Goal: Register for event/course: Sign up to attend an event or enroll in a course

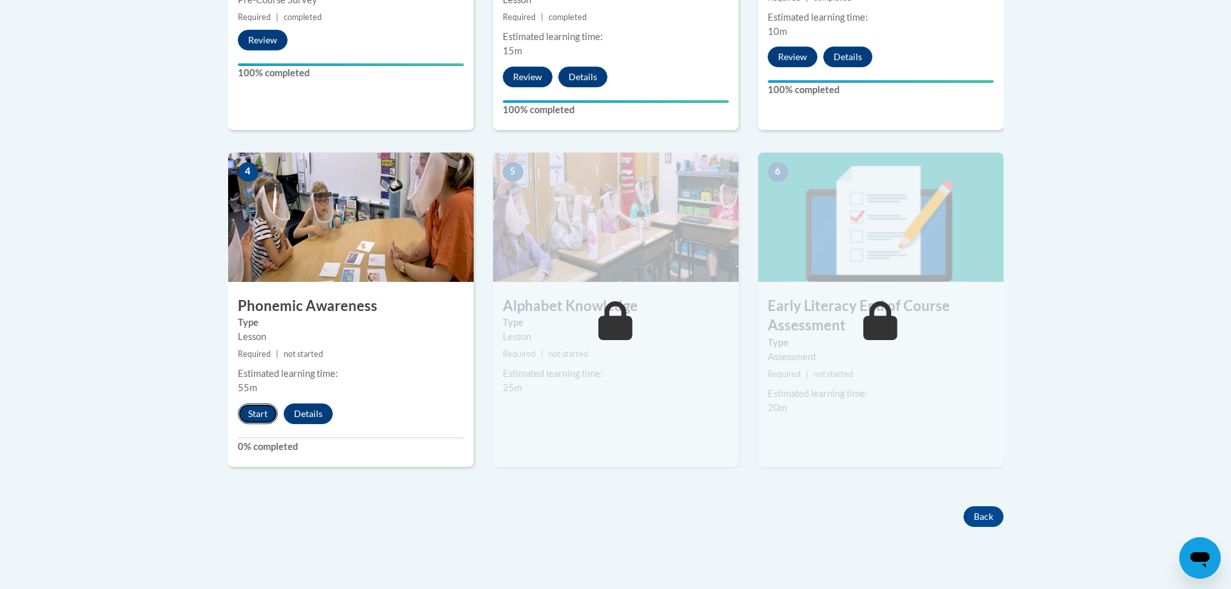
click at [252, 415] on button "Start" at bounding box center [258, 413] width 40 height 21
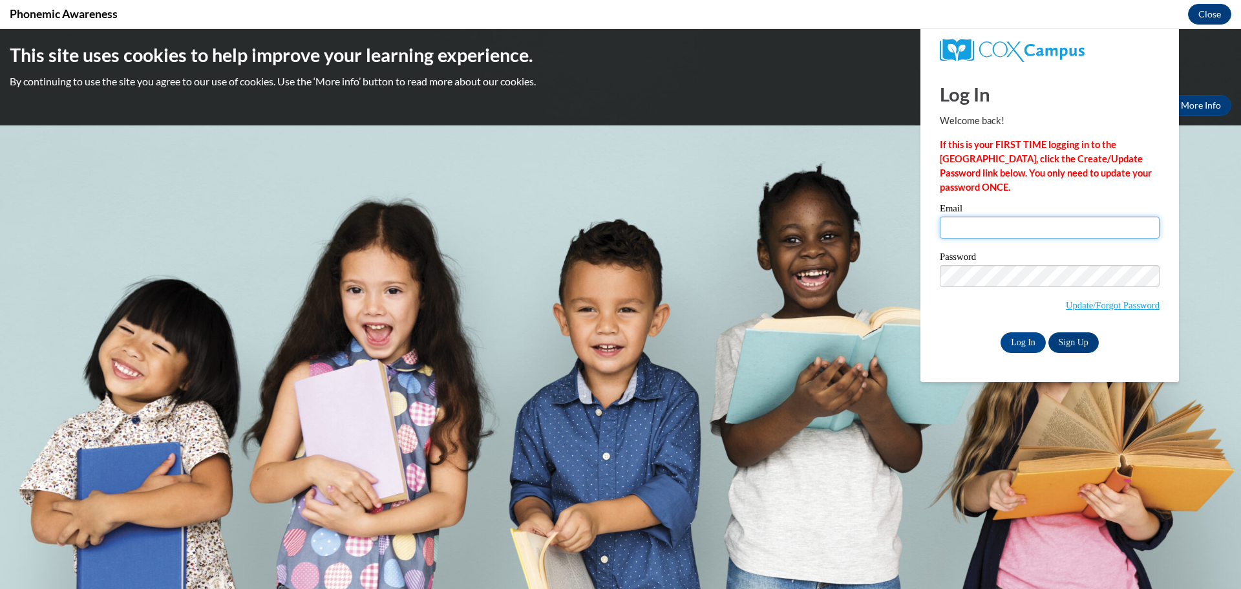
click at [1022, 229] on input "Email" at bounding box center [1049, 227] width 220 height 22
type input "[EMAIL_ADDRESS][DOMAIN_NAME]"
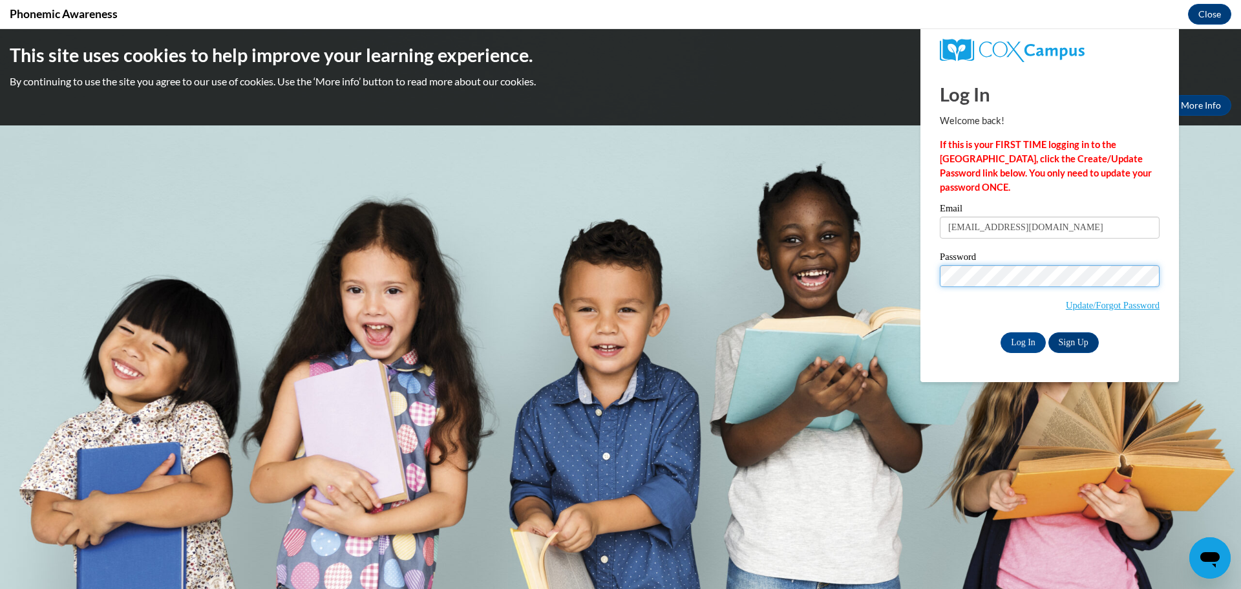
click at [1000, 332] on input "Log In" at bounding box center [1022, 342] width 45 height 21
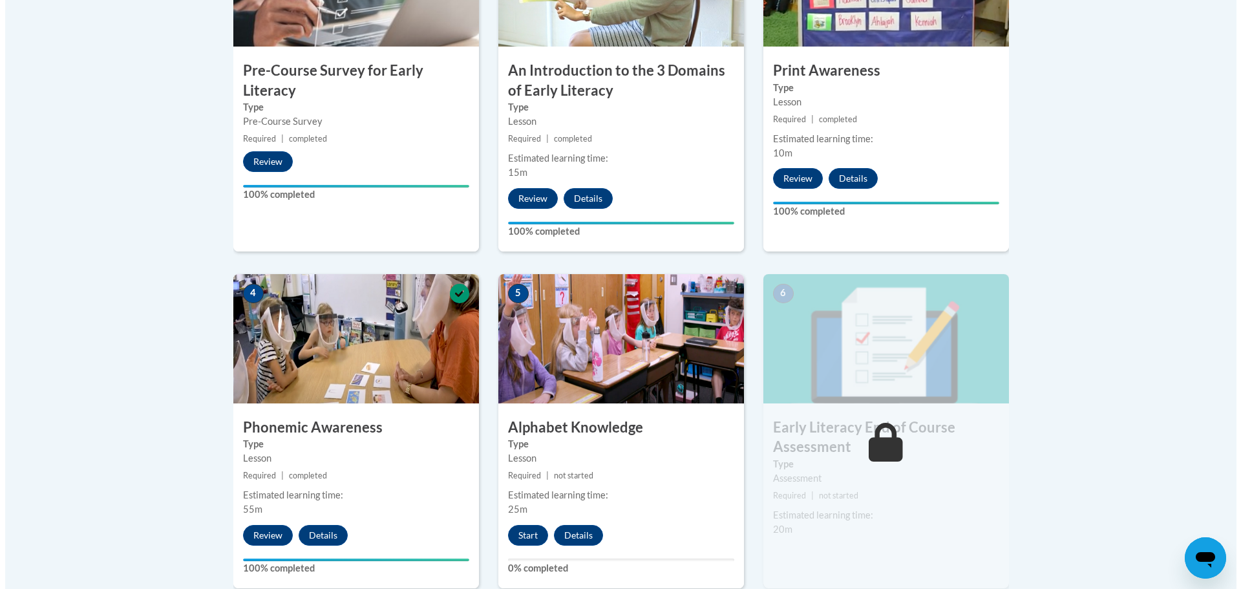
scroll to position [582, 0]
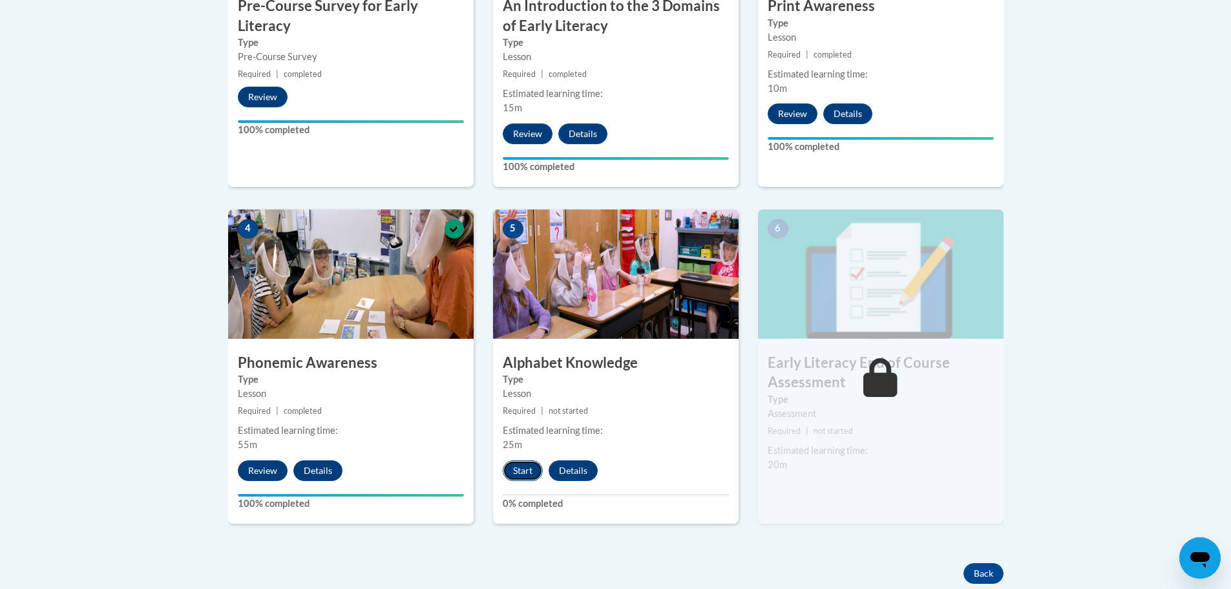
click at [530, 473] on button "Start" at bounding box center [523, 470] width 40 height 21
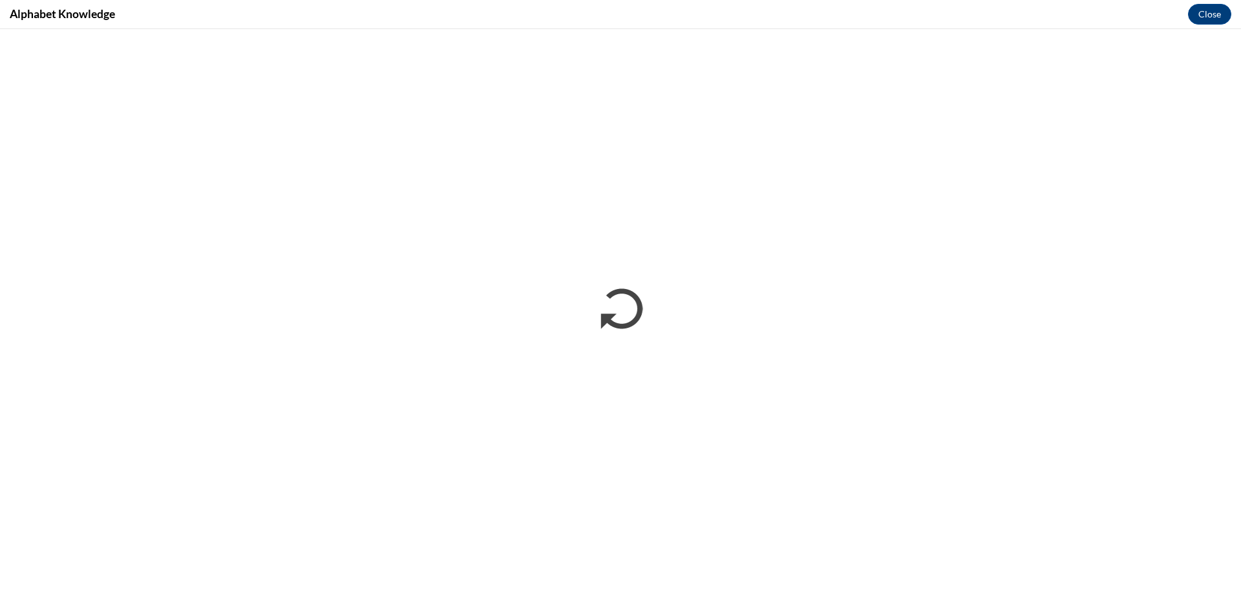
scroll to position [0, 0]
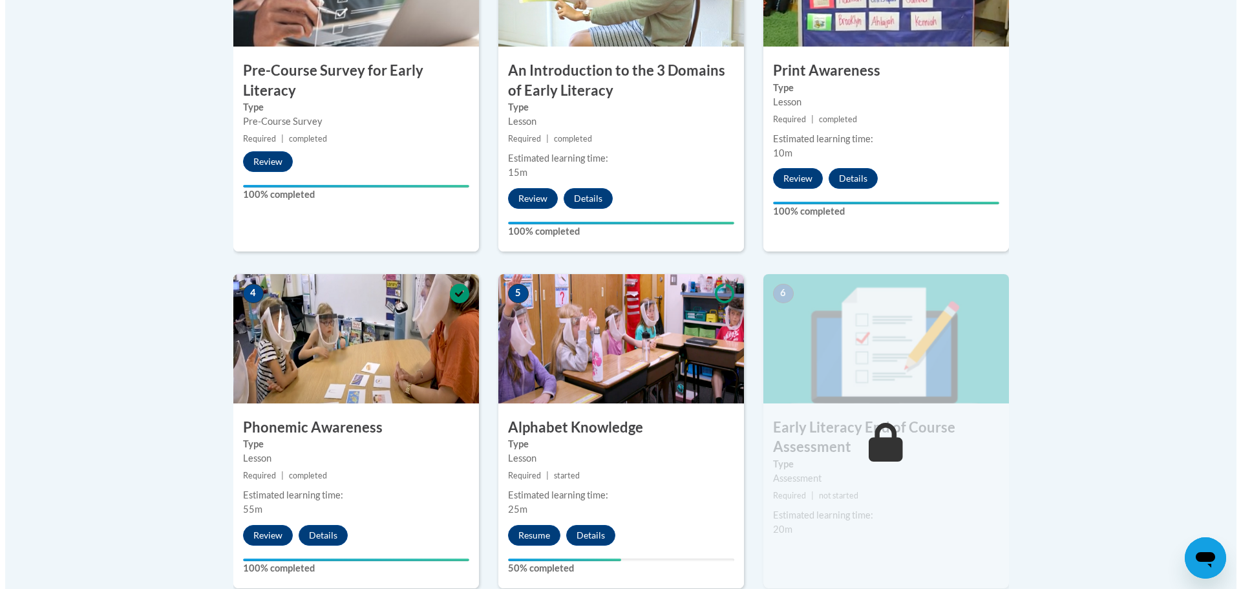
scroll to position [711, 0]
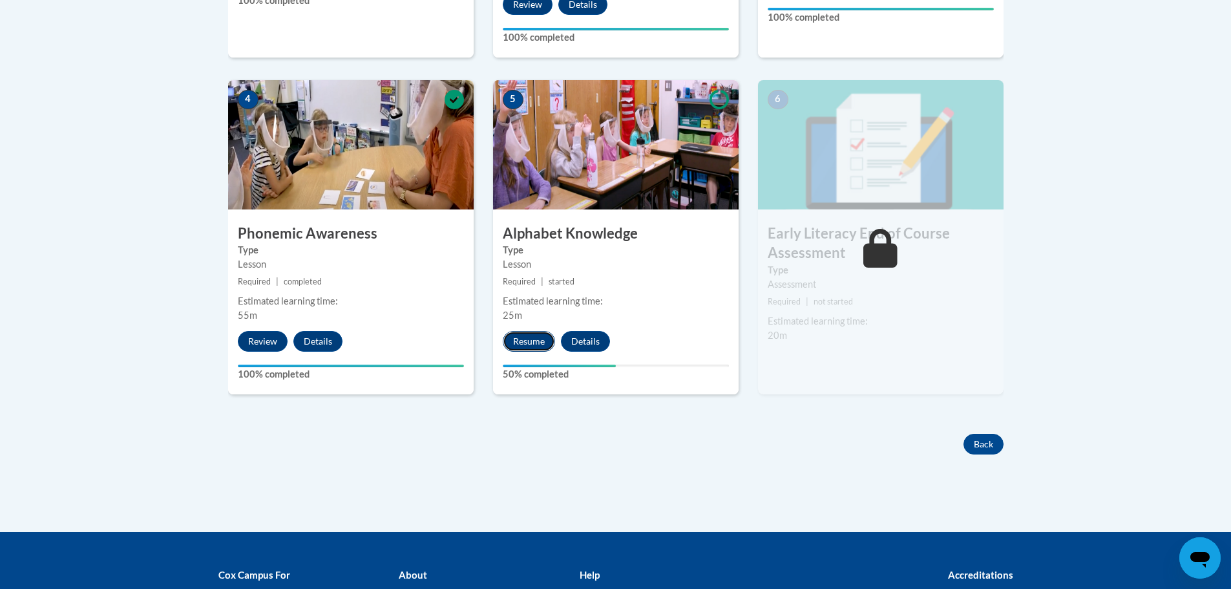
click at [537, 344] on button "Resume" at bounding box center [529, 341] width 52 height 21
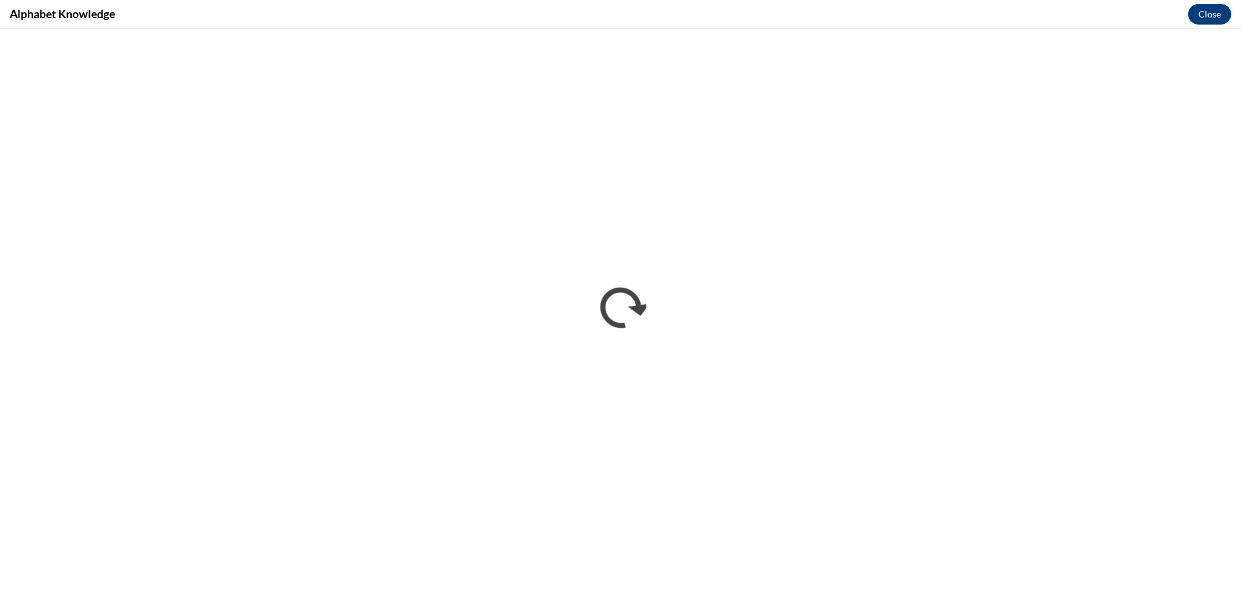
scroll to position [0, 0]
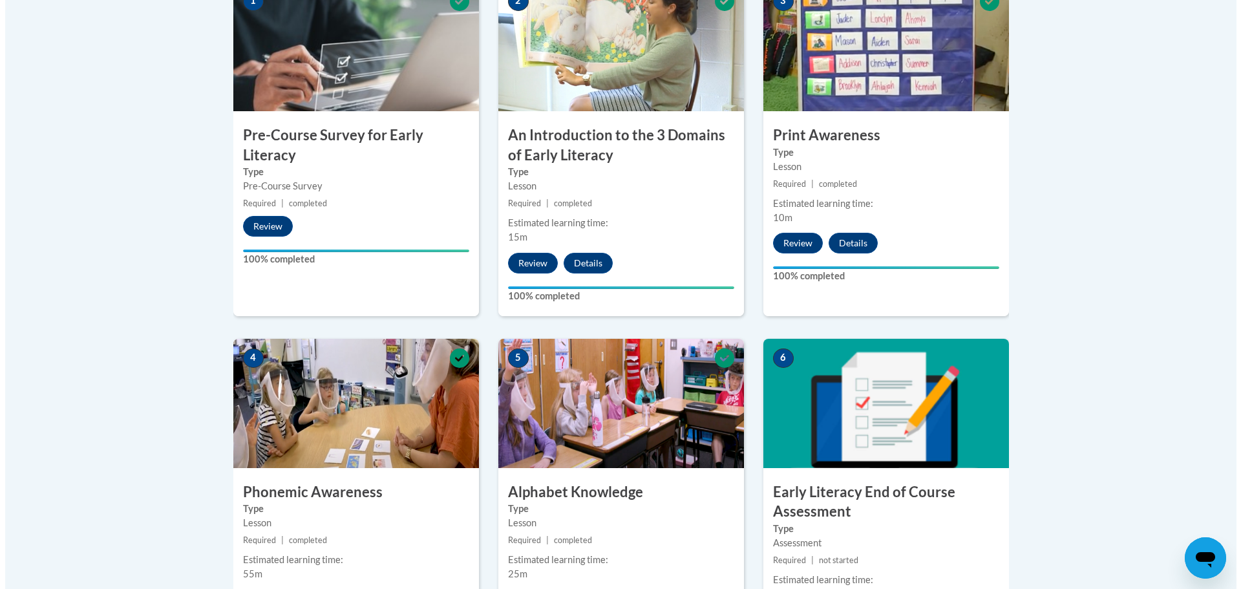
scroll to position [582, 0]
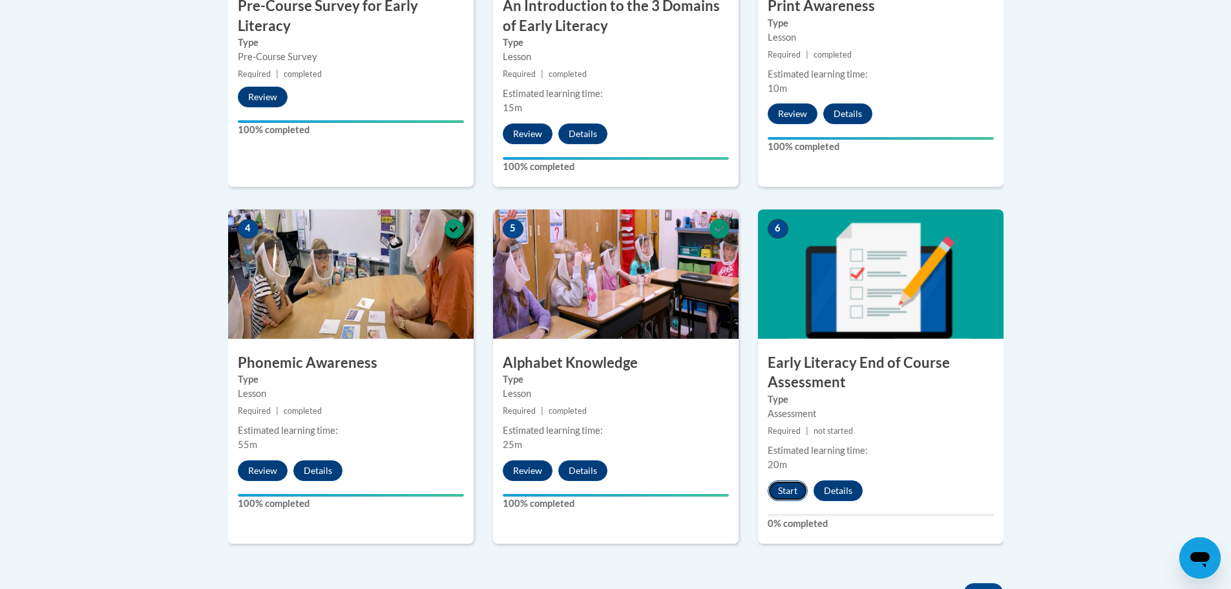
click at [786, 494] on button "Start" at bounding box center [788, 490] width 40 height 21
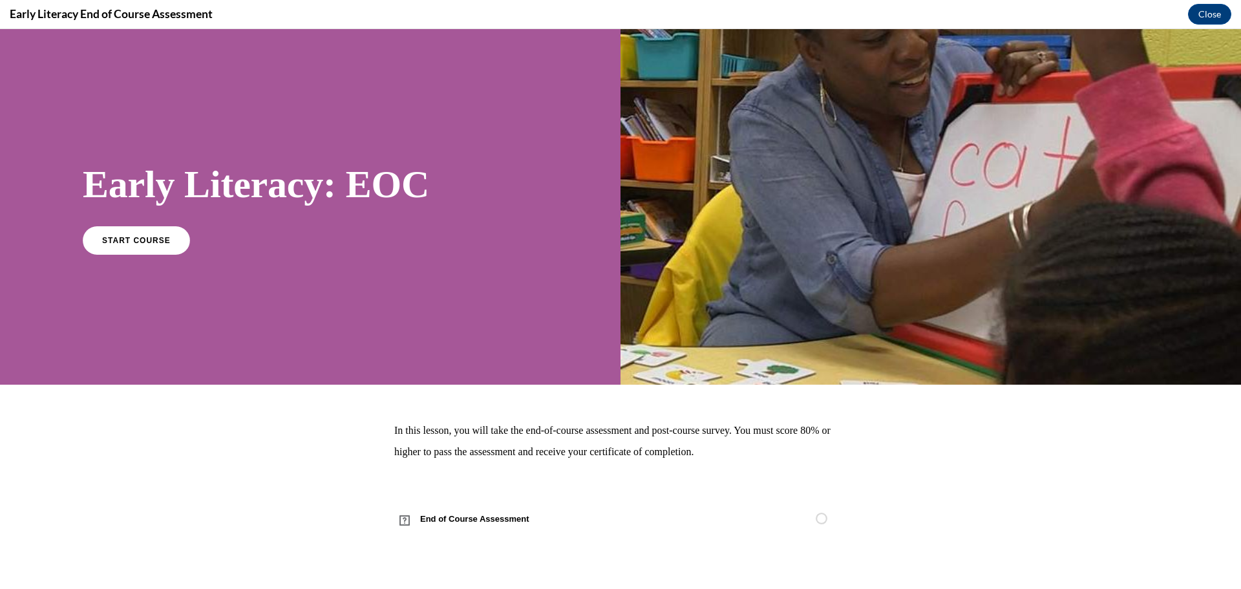
scroll to position [0, 0]
click at [146, 235] on span "START COURSE" at bounding box center [136, 240] width 72 height 10
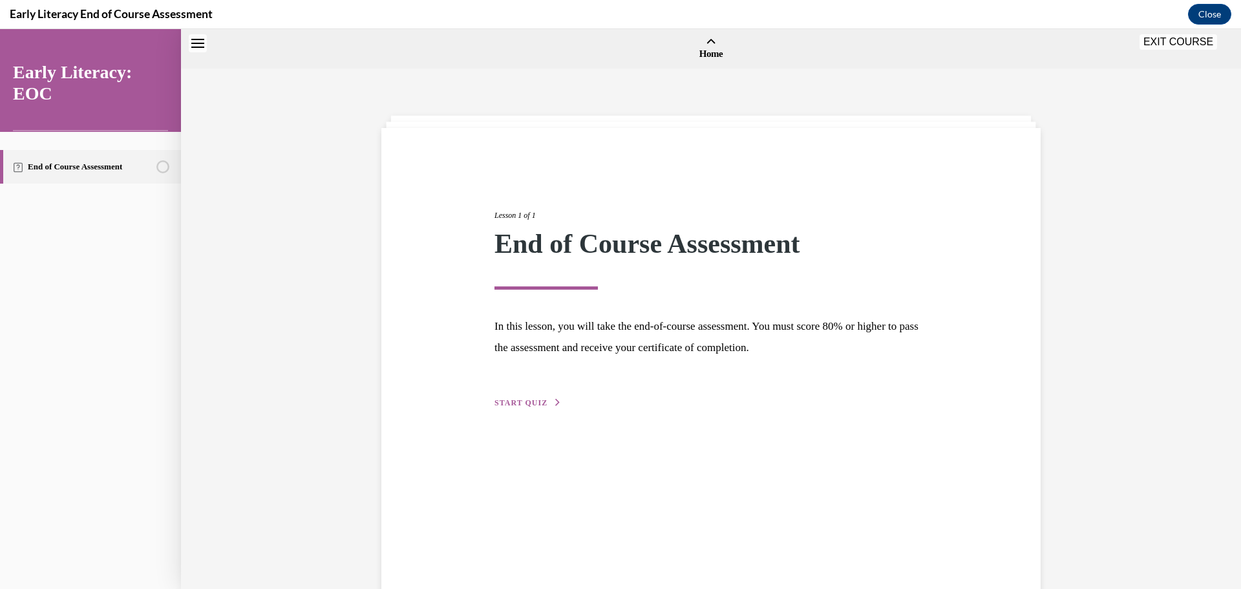
scroll to position [40, 0]
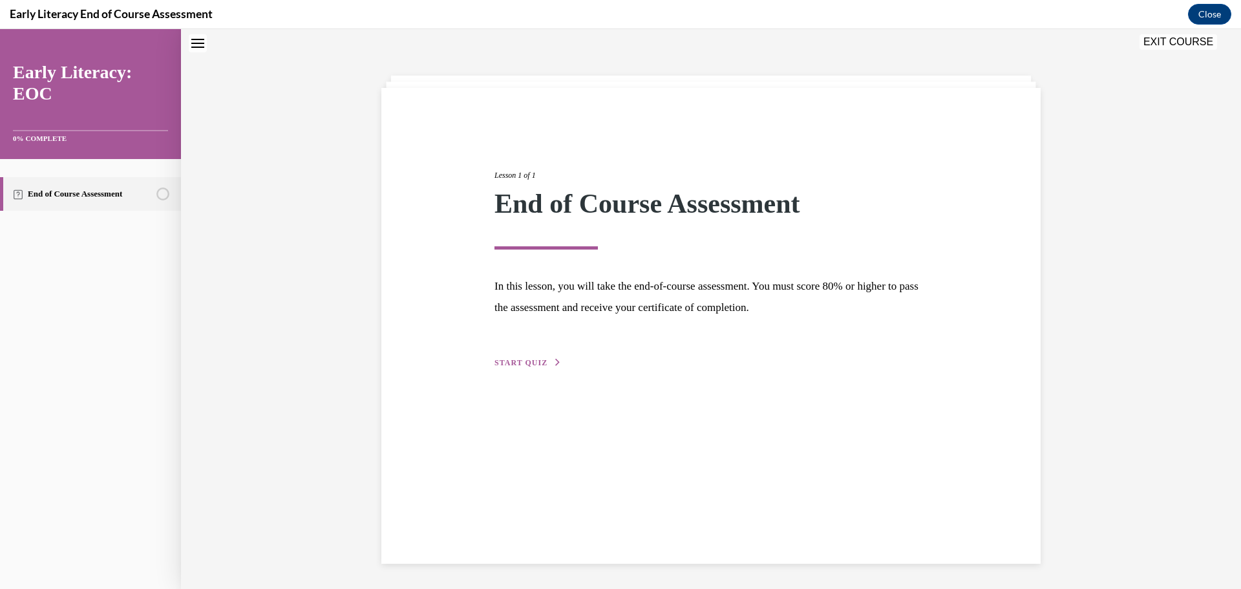
click at [520, 365] on span "START QUIZ" at bounding box center [520, 362] width 53 height 9
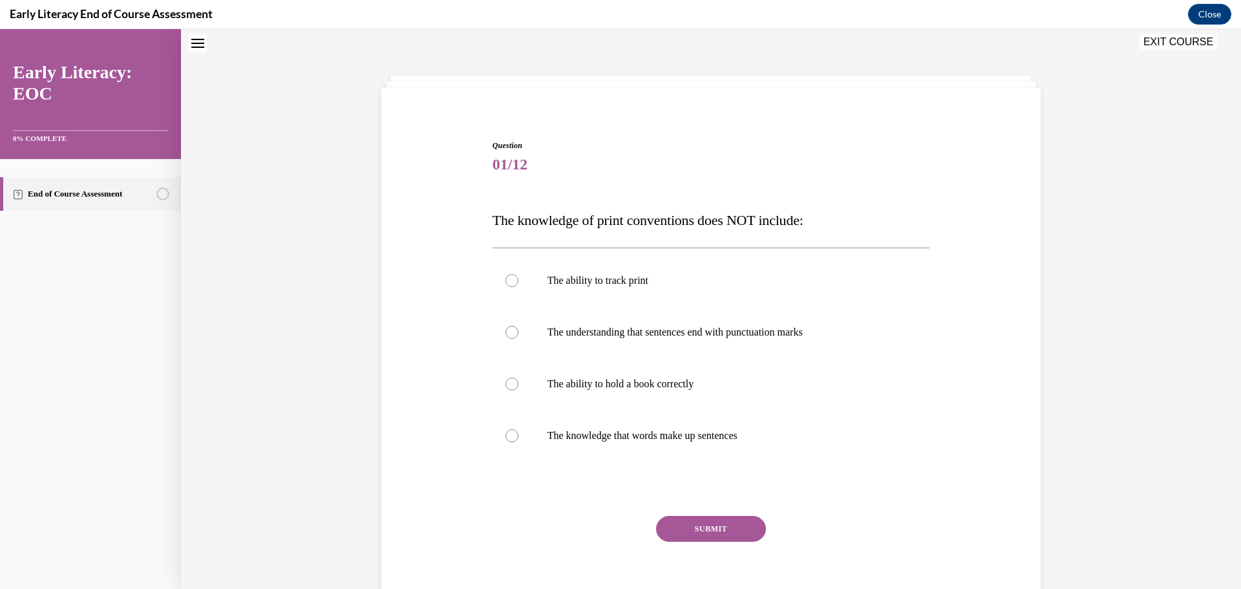
scroll to position [39, 0]
click at [507, 284] on div at bounding box center [511, 281] width 13 height 13
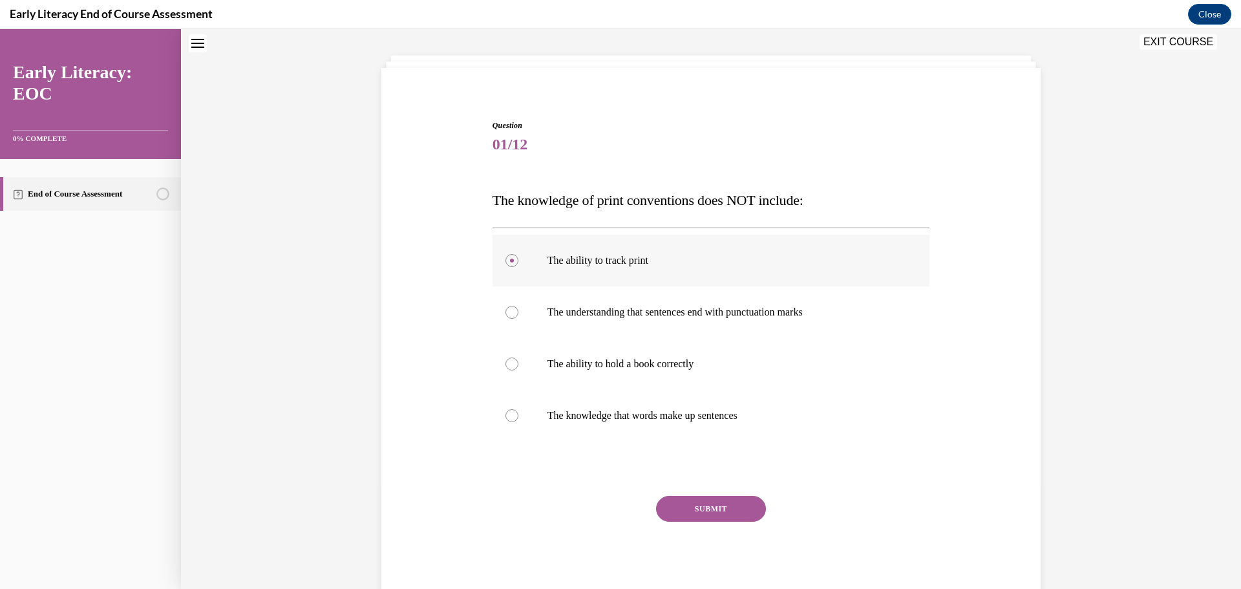
click at [510, 259] on circle at bounding box center [512, 260] width 4 height 4
click at [189, 50] on button "Close navigation menu" at bounding box center [198, 43] width 18 height 18
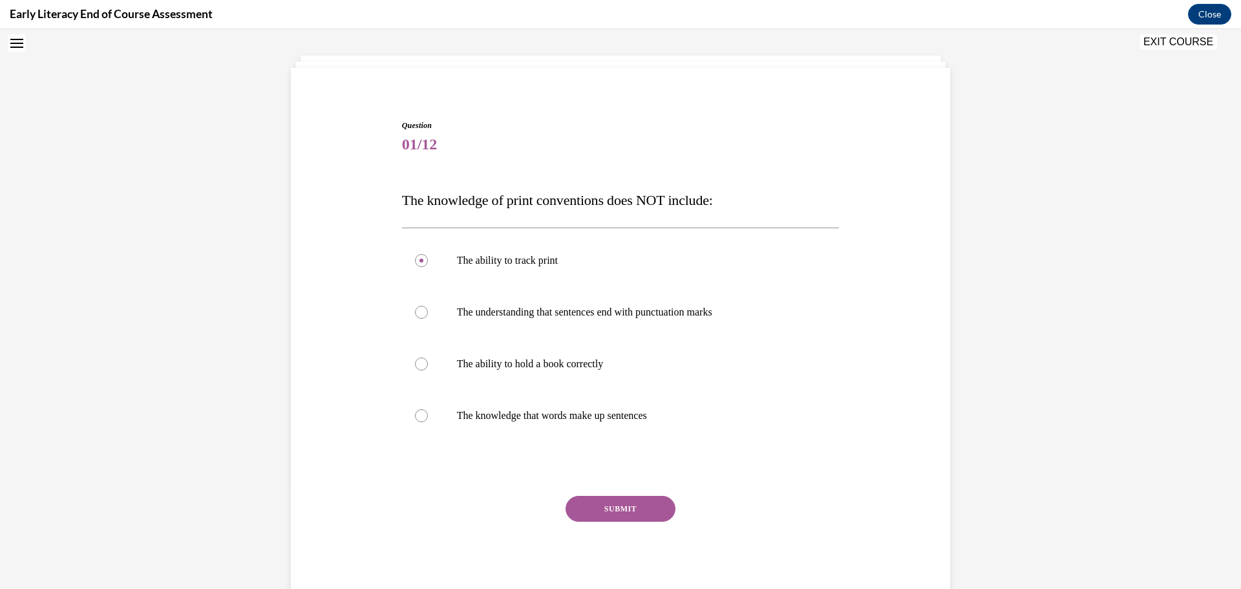
click at [22, 43] on icon "Open navigation menu" at bounding box center [16, 43] width 13 height 9
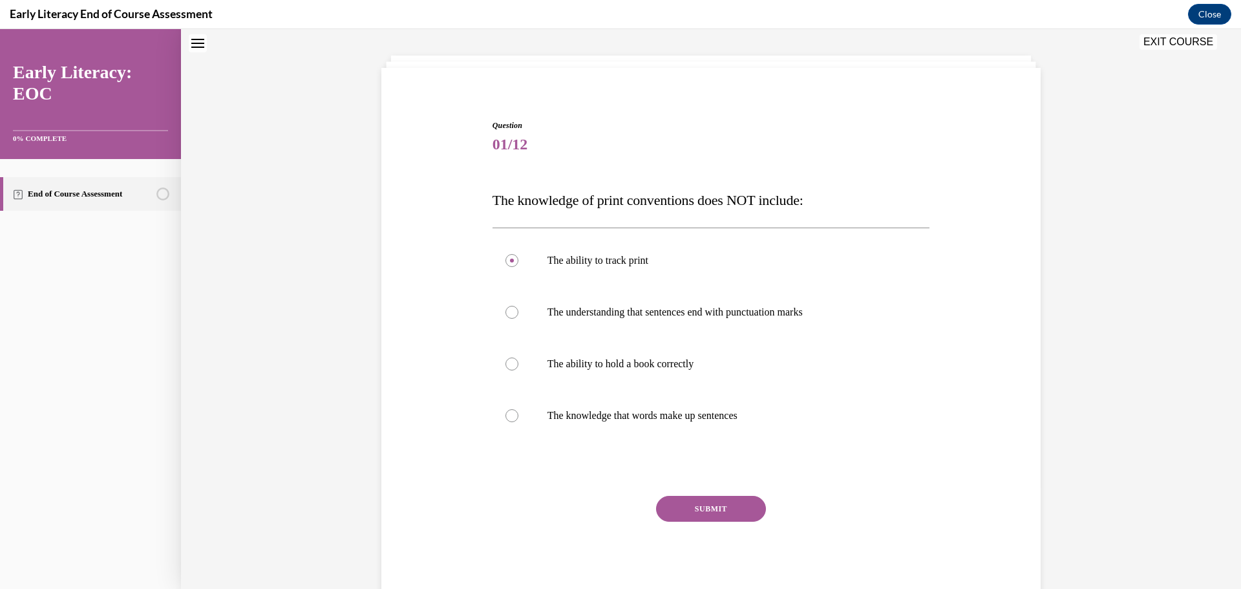
click at [1172, 45] on button "EXIT COURSE" at bounding box center [1178, 42] width 78 height 16
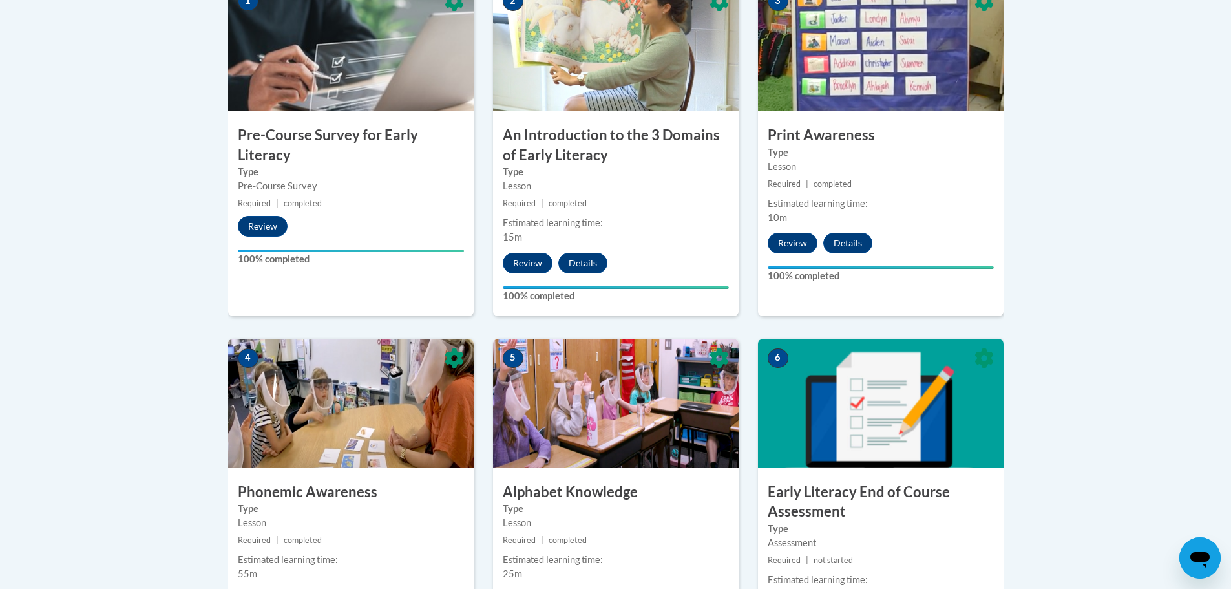
scroll to position [388, 0]
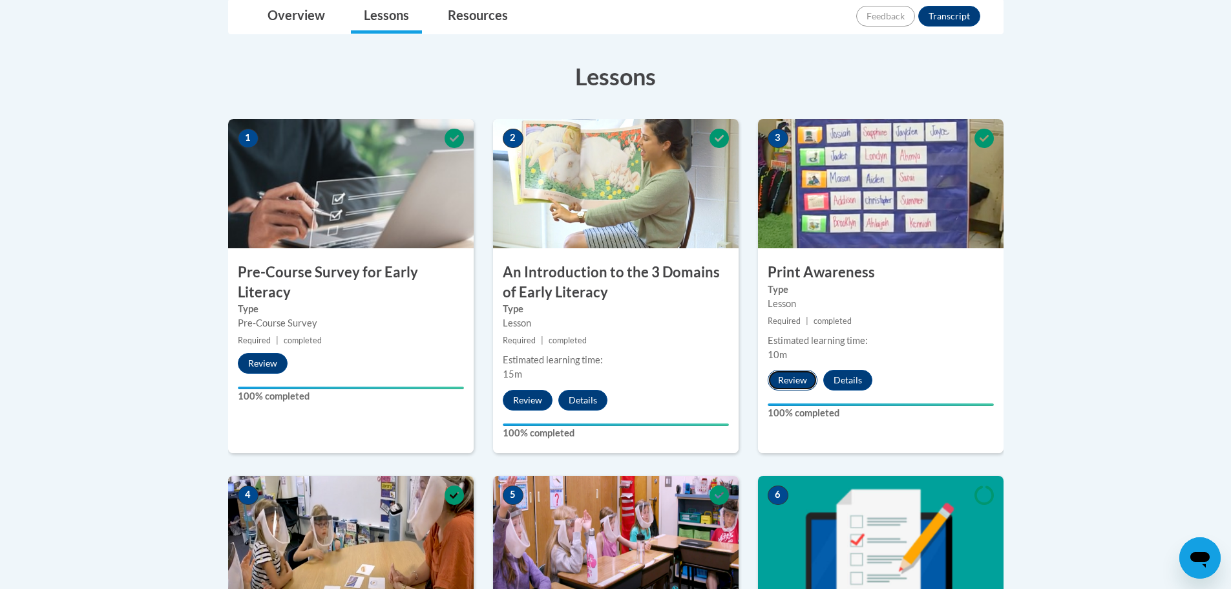
click at [797, 380] on button "Review" at bounding box center [793, 380] width 50 height 21
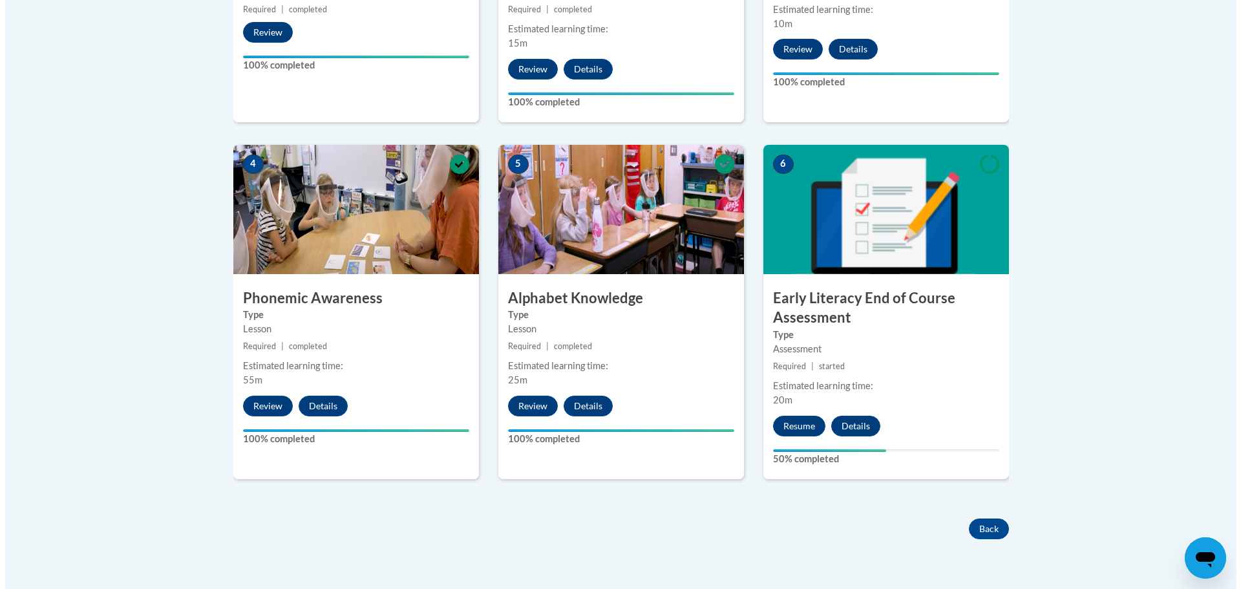
scroll to position [775, 0]
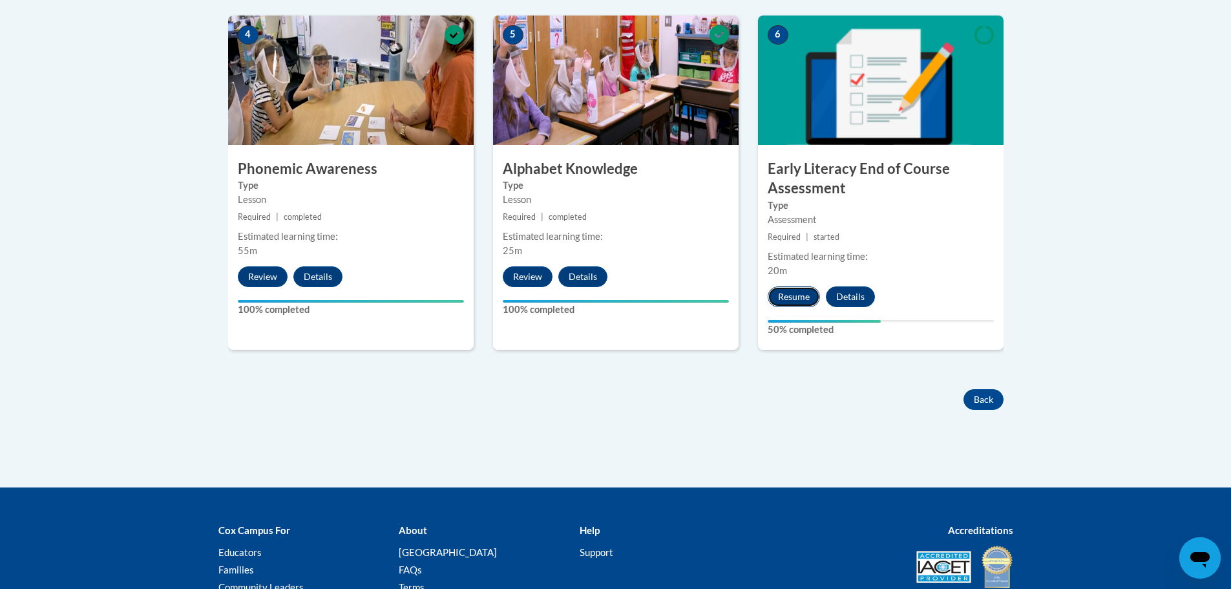
click at [800, 295] on button "Resume" at bounding box center [794, 296] width 52 height 21
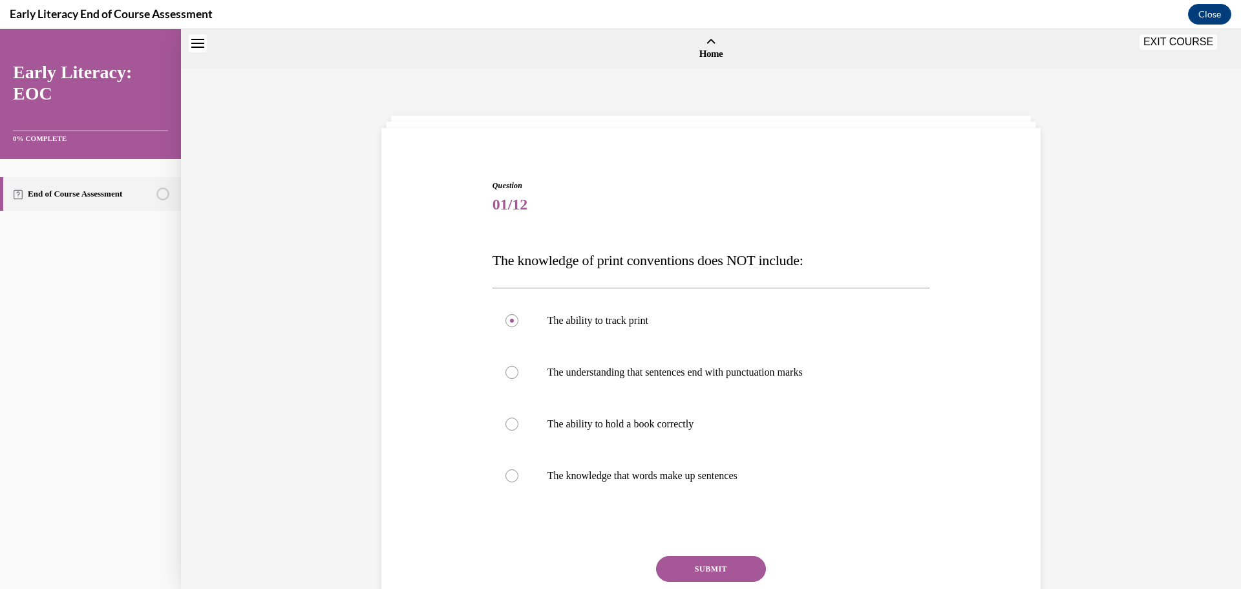
scroll to position [40, 0]
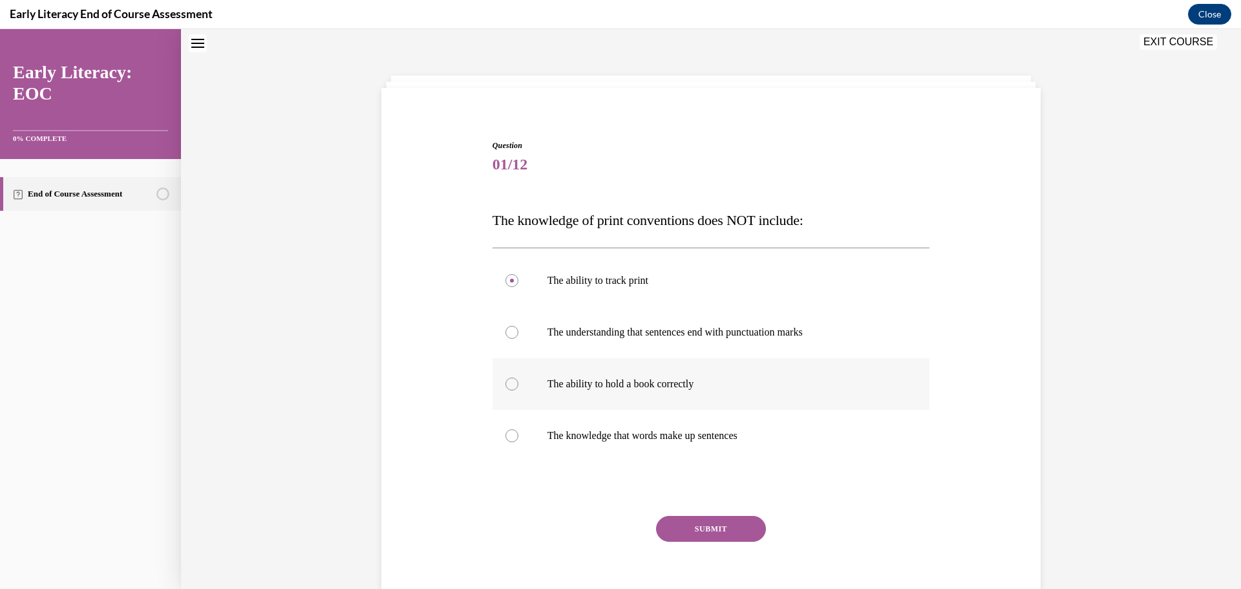
click at [509, 383] on div at bounding box center [511, 383] width 13 height 13
click at [708, 525] on button "SUBMIT" at bounding box center [711, 529] width 110 height 26
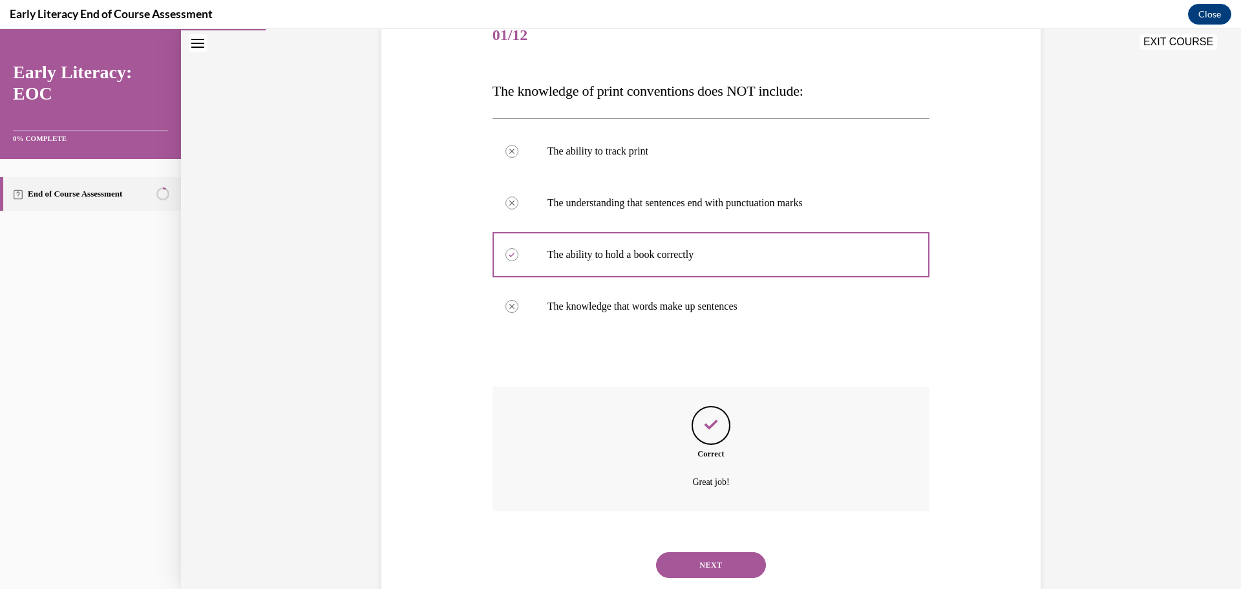
click at [702, 555] on button "NEXT" at bounding box center [711, 565] width 110 height 26
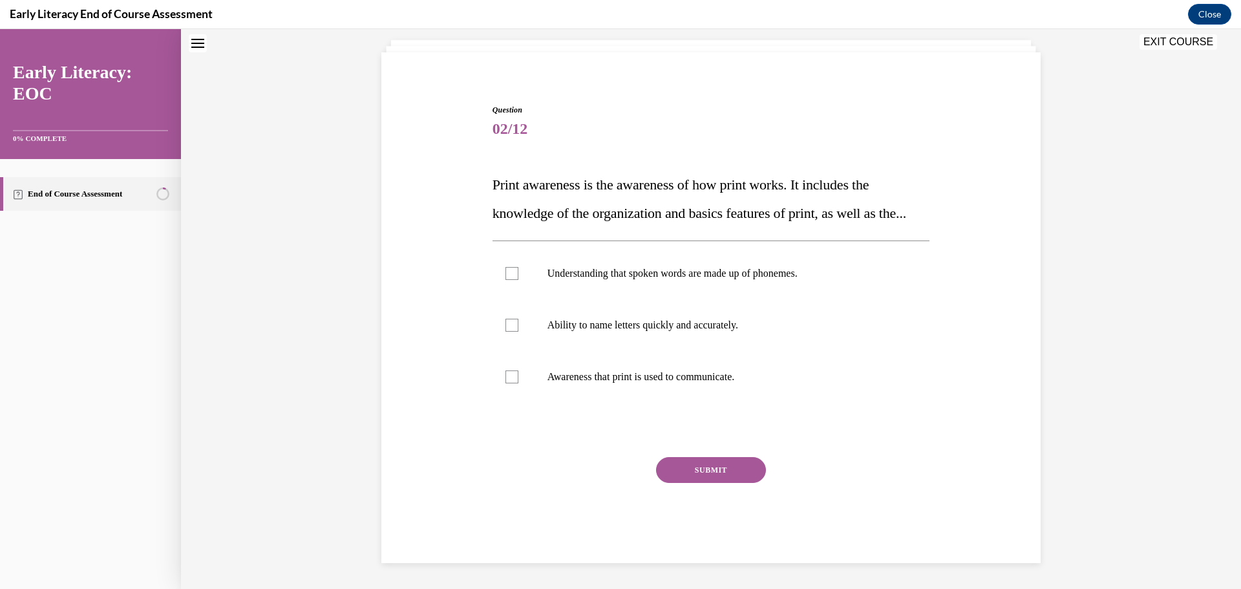
scroll to position [39, 0]
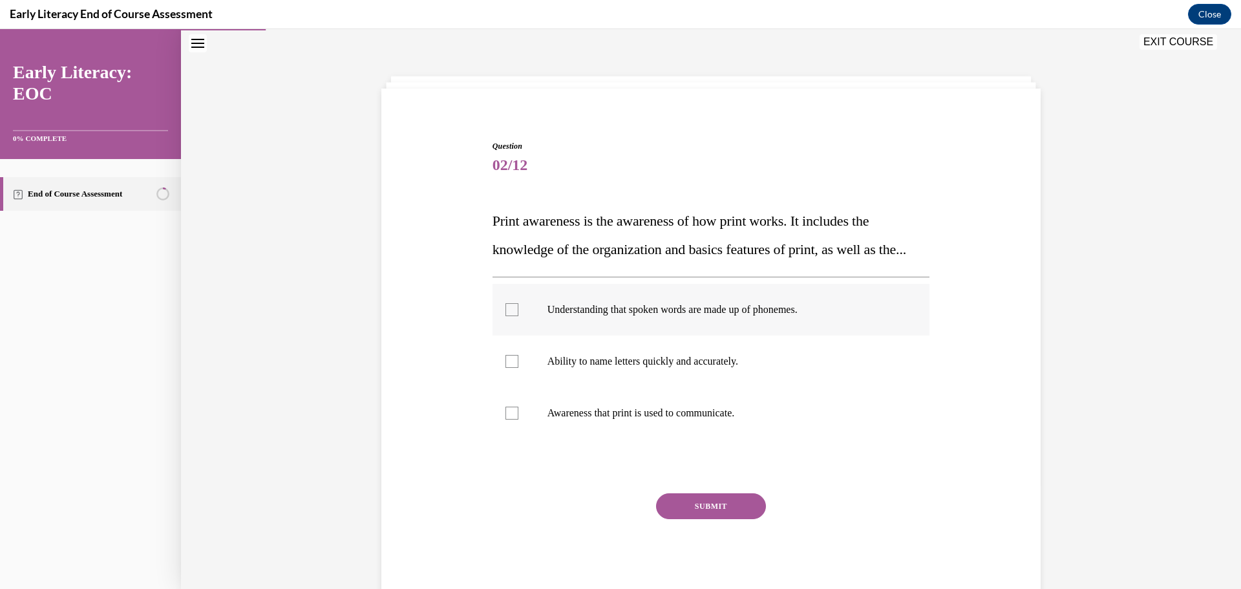
click at [506, 316] on div at bounding box center [511, 309] width 13 height 13
click at [508, 312] on icon at bounding box center [511, 310] width 6 height 5
click at [506, 419] on div at bounding box center [511, 412] width 13 height 13
click at [711, 519] on button "SUBMIT" at bounding box center [711, 506] width 110 height 26
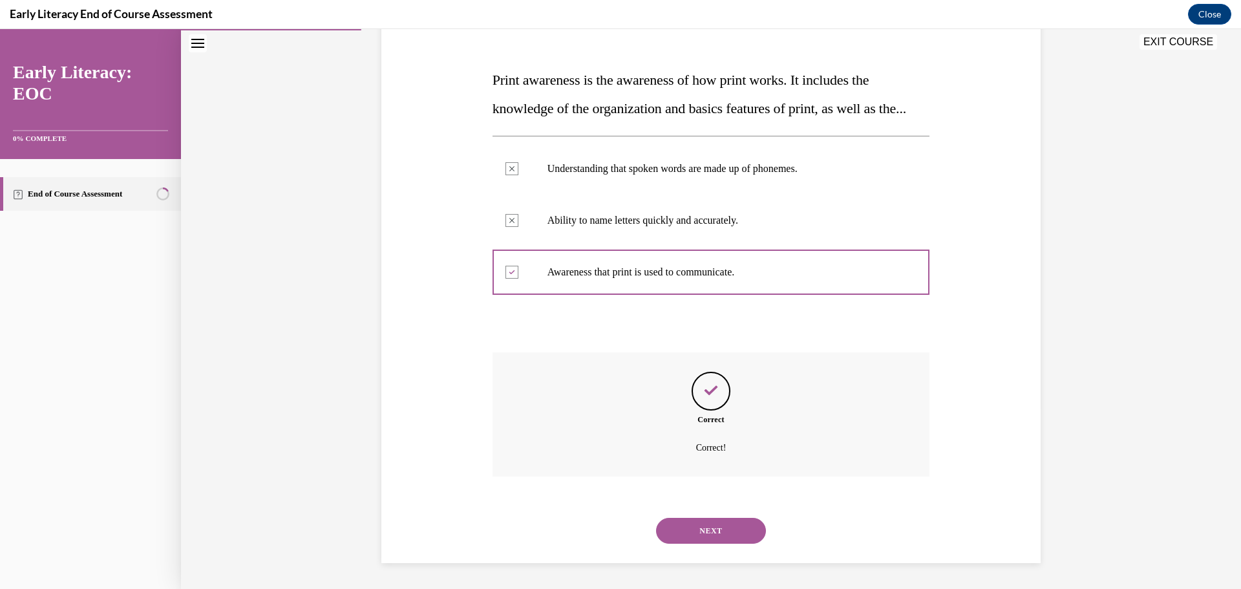
click at [712, 538] on button "NEXT" at bounding box center [711, 531] width 110 height 26
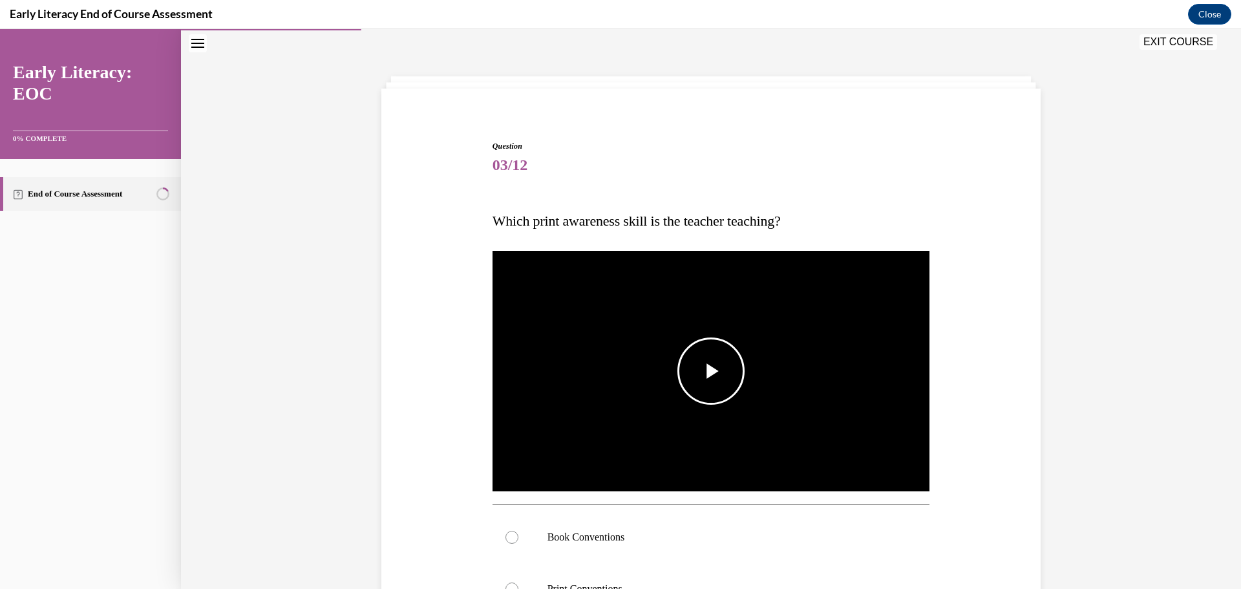
scroll to position [169, 0]
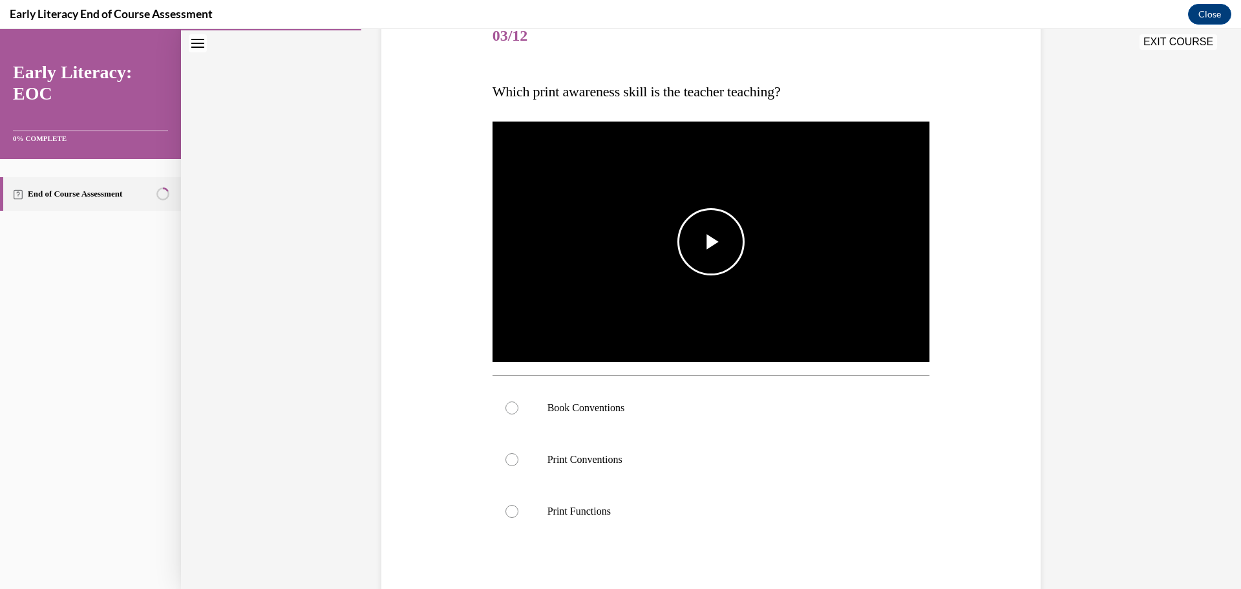
click at [711, 242] on span "Video player" at bounding box center [711, 242] width 0 height 0
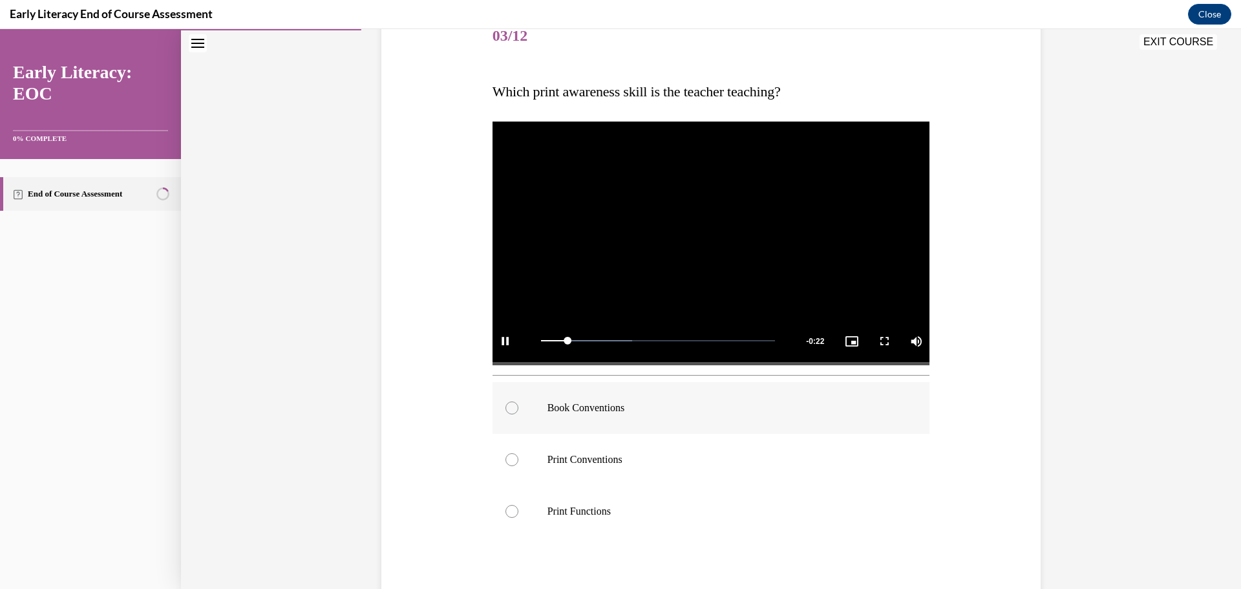
click at [505, 405] on div at bounding box center [511, 407] width 13 height 13
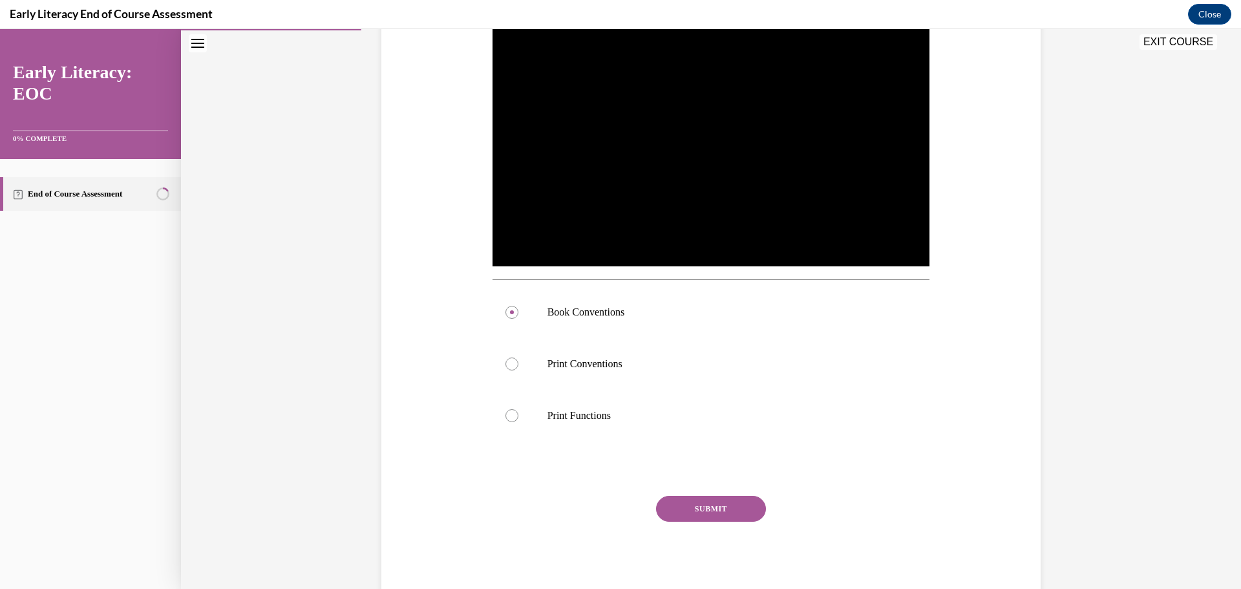
click at [708, 511] on button "SUBMIT" at bounding box center [711, 509] width 110 height 26
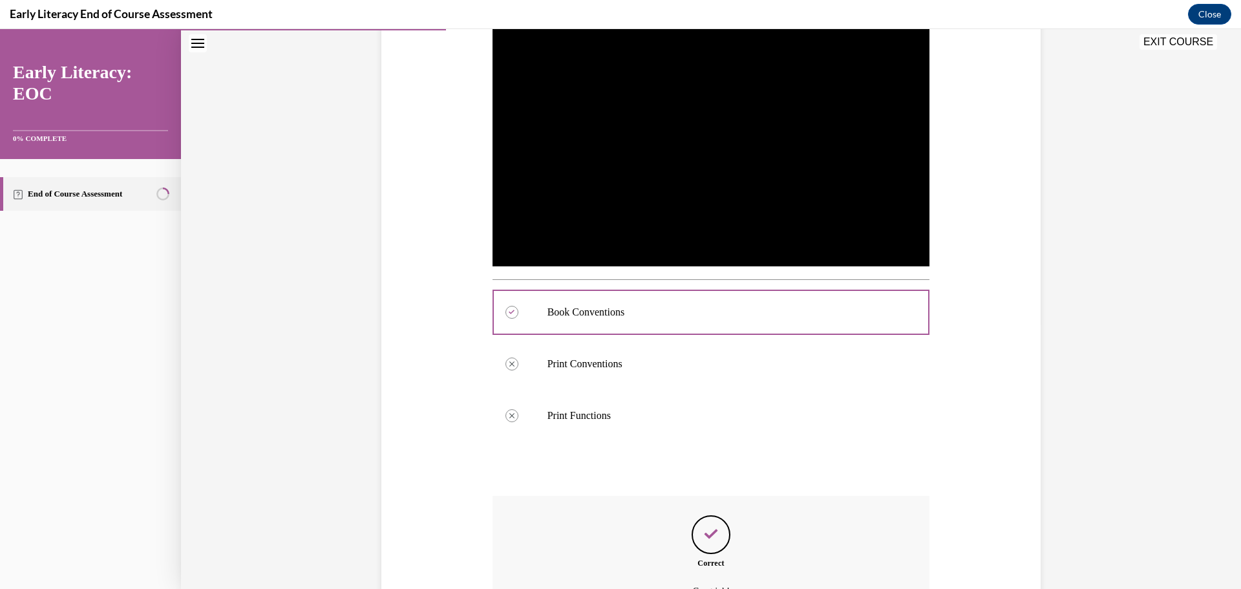
scroll to position [393, 0]
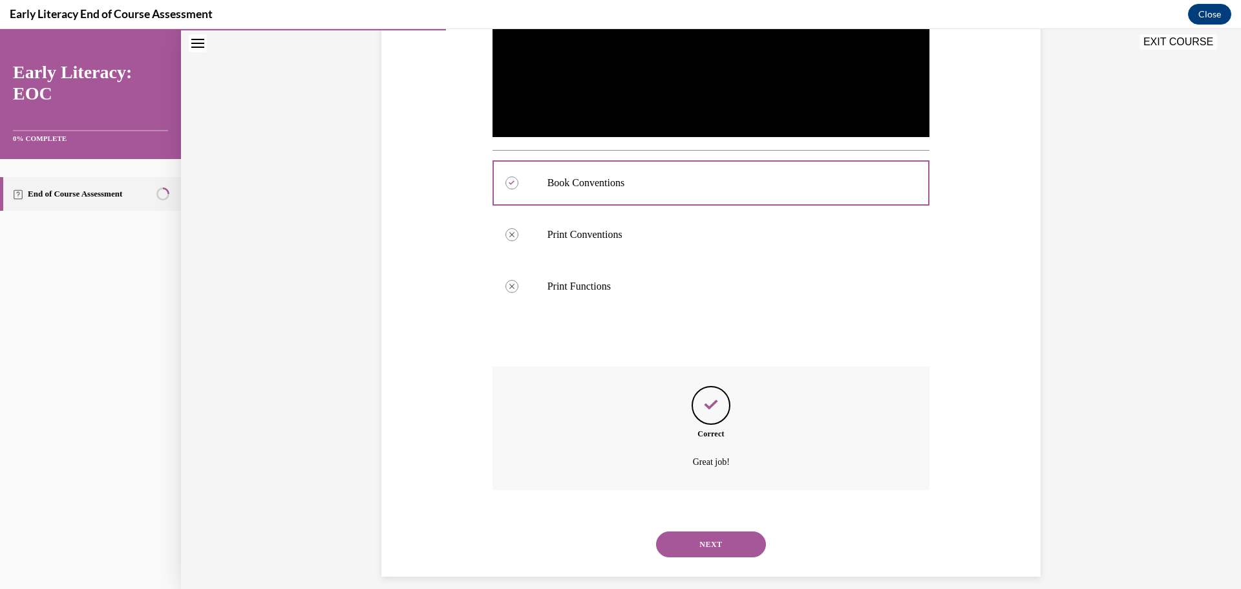
click at [707, 549] on button "NEXT" at bounding box center [711, 544] width 110 height 26
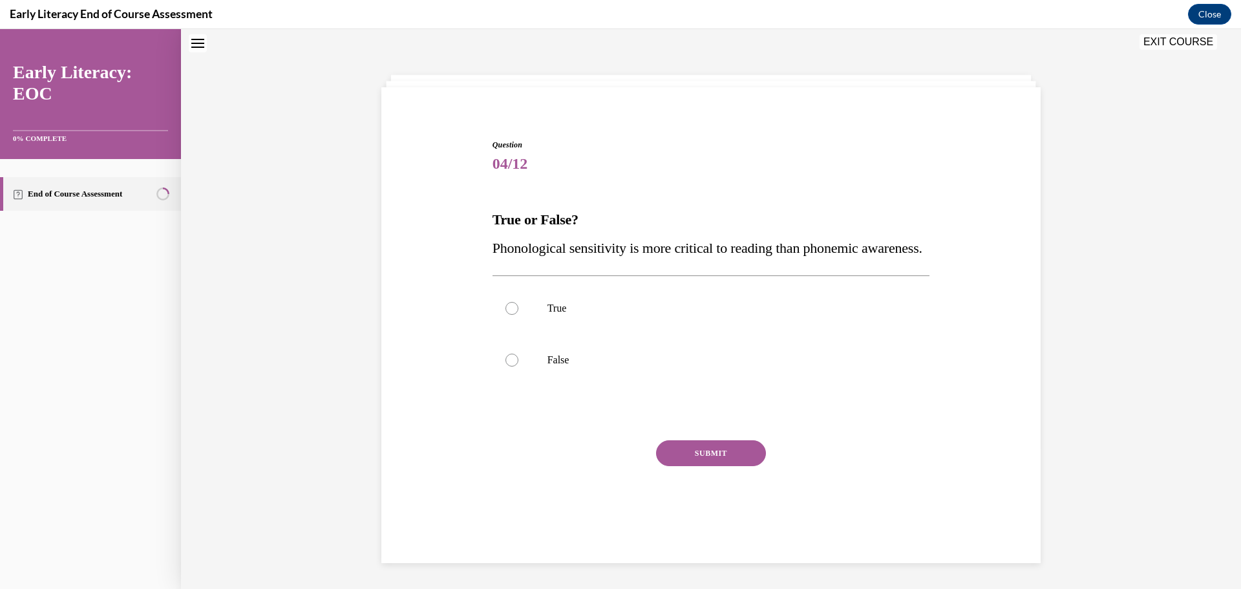
scroll to position [39, 0]
click at [1181, 37] on button "EXIT COURSE" at bounding box center [1178, 42] width 78 height 16
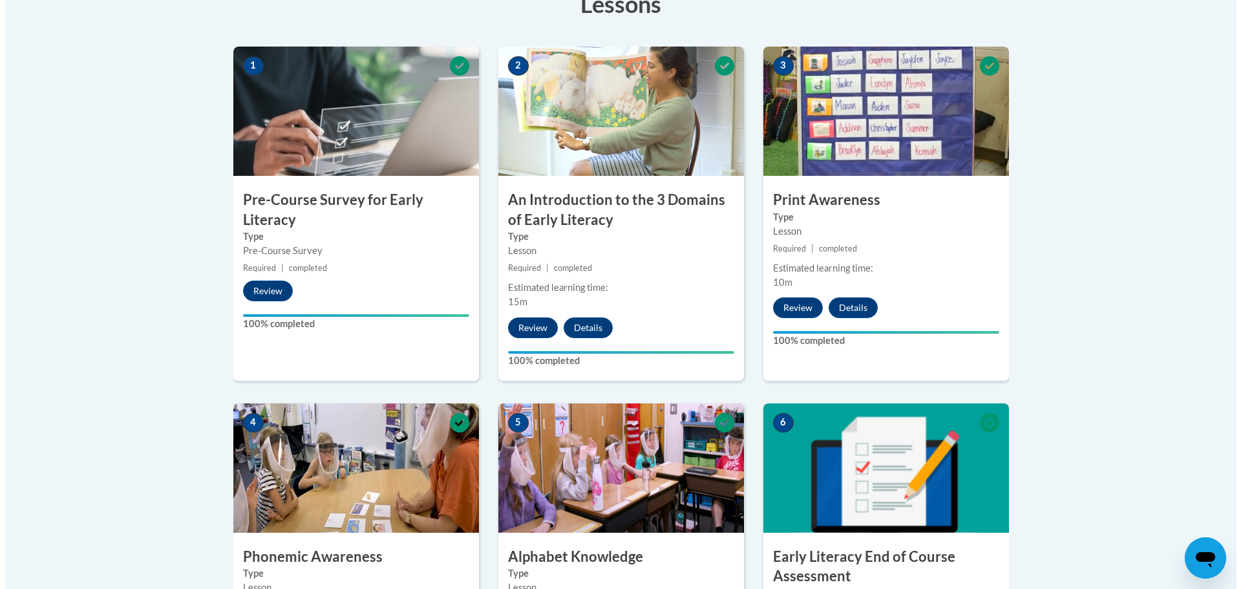
scroll to position [517, 0]
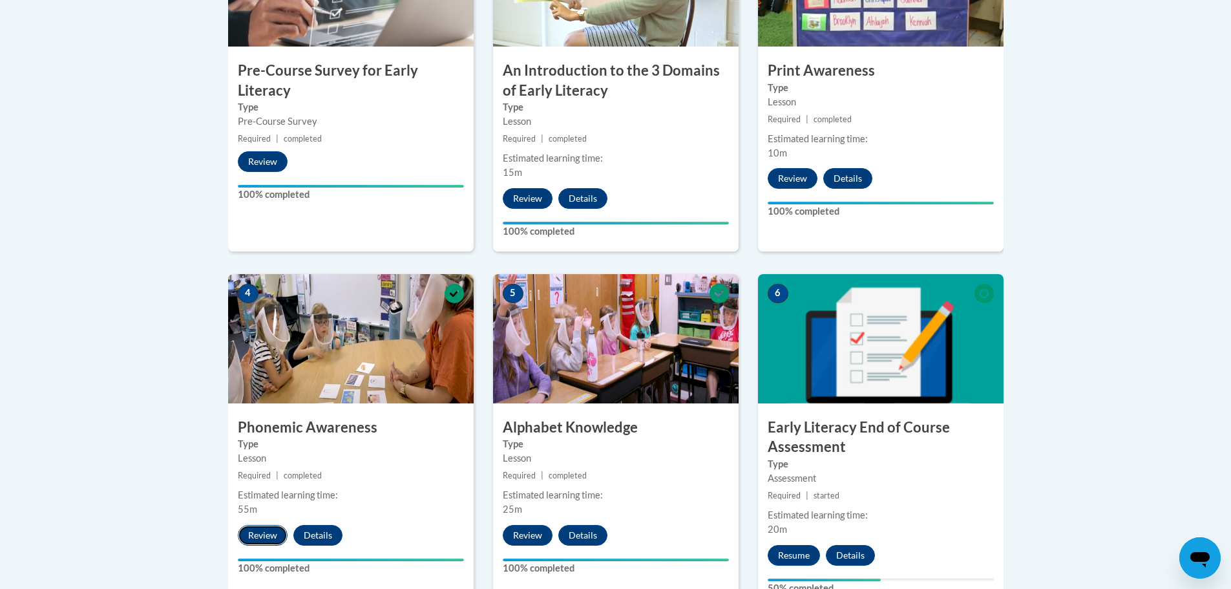
click at [252, 543] on button "Review" at bounding box center [263, 535] width 50 height 21
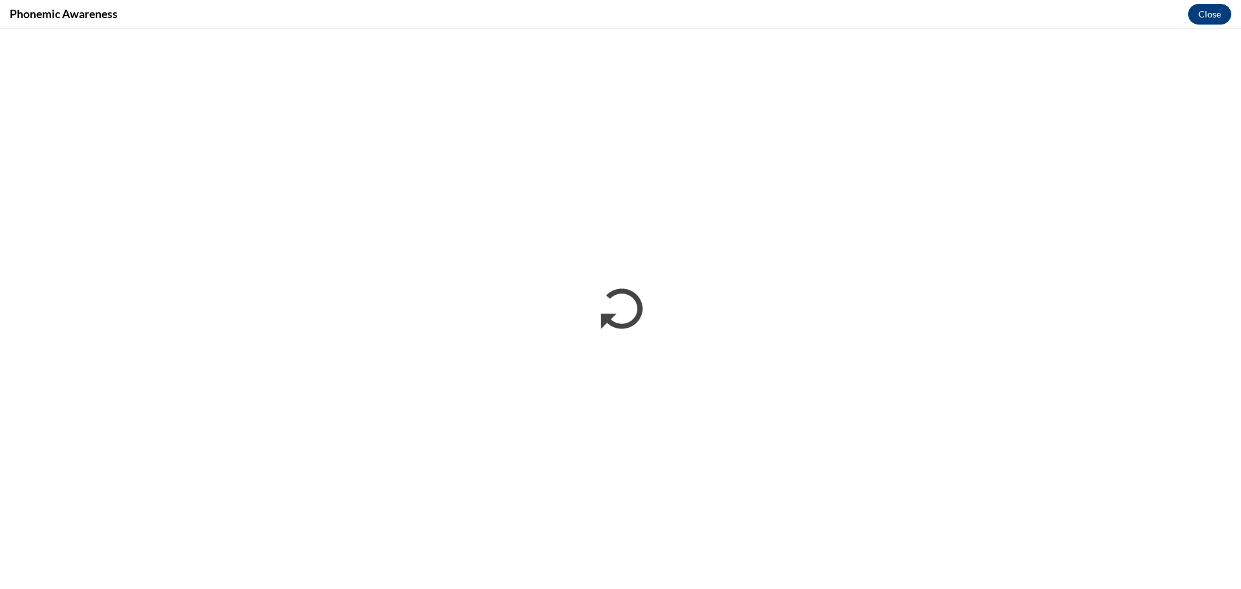
scroll to position [0, 0]
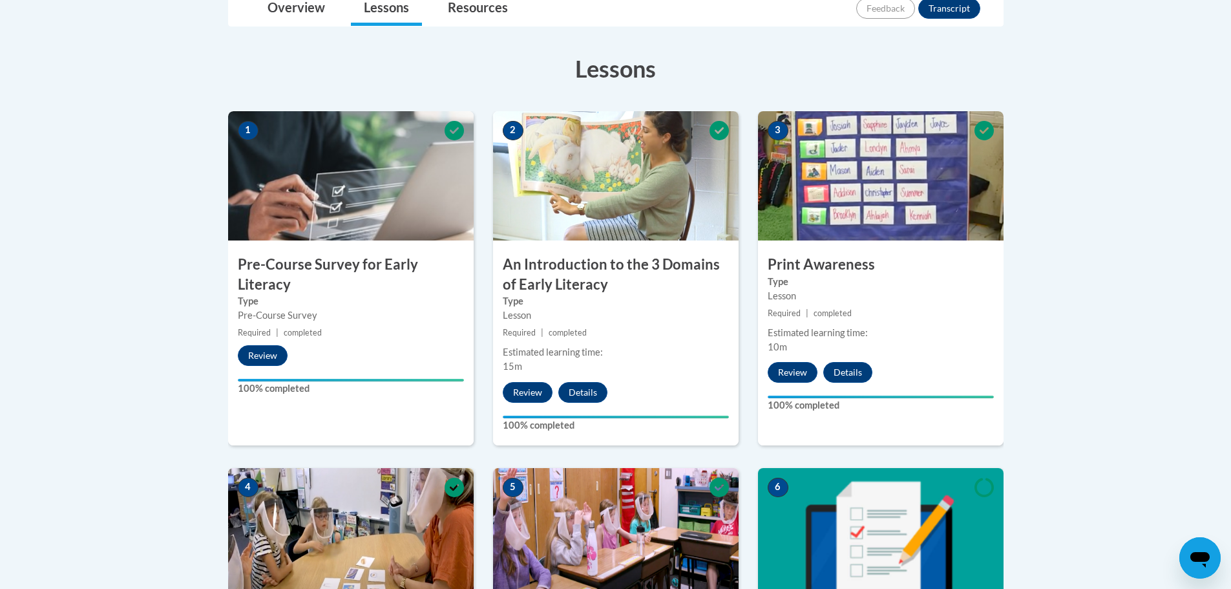
scroll to position [646, 0]
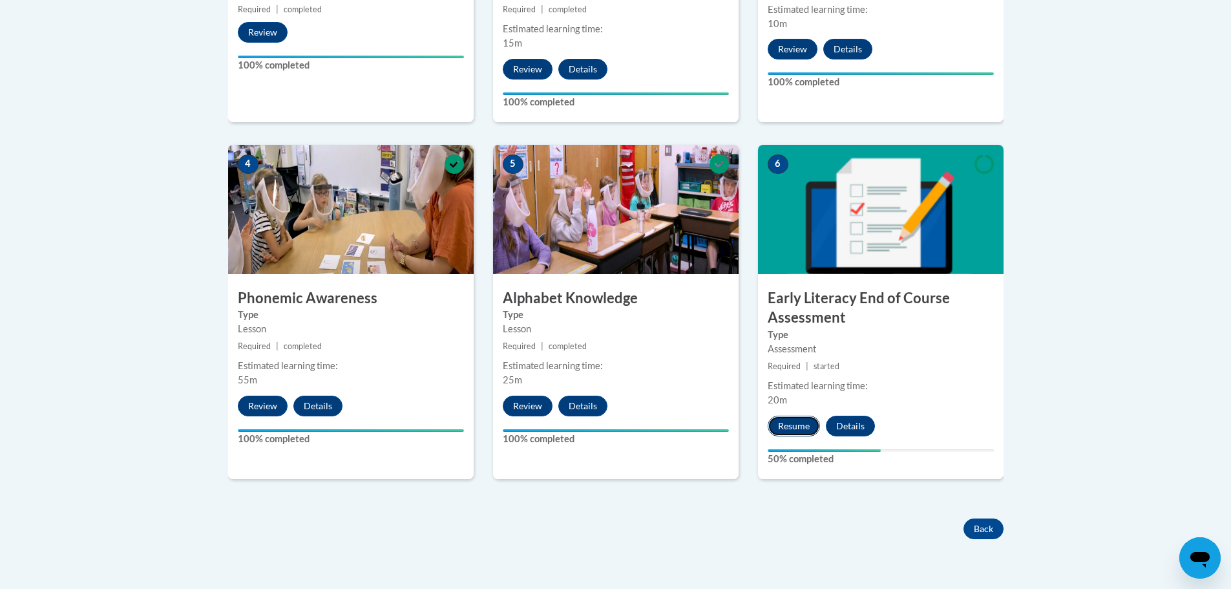
click at [797, 425] on button "Resume" at bounding box center [794, 425] width 52 height 21
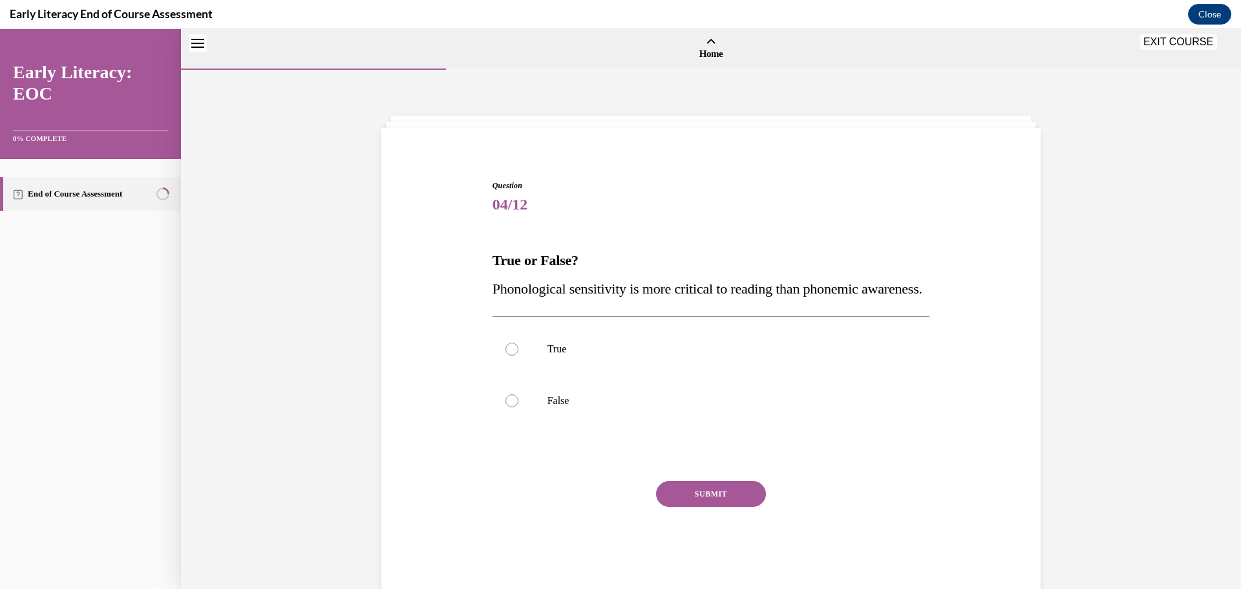
scroll to position [40, 0]
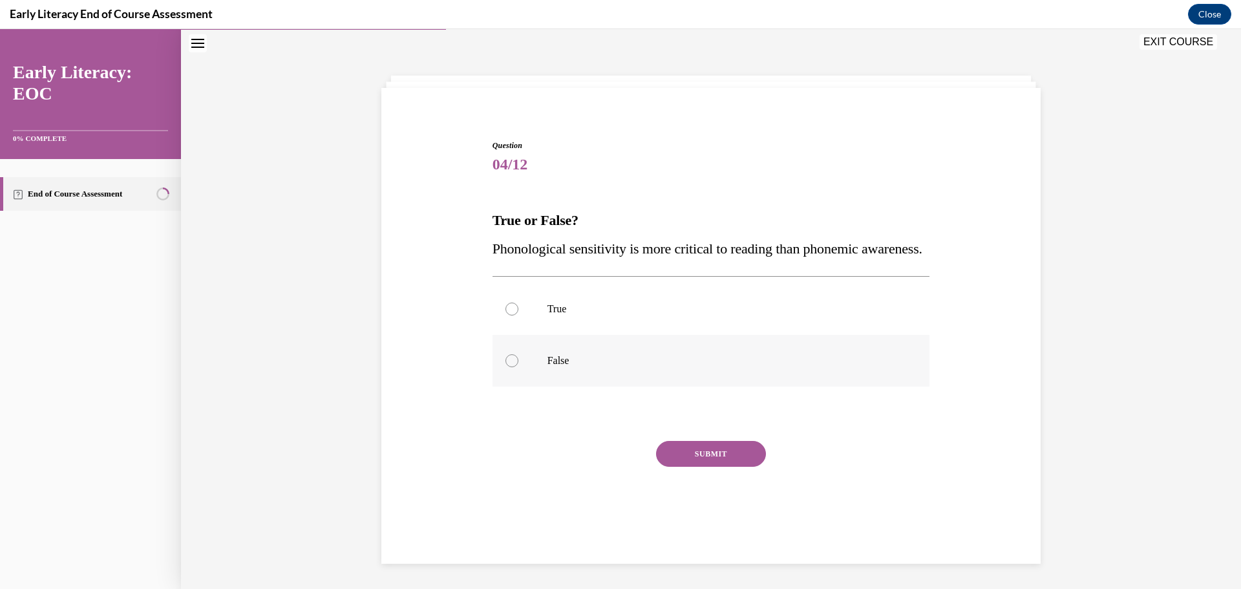
drag, startPoint x: 504, startPoint y: 389, endPoint x: 615, endPoint y: 437, distance: 121.2
click at [505, 367] on div at bounding box center [511, 360] width 13 height 13
click at [727, 467] on button "SUBMIT" at bounding box center [711, 454] width 110 height 26
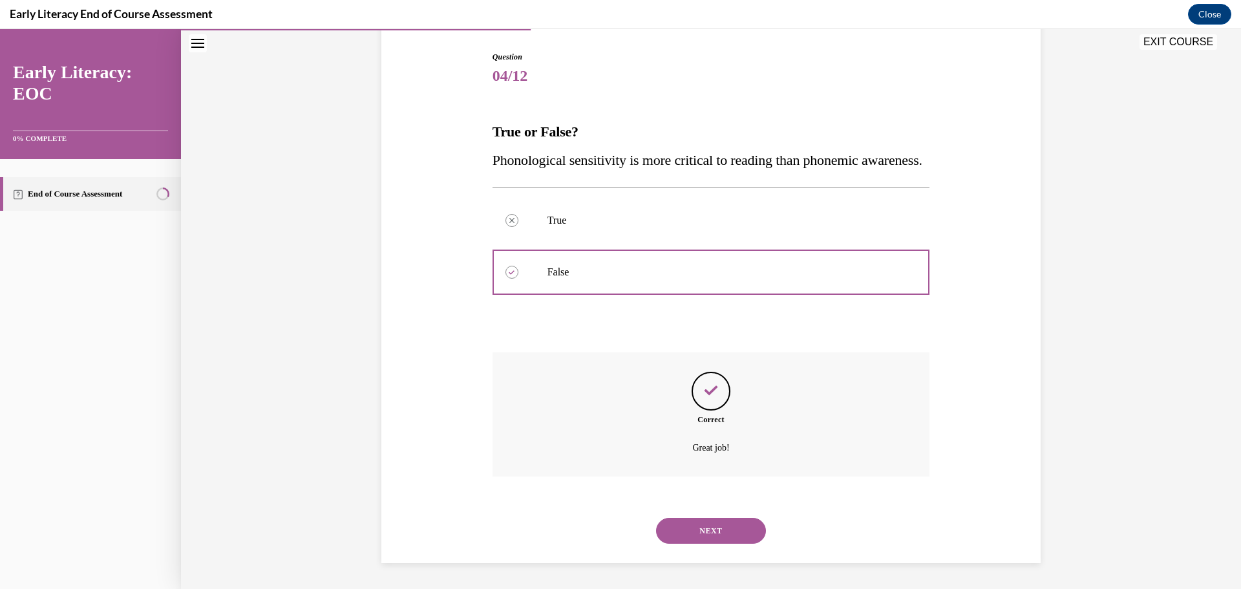
click at [718, 531] on button "NEXT" at bounding box center [711, 531] width 110 height 26
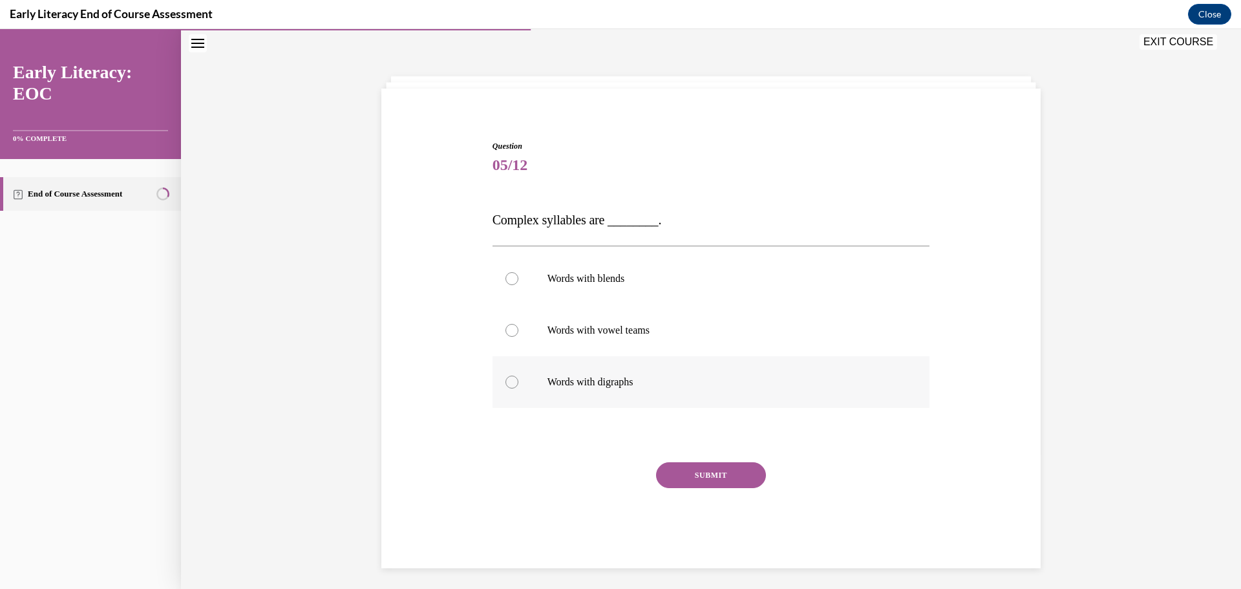
click at [505, 383] on div at bounding box center [511, 381] width 13 height 13
click at [673, 478] on button "SUBMIT" at bounding box center [711, 475] width 110 height 26
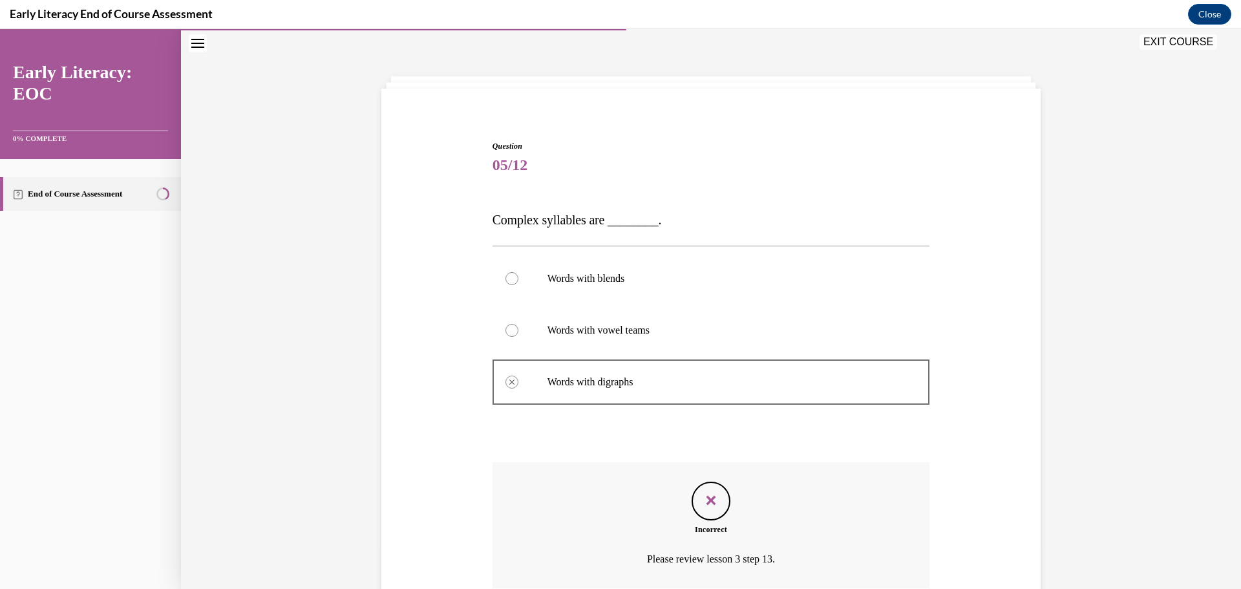
click at [1187, 47] on button "EXIT COURSE" at bounding box center [1178, 42] width 78 height 16
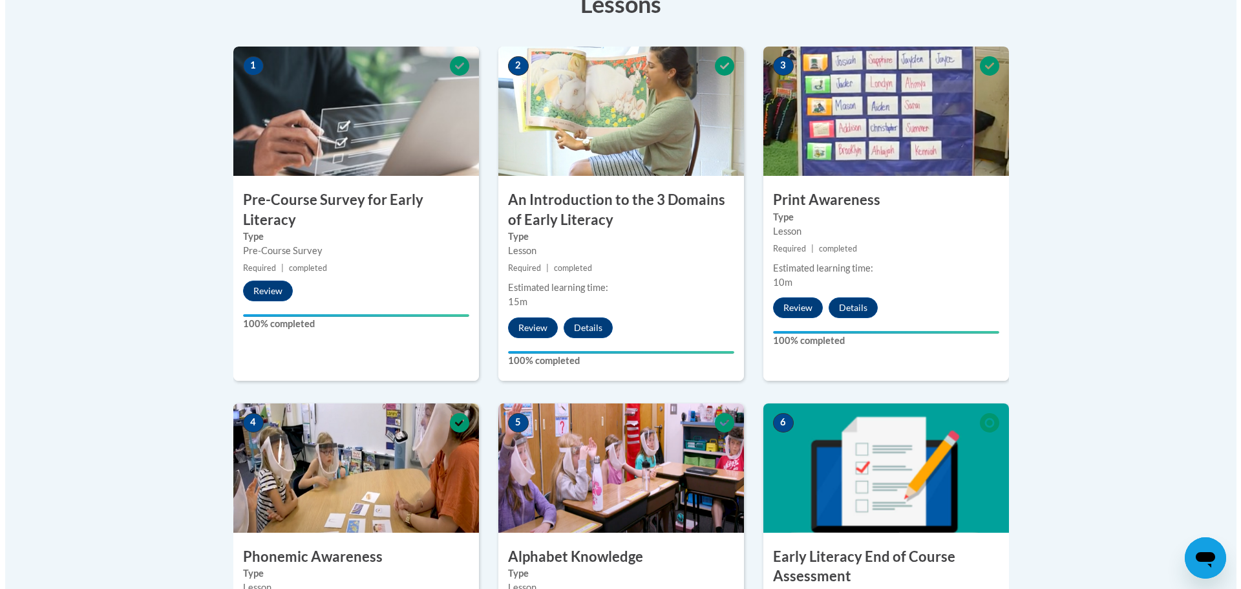
scroll to position [323, 0]
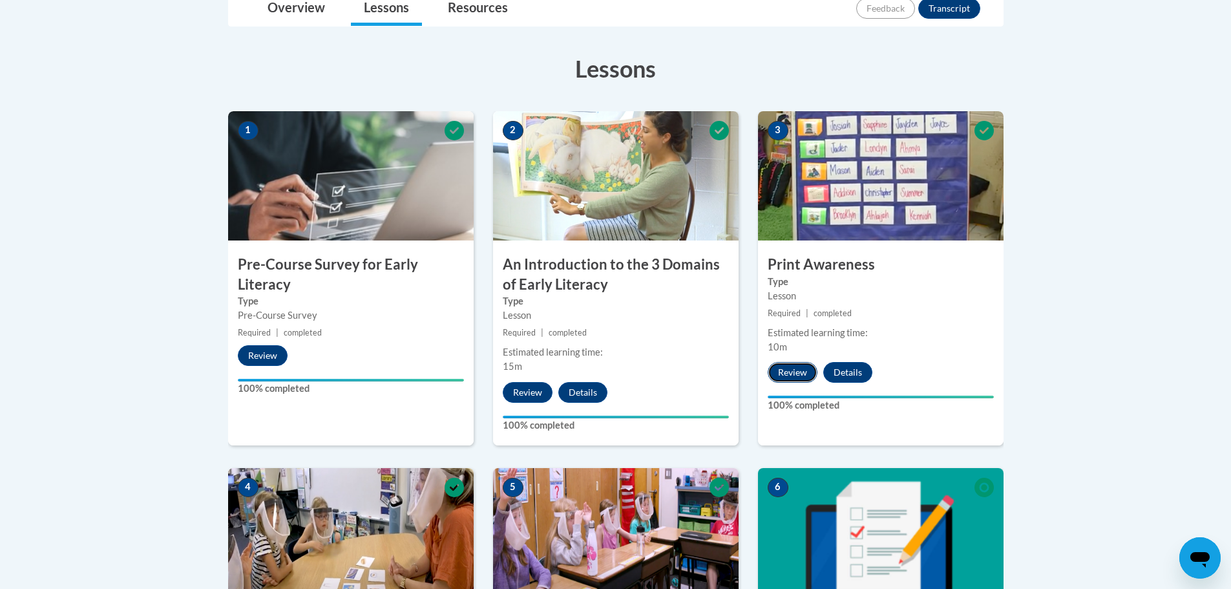
click at [787, 381] on button "Review" at bounding box center [793, 372] width 50 height 21
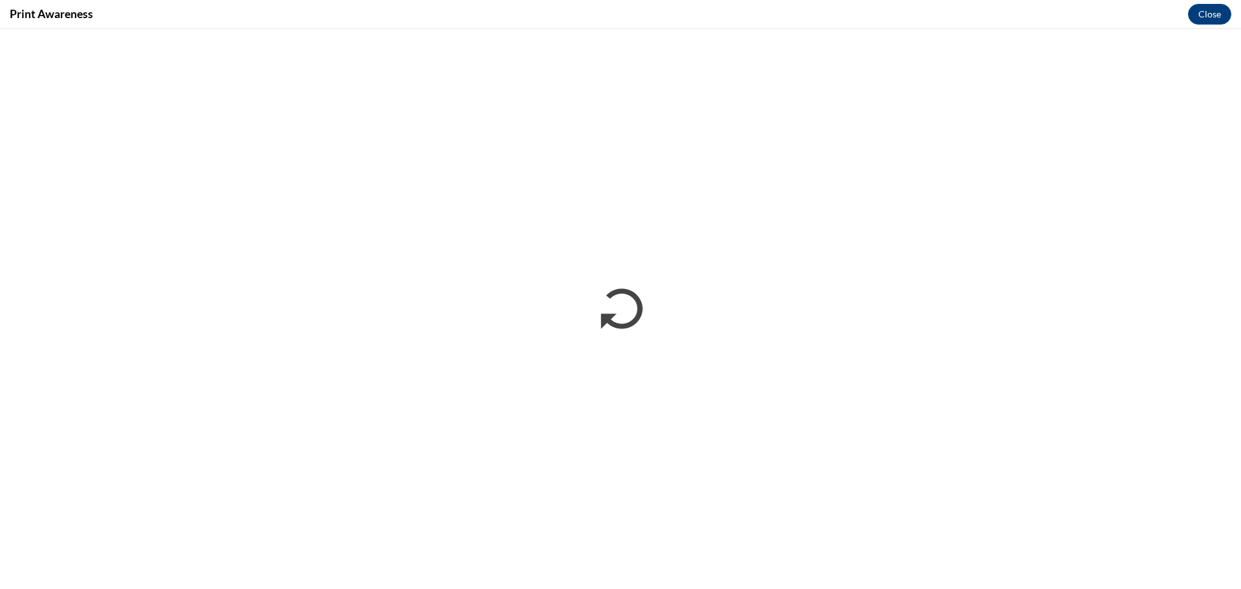
scroll to position [0, 0]
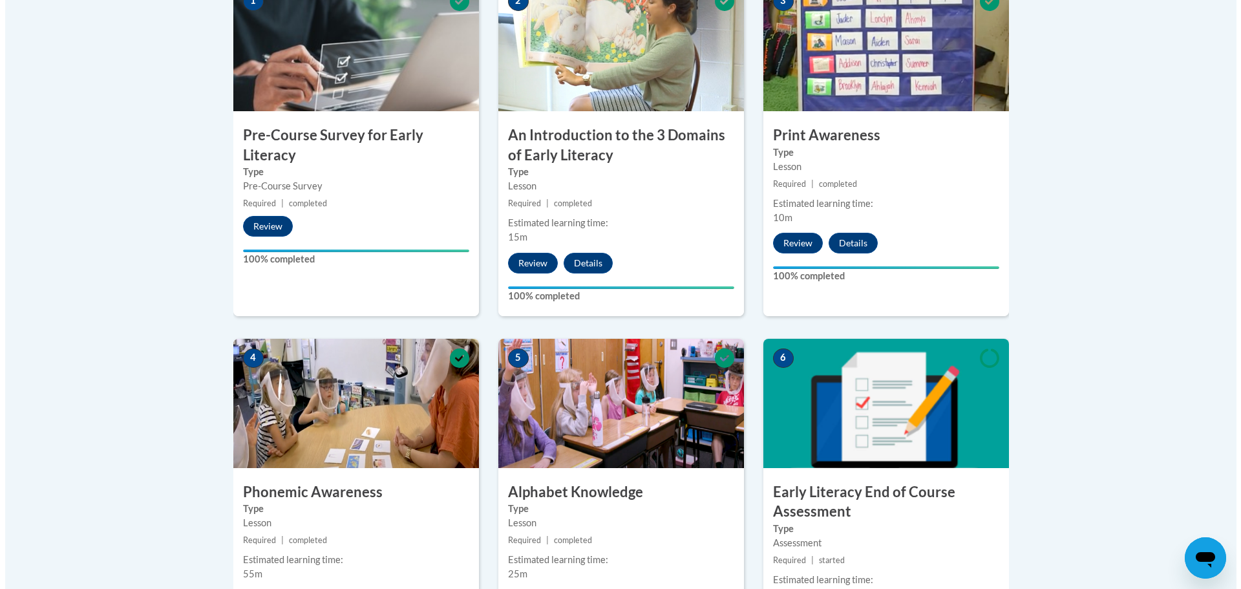
scroll to position [582, 0]
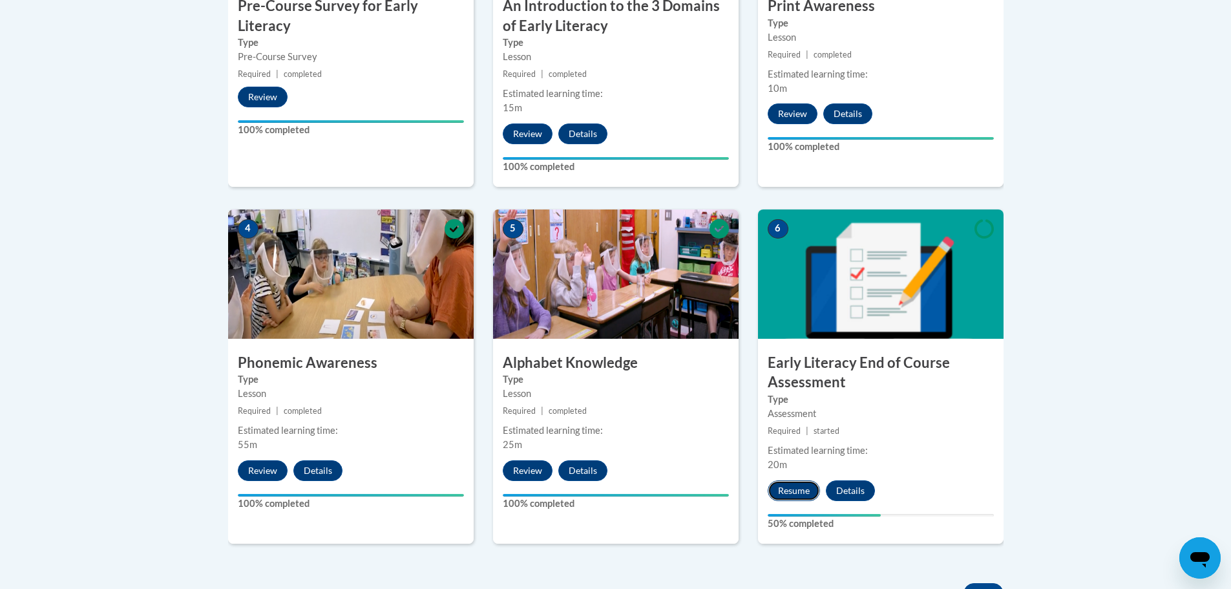
click at [793, 499] on button "Resume" at bounding box center [794, 490] width 52 height 21
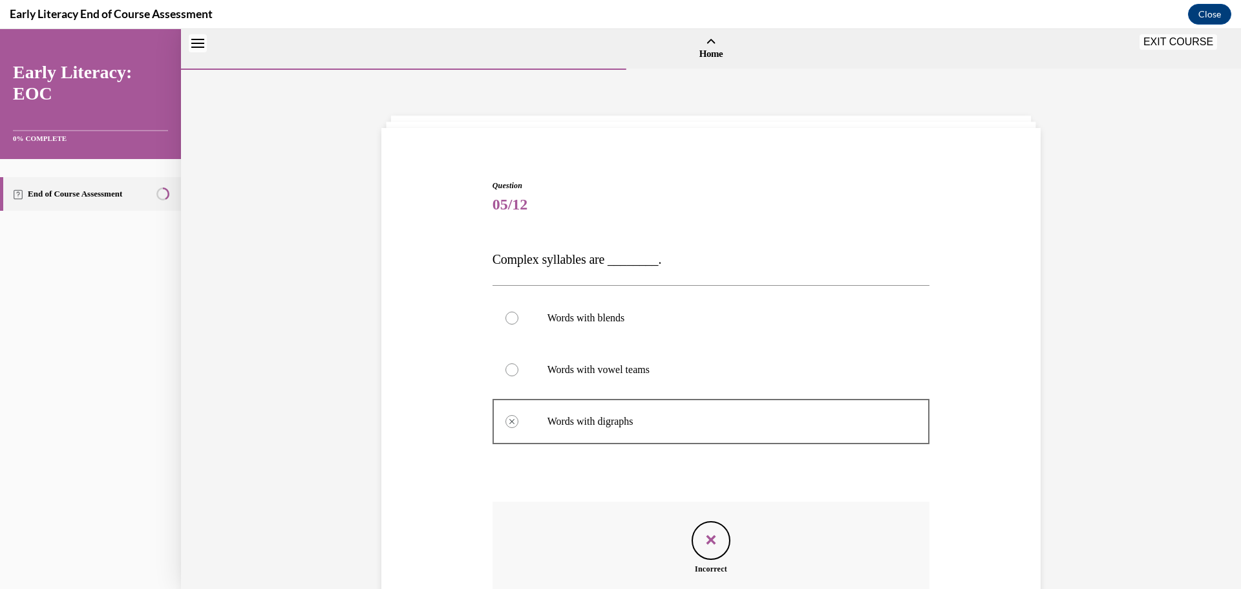
scroll to position [40, 0]
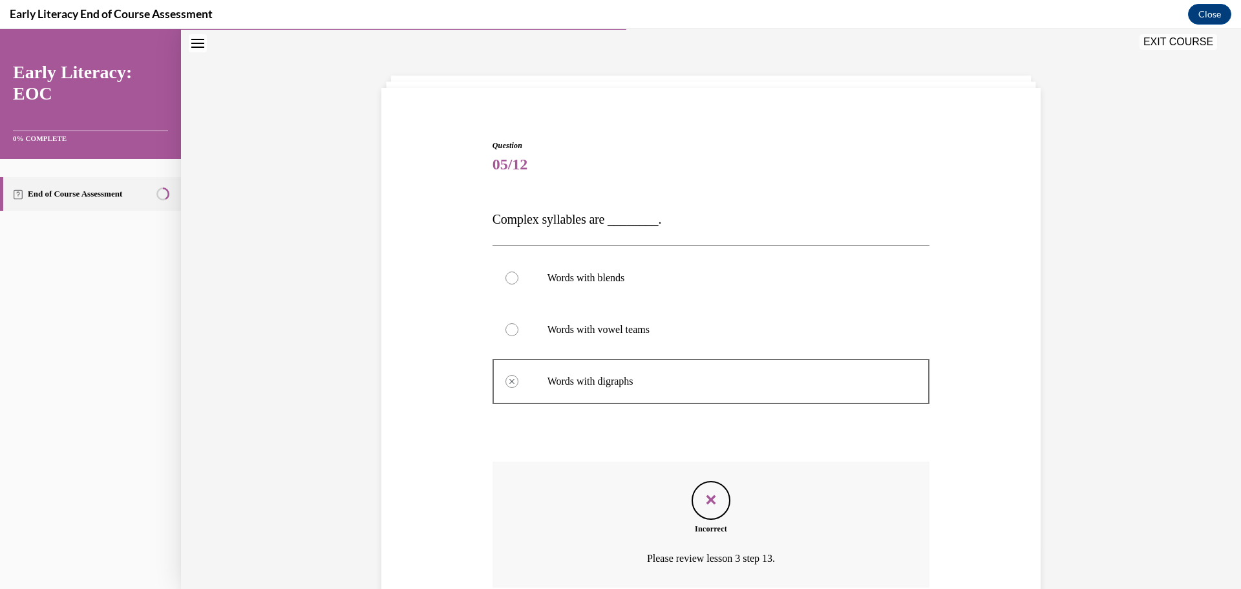
click at [1170, 43] on button "EXIT COURSE" at bounding box center [1178, 42] width 78 height 16
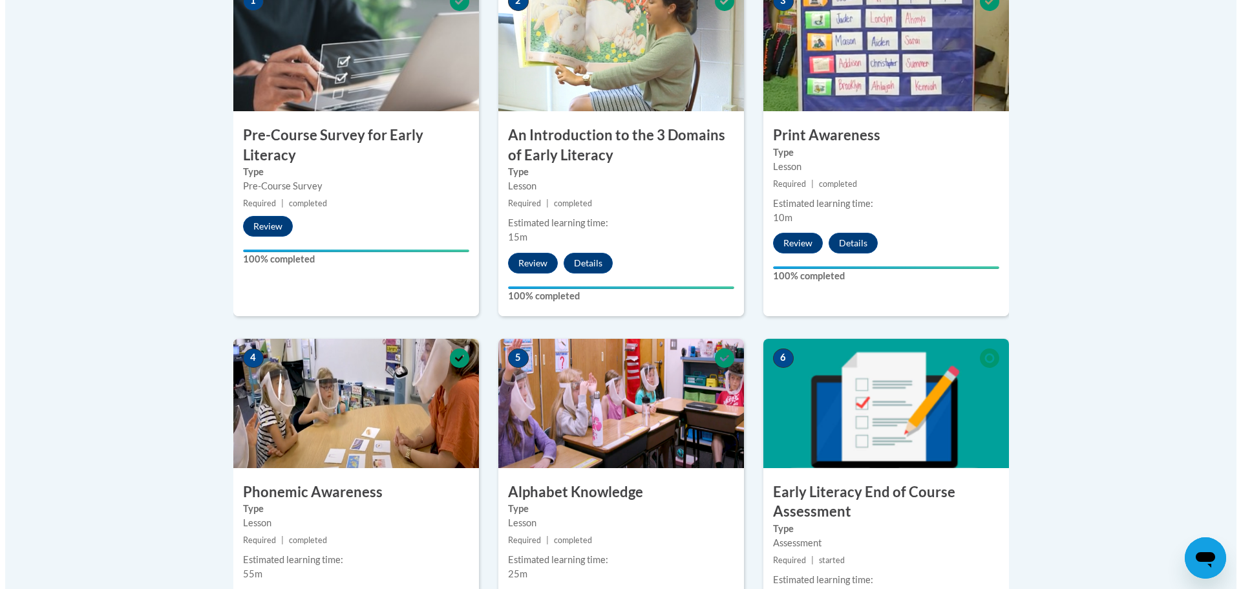
scroll to position [388, 0]
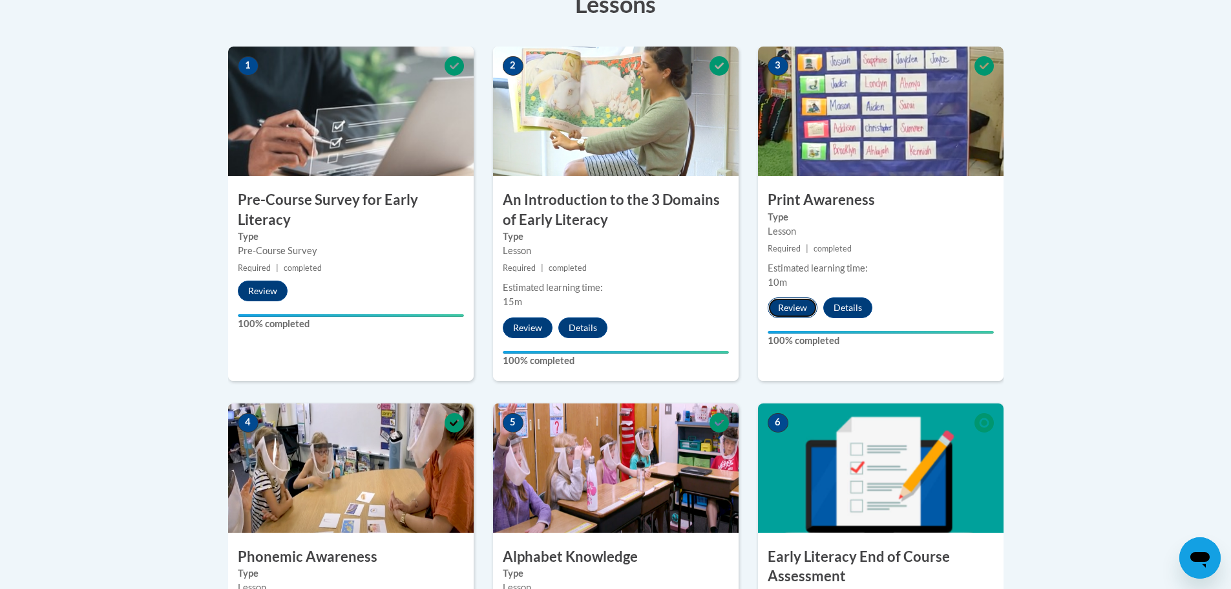
click at [798, 302] on button "Review" at bounding box center [793, 307] width 50 height 21
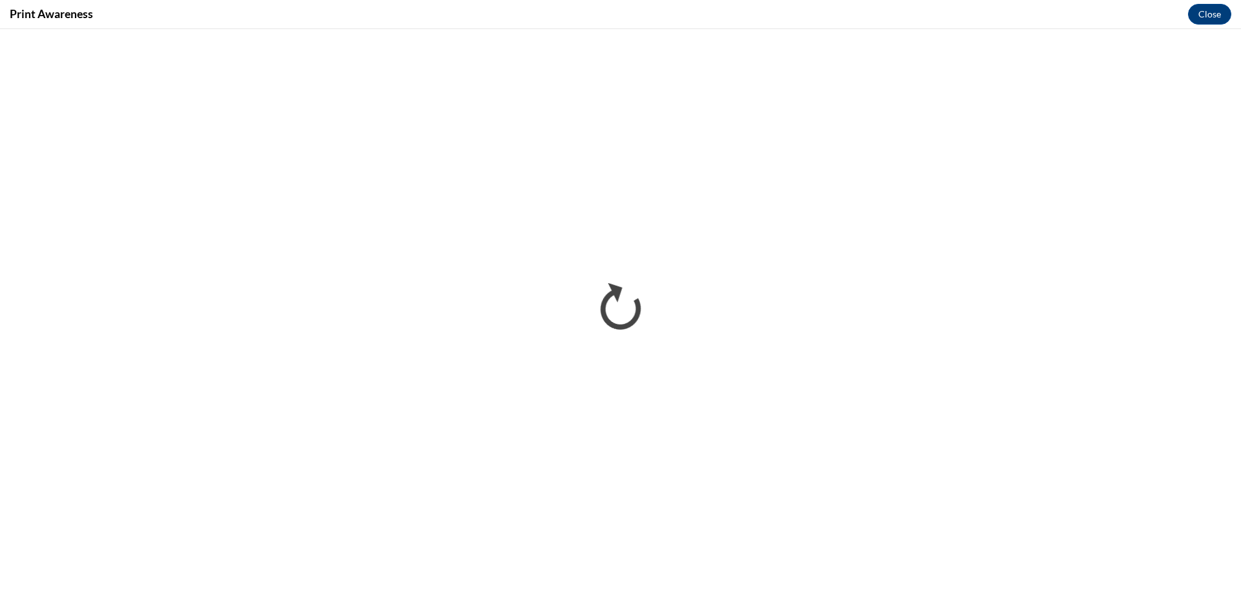
scroll to position [0, 0]
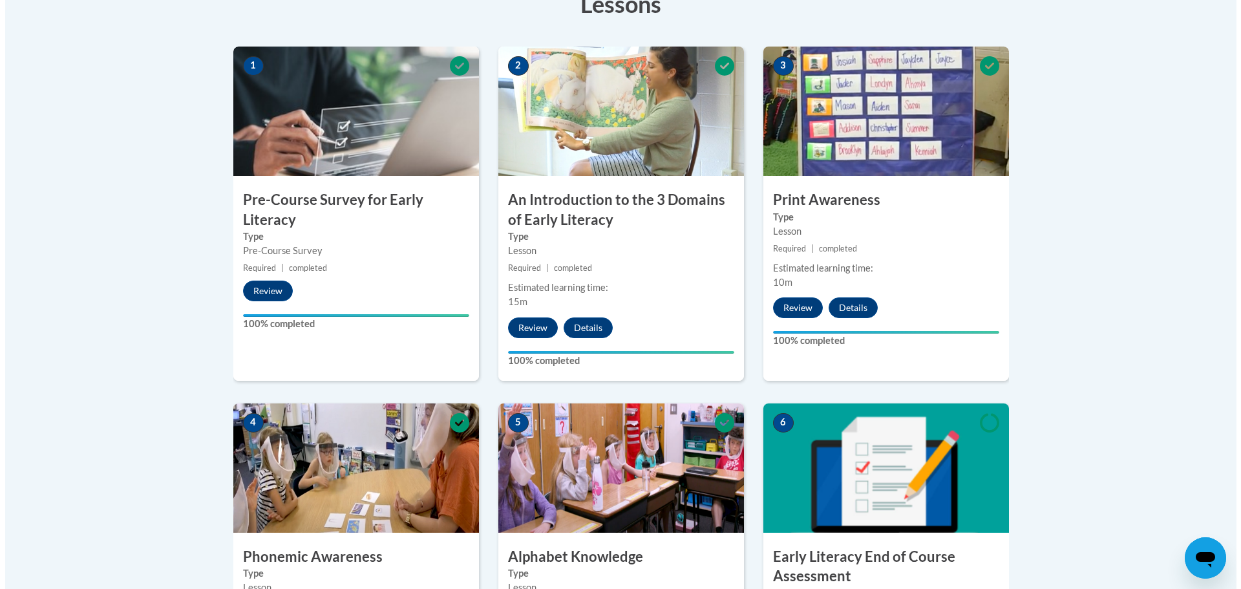
scroll to position [517, 0]
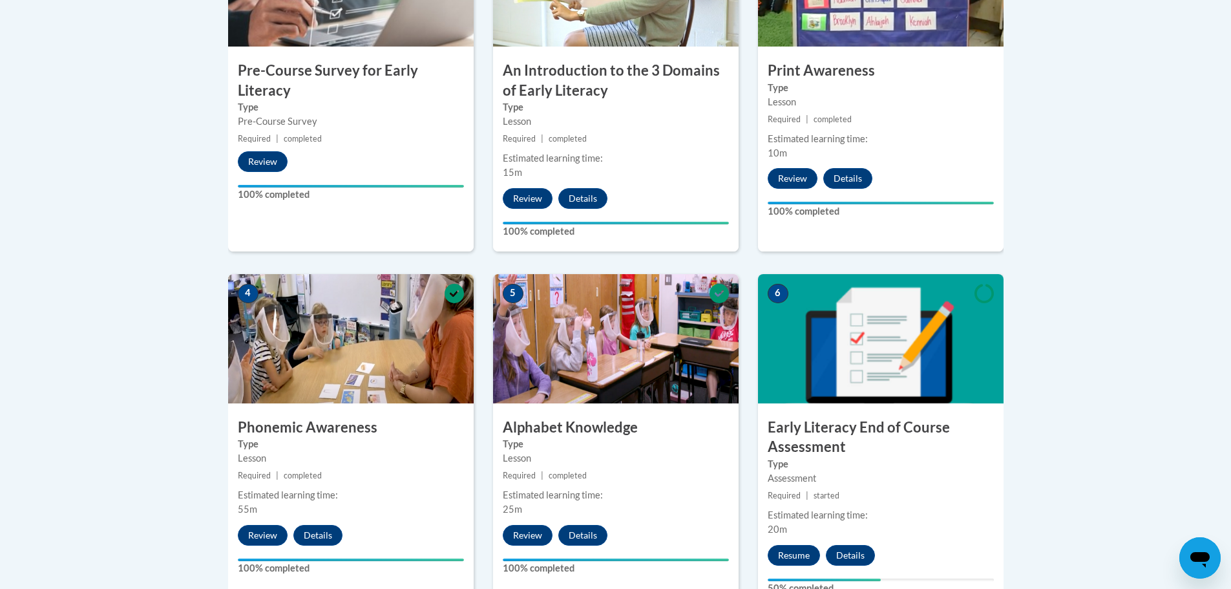
click at [309, 330] on img at bounding box center [351, 338] width 246 height 129
click at [274, 525] on button "Review" at bounding box center [263, 535] width 50 height 21
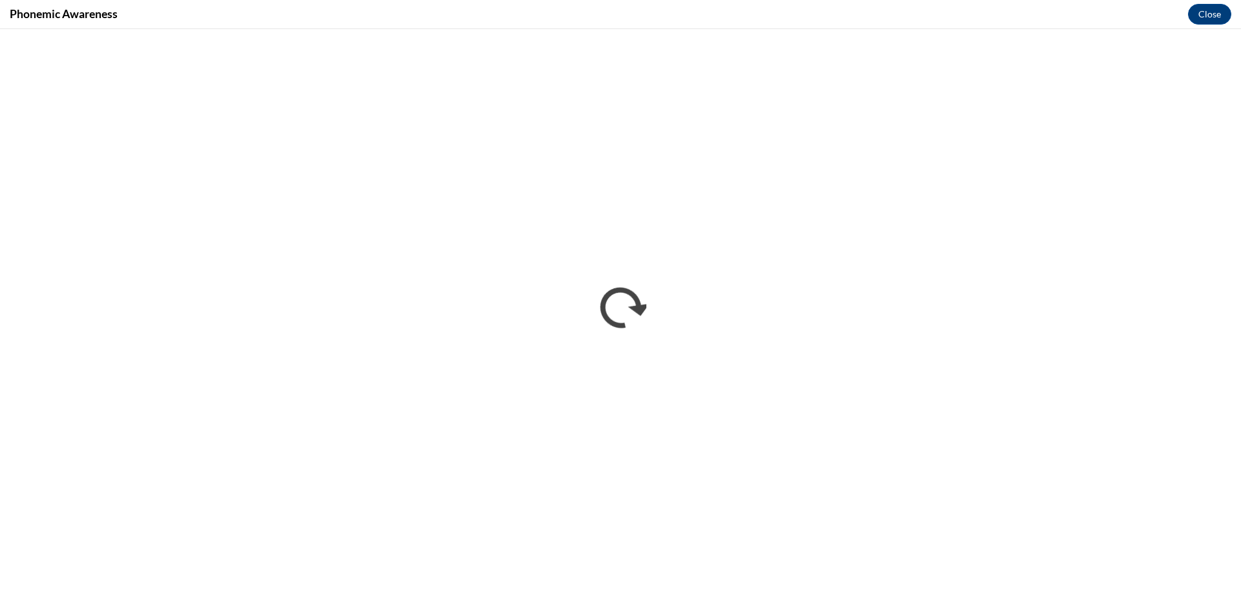
scroll to position [0, 0]
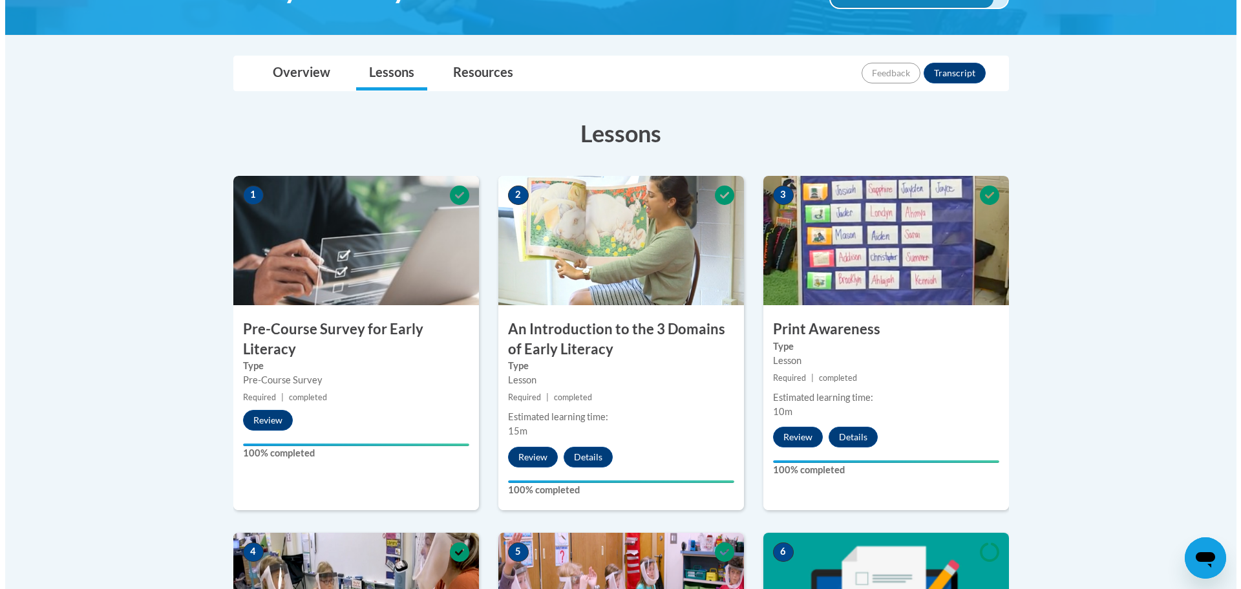
scroll to position [517, 0]
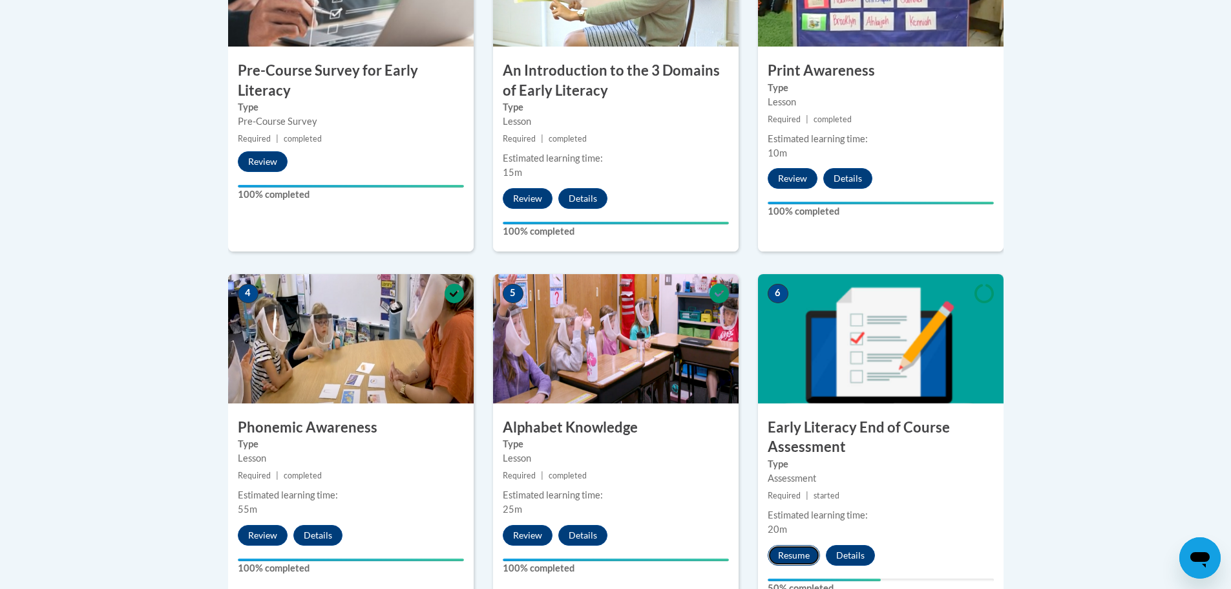
click at [802, 553] on button "Resume" at bounding box center [794, 555] width 52 height 21
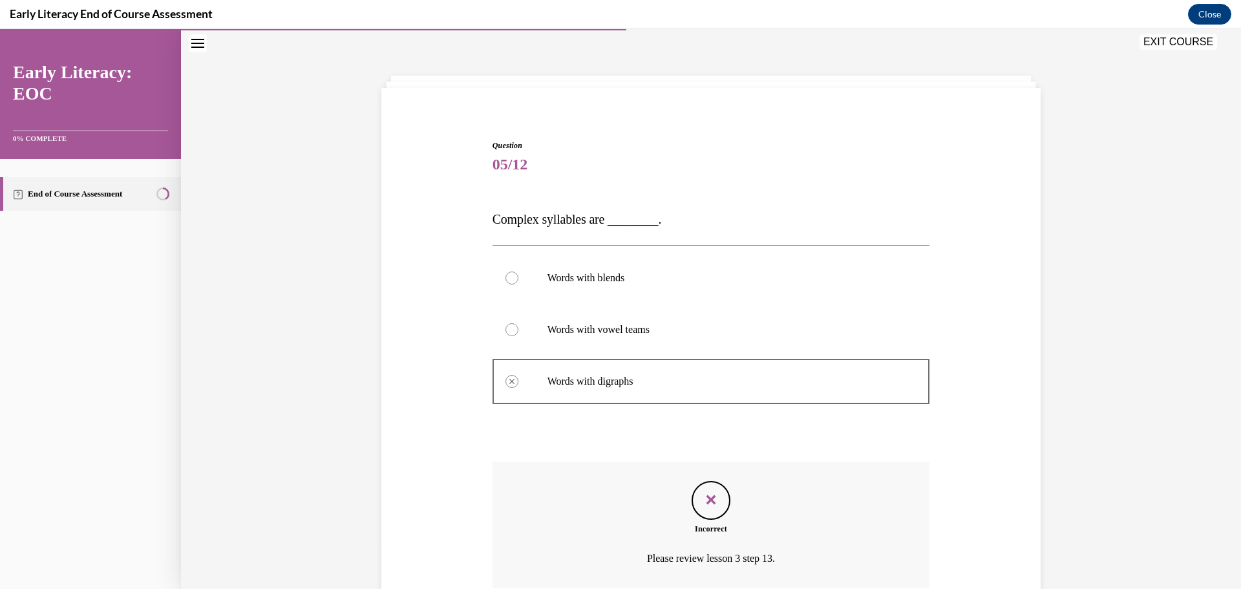
scroll to position [151, 0]
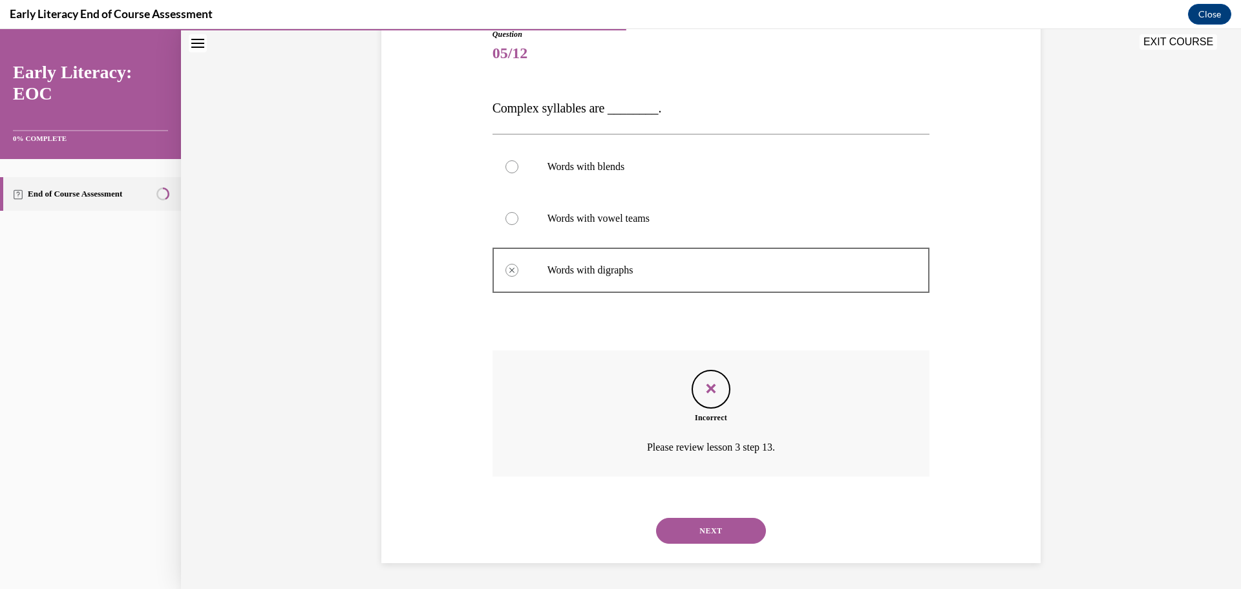
click at [508, 174] on div at bounding box center [710, 167] width 437 height 52
click at [508, 171] on div at bounding box center [511, 166] width 13 height 13
click at [711, 538] on button "NEXT" at bounding box center [711, 531] width 110 height 26
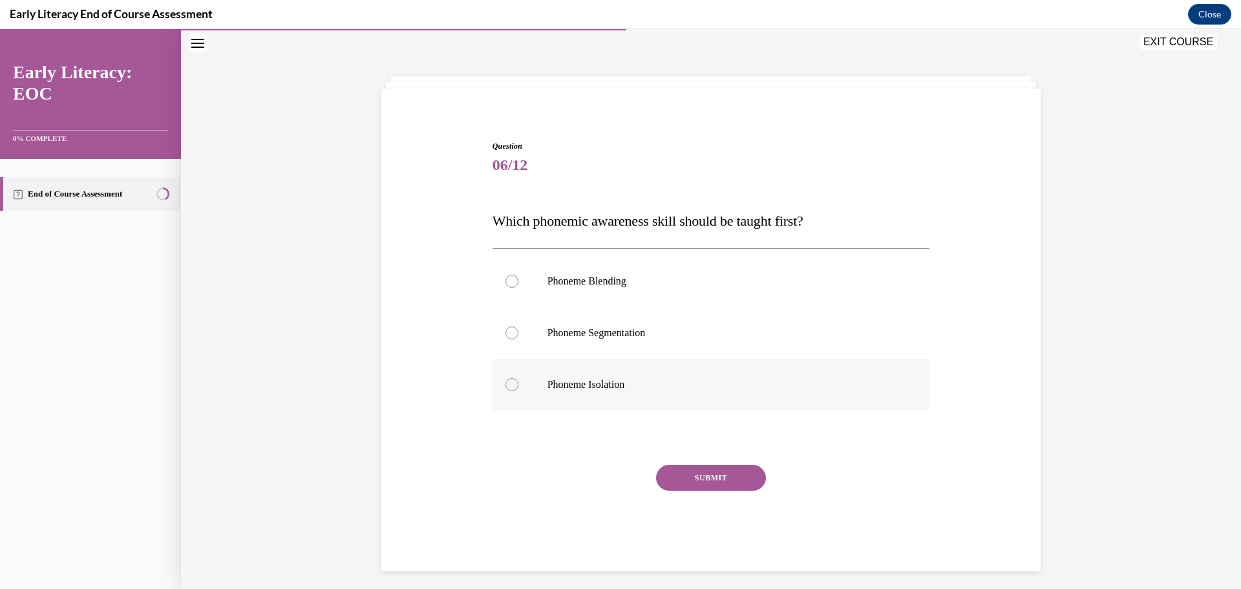
click at [539, 389] on div at bounding box center [710, 385] width 437 height 52
click at [688, 474] on button "SUBMIT" at bounding box center [711, 478] width 110 height 26
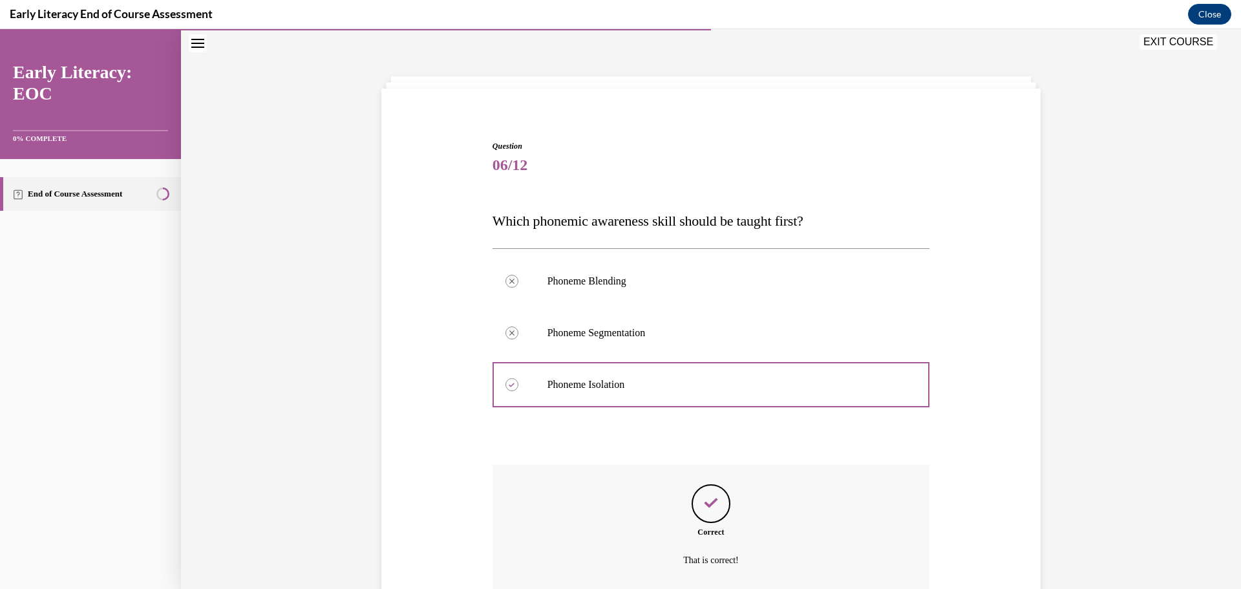
scroll to position [152, 0]
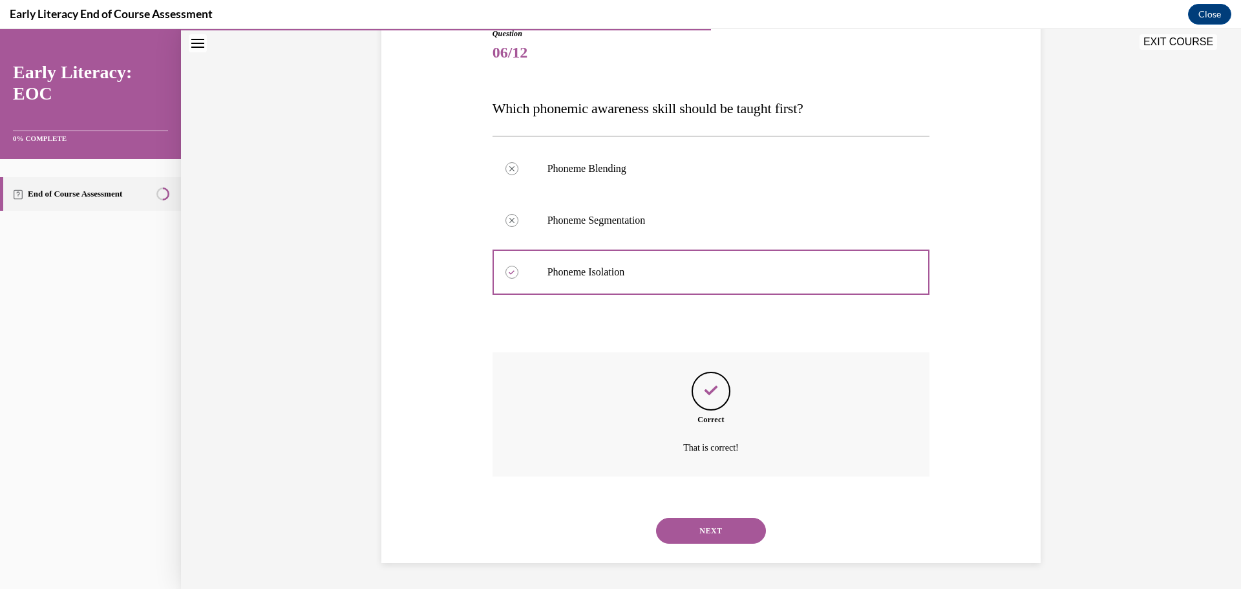
click at [728, 535] on button "NEXT" at bounding box center [711, 531] width 110 height 26
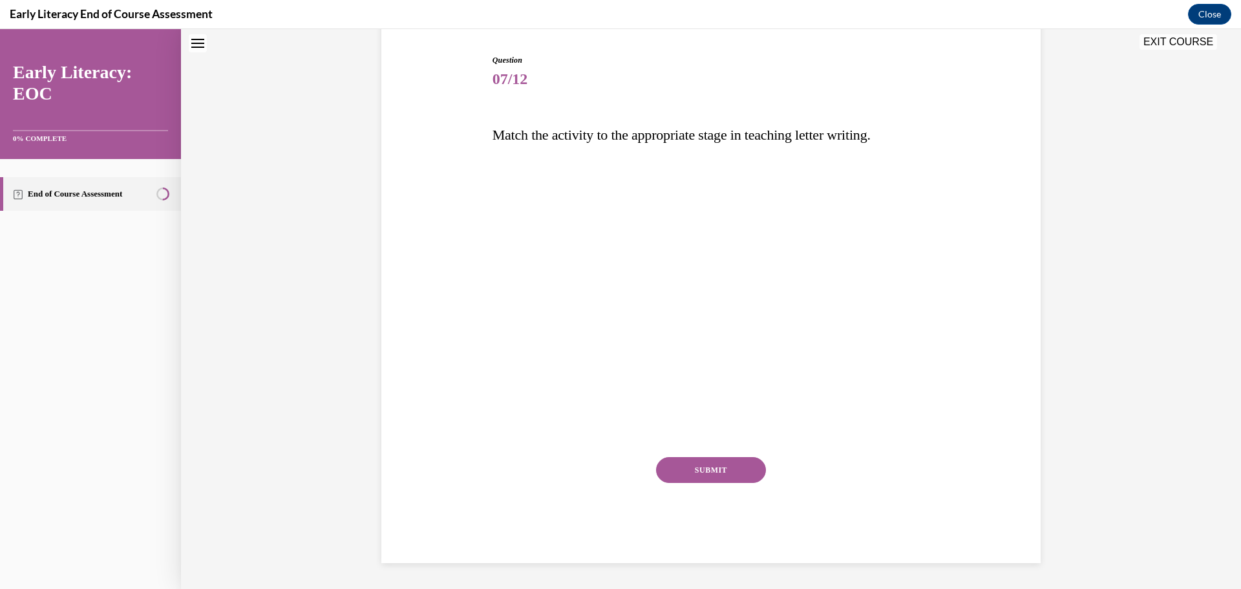
scroll to position [39, 0]
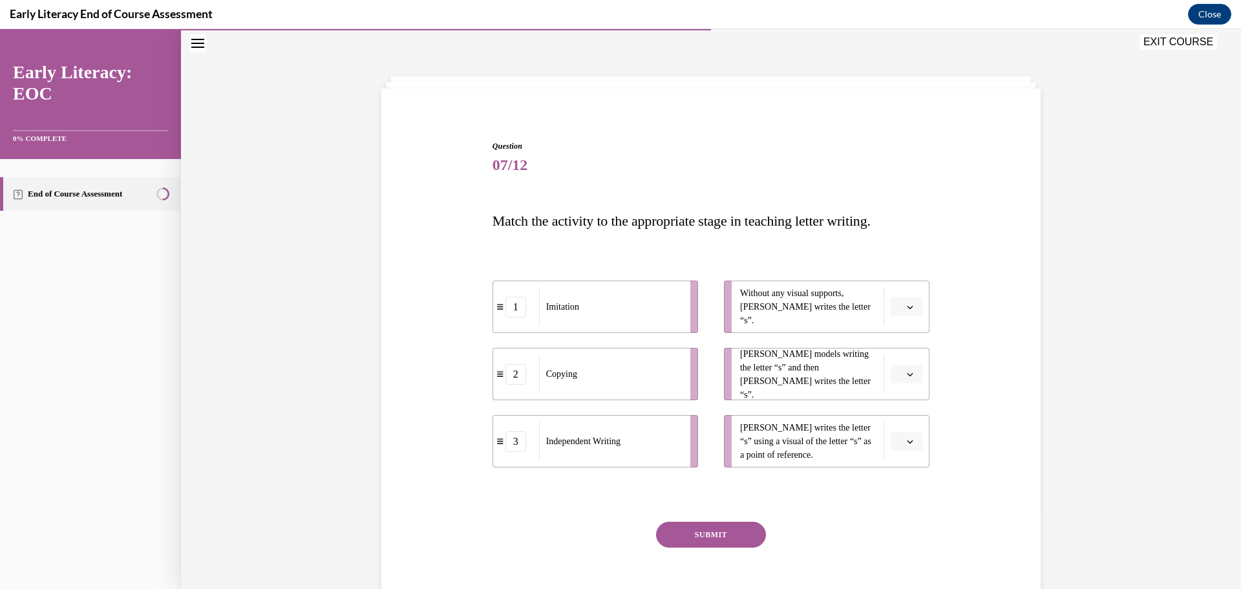
click at [620, 316] on div "Imitation" at bounding box center [610, 307] width 143 height 38
click at [908, 377] on span "button" at bounding box center [909, 374] width 9 height 9
click at [907, 428] on div "1" at bounding box center [900, 428] width 32 height 26
click at [907, 304] on icon "button" at bounding box center [910, 307] width 6 height 6
click at [910, 420] on div "3" at bounding box center [900, 413] width 32 height 26
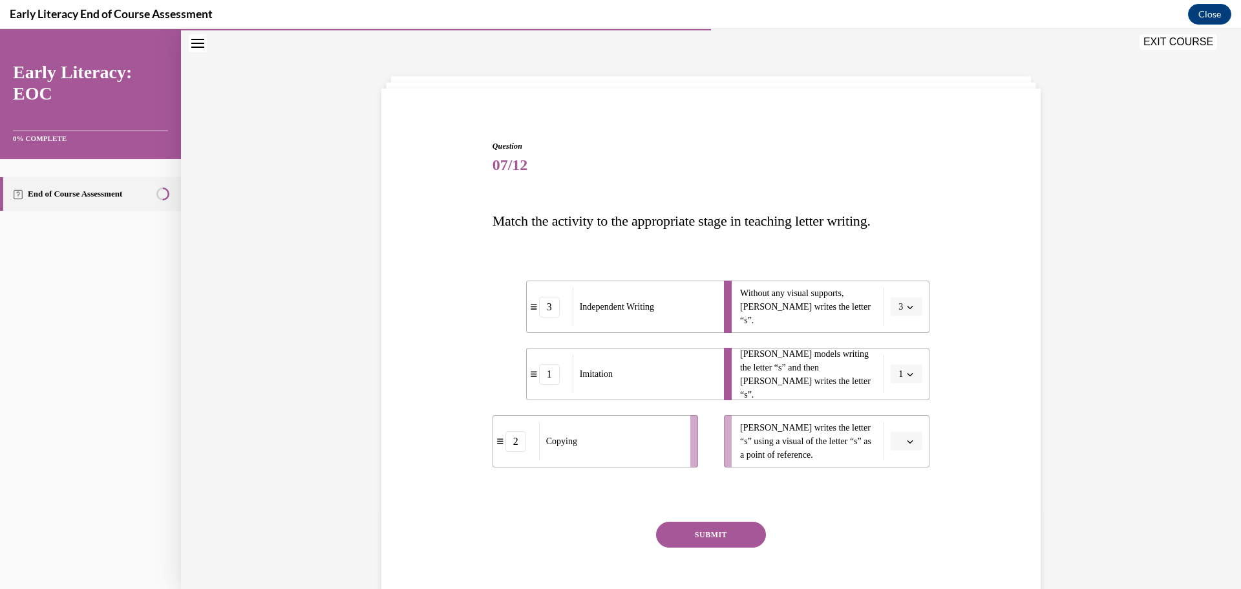
click at [907, 442] on icon "button" at bounding box center [910, 441] width 6 height 3
click at [903, 519] on div "2" at bounding box center [900, 521] width 32 height 26
click at [708, 536] on button "SUBMIT" at bounding box center [711, 534] width 110 height 26
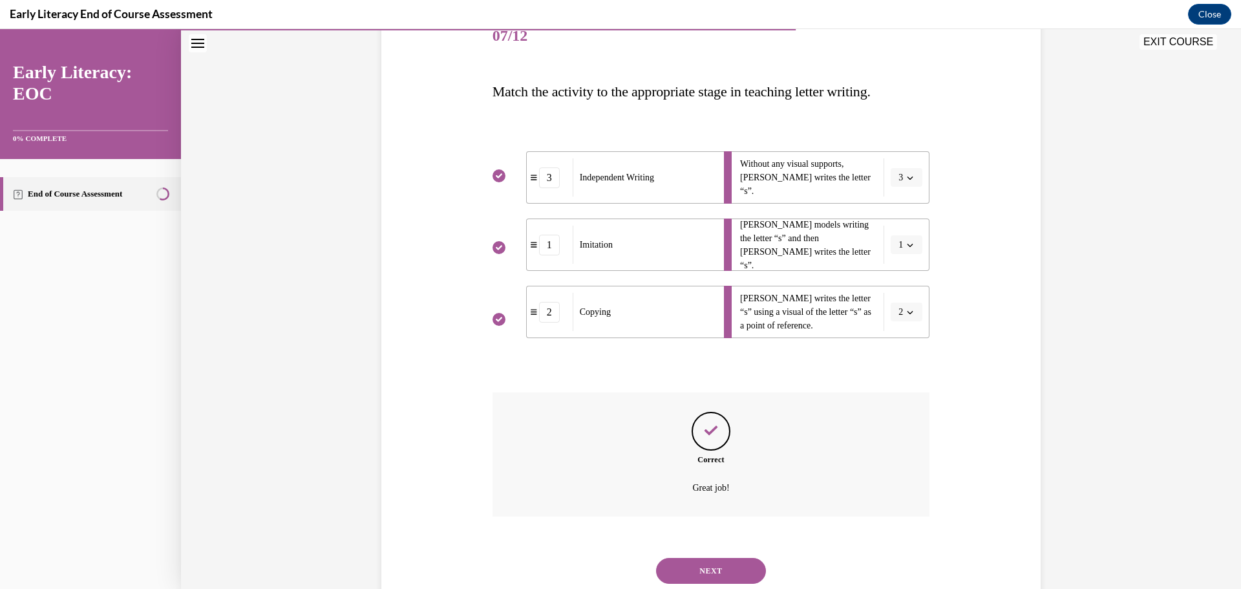
scroll to position [209, 0]
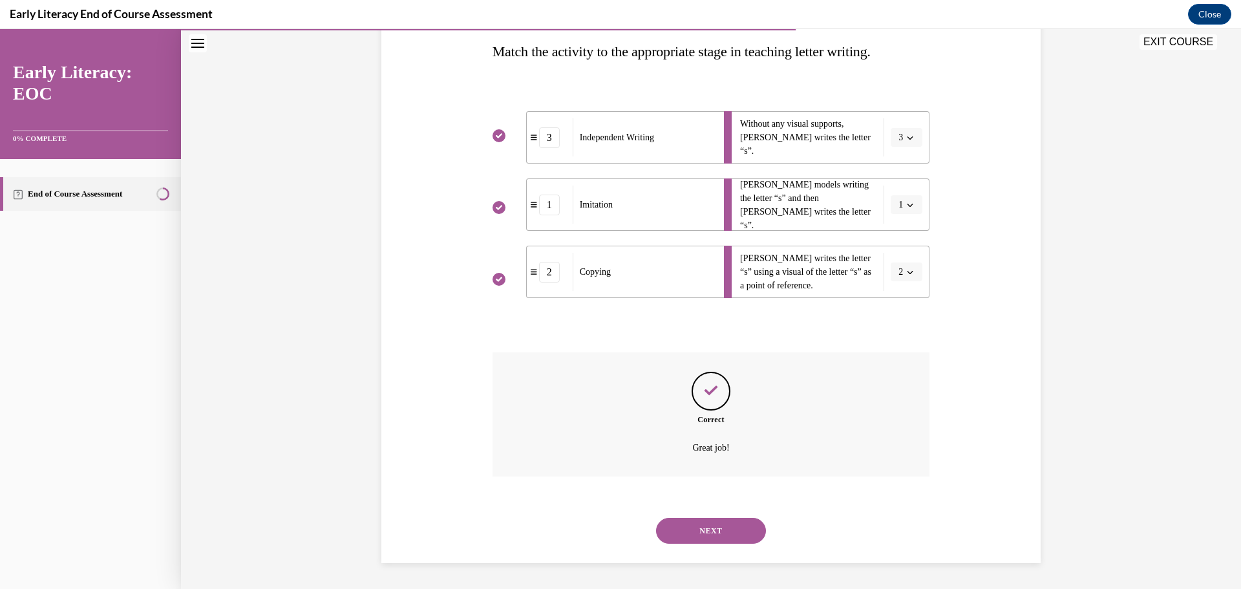
click at [718, 534] on button "NEXT" at bounding box center [711, 531] width 110 height 26
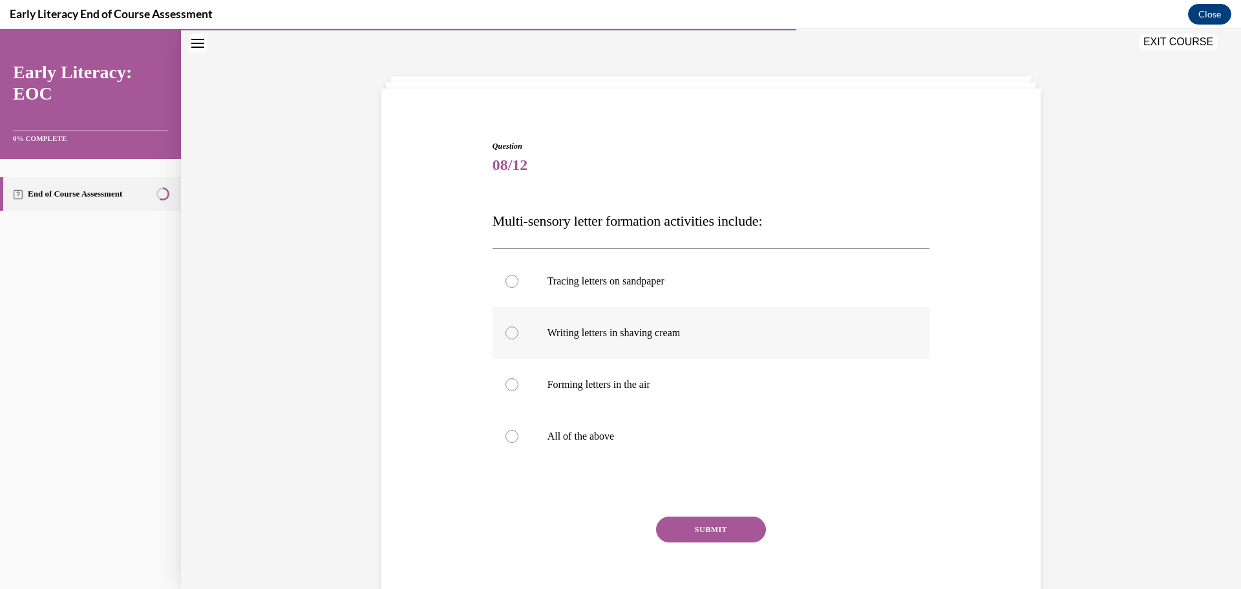
click at [511, 335] on div at bounding box center [511, 332] width 13 height 13
click at [510, 386] on div at bounding box center [511, 384] width 13 height 13
click at [506, 439] on div at bounding box center [511, 436] width 13 height 13
click at [713, 523] on button "SUBMIT" at bounding box center [711, 529] width 110 height 26
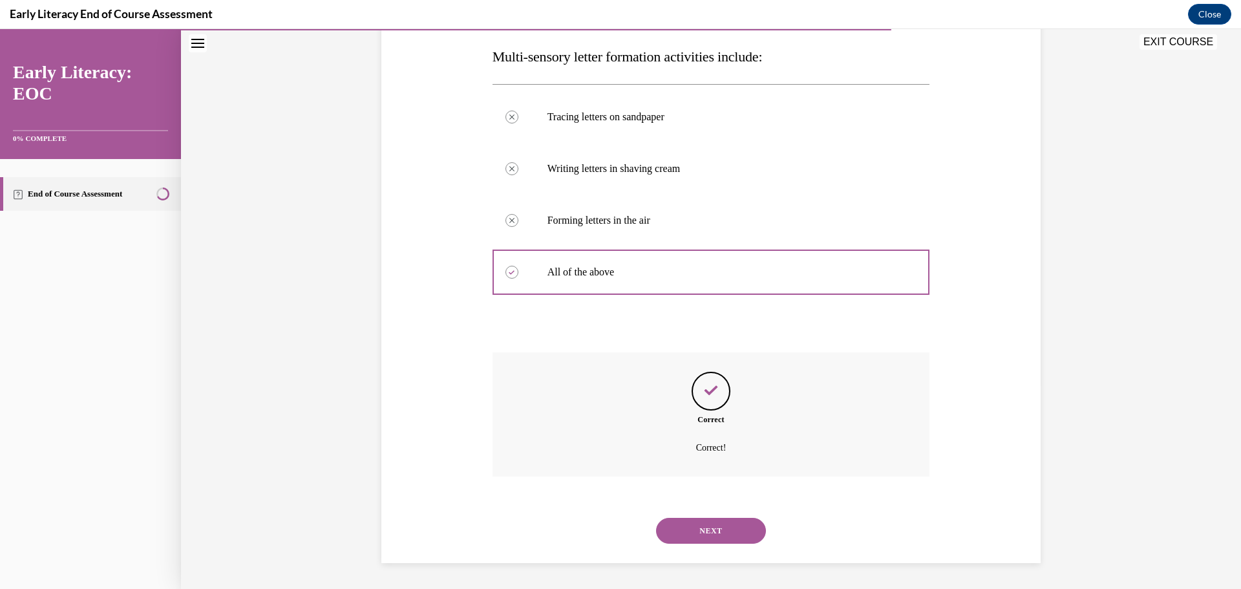
click at [696, 534] on button "NEXT" at bounding box center [711, 531] width 110 height 26
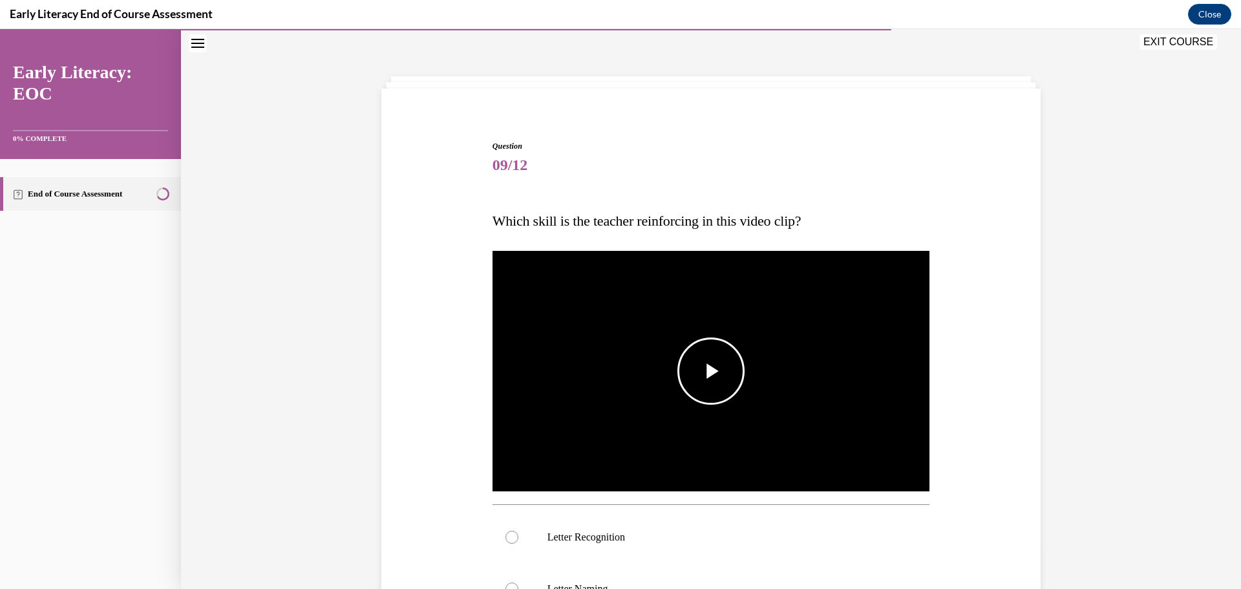
click at [711, 371] on span "Video player" at bounding box center [711, 371] width 0 height 0
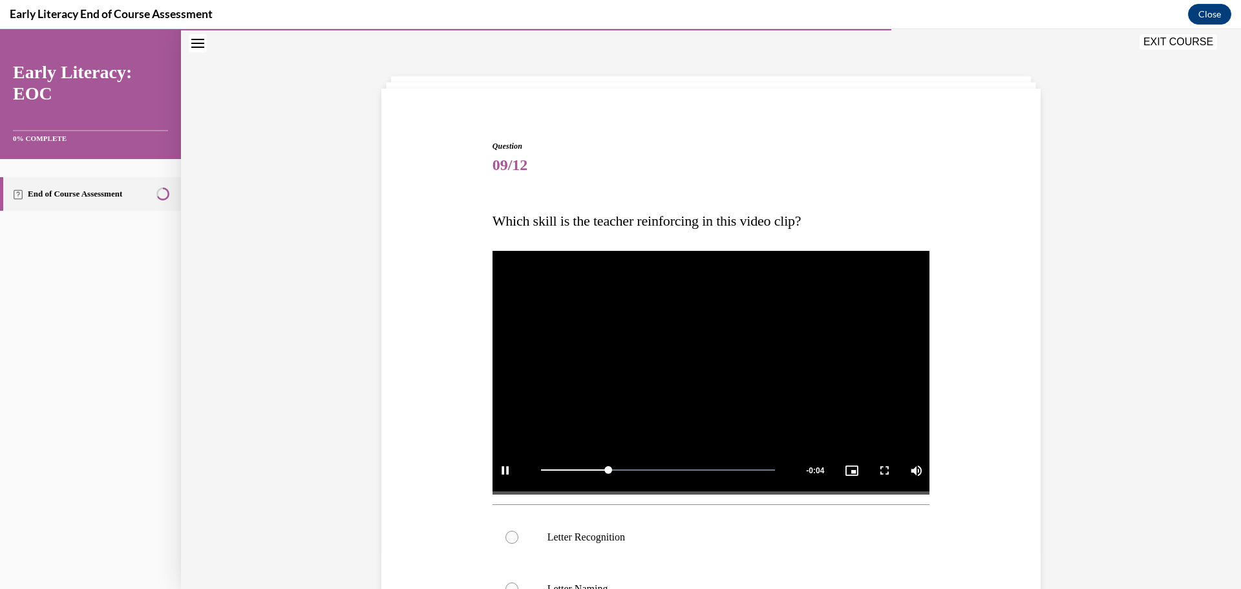
scroll to position [169, 0]
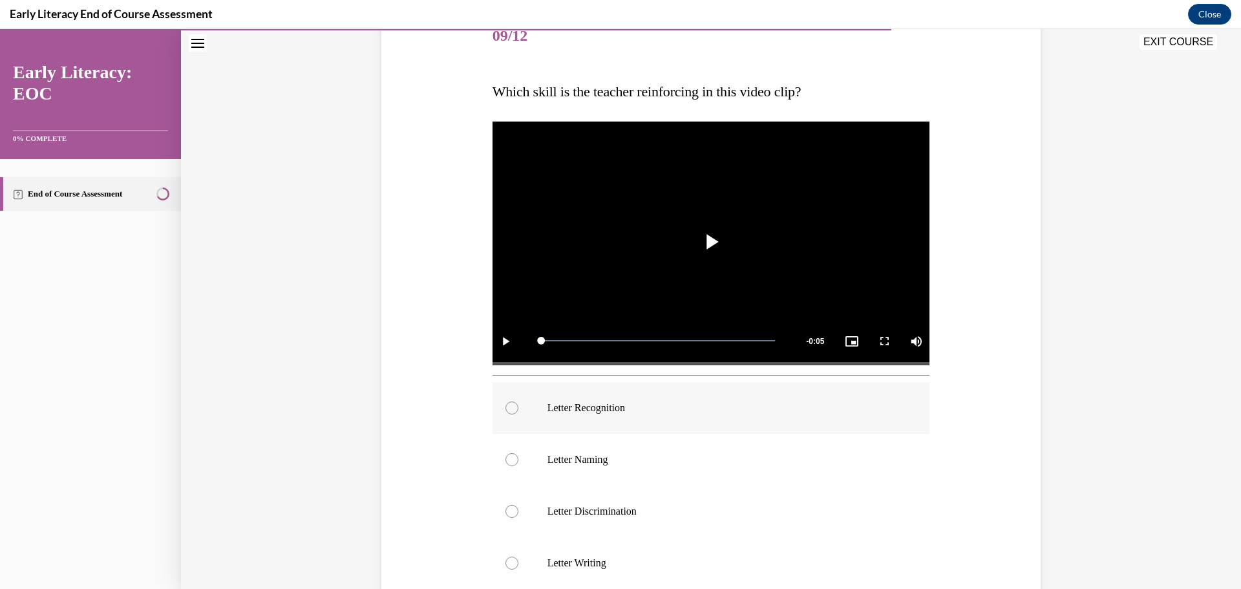
click at [510, 408] on div at bounding box center [511, 407] width 13 height 13
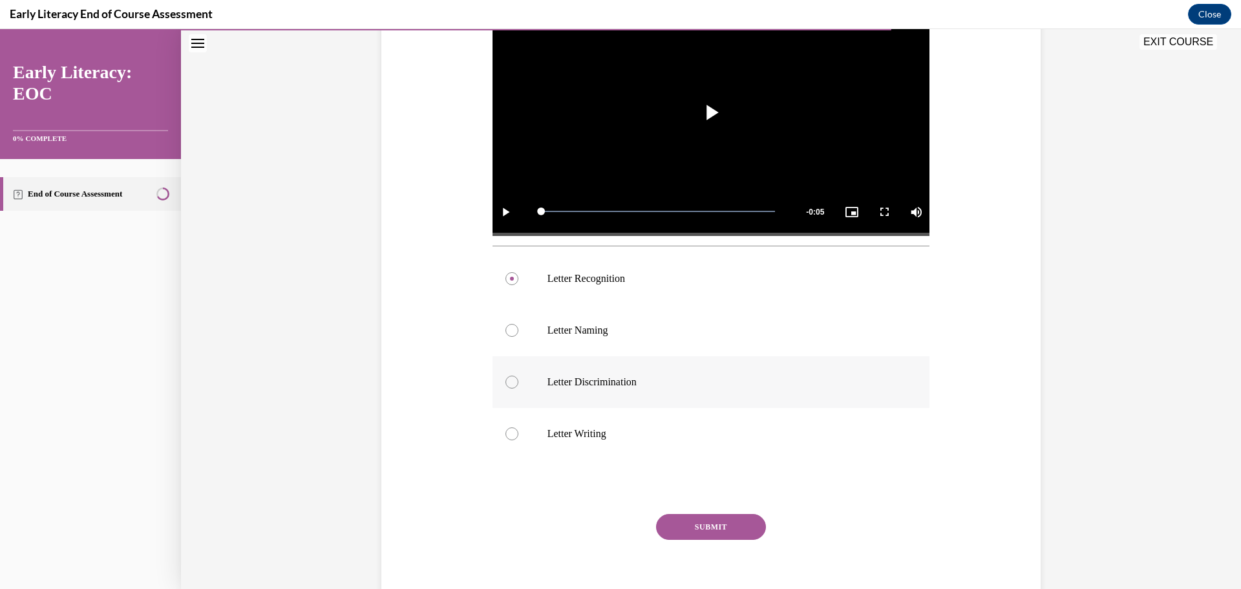
click at [512, 384] on div at bounding box center [511, 381] width 13 height 13
click at [711, 112] on span "Video player" at bounding box center [711, 112] width 0 height 0
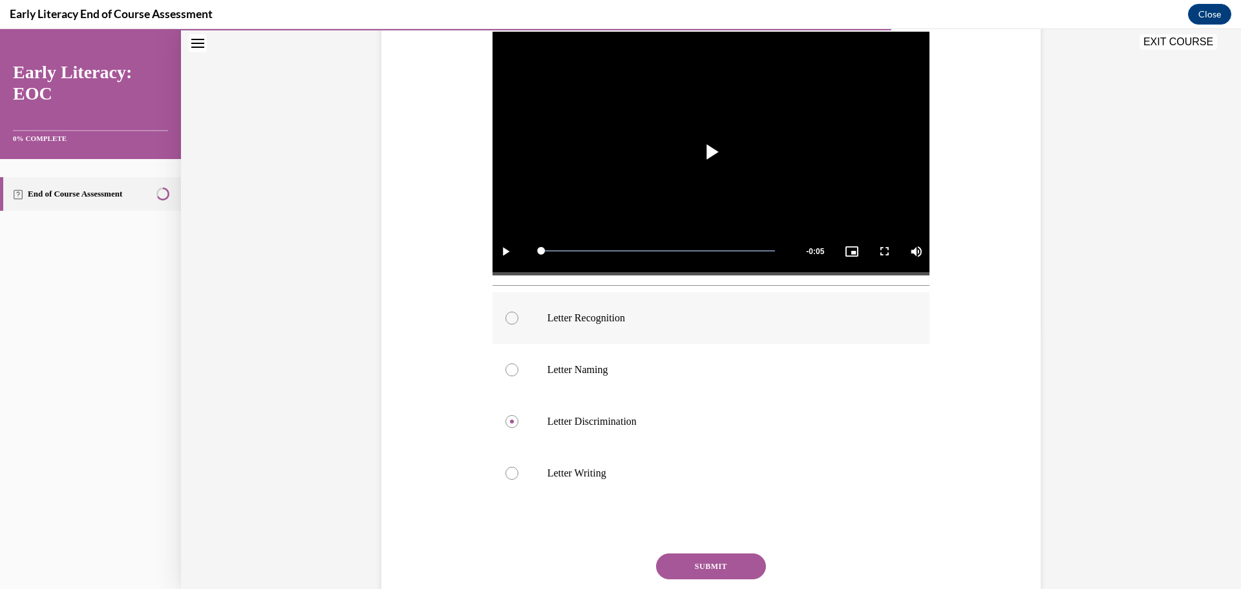
click at [510, 319] on div at bounding box center [511, 317] width 13 height 13
click at [729, 556] on button "SUBMIT" at bounding box center [711, 566] width 110 height 26
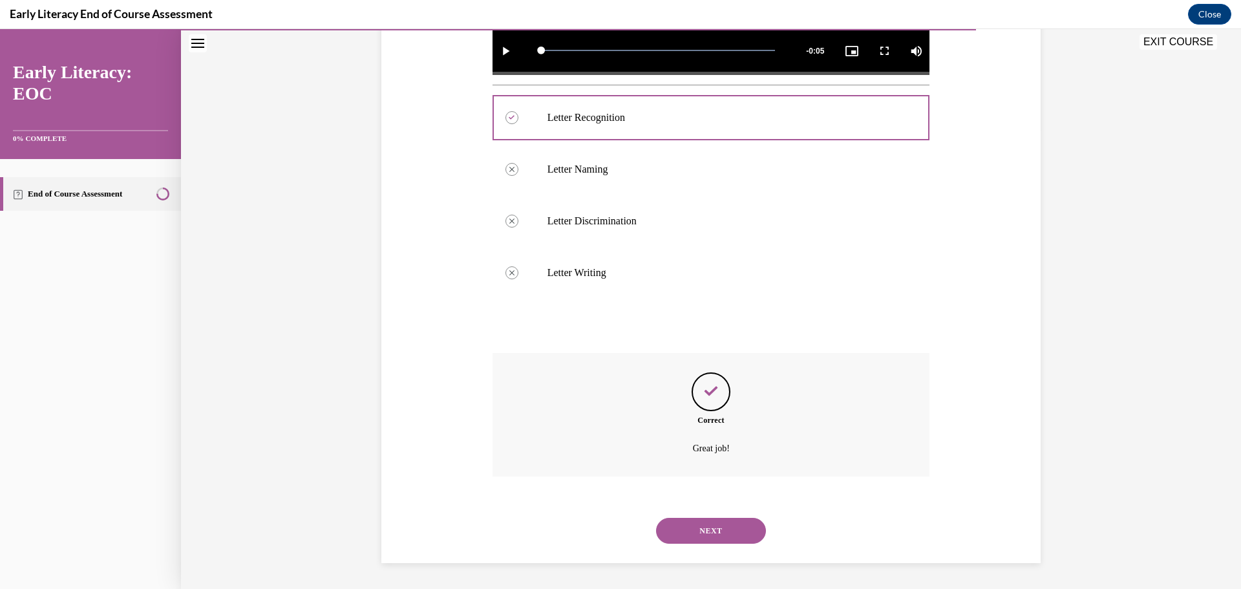
click at [706, 521] on button "NEXT" at bounding box center [711, 531] width 110 height 26
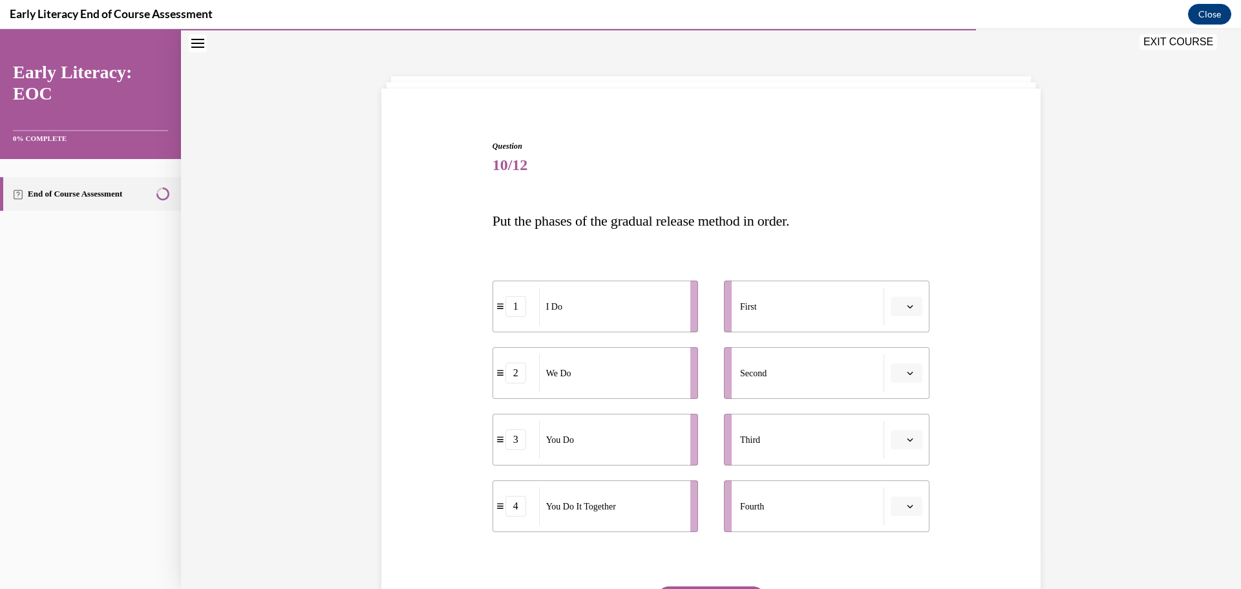
click at [906, 302] on span "button" at bounding box center [909, 306] width 9 height 9
click at [907, 302] on span "button" at bounding box center [909, 306] width 9 height 9
click at [907, 309] on icon "button" at bounding box center [910, 306] width 6 height 6
click at [907, 309] on icon "button" at bounding box center [910, 305] width 6 height 7
drag, startPoint x: 614, startPoint y: 464, endPoint x: 620, endPoint y: 383, distance: 81.7
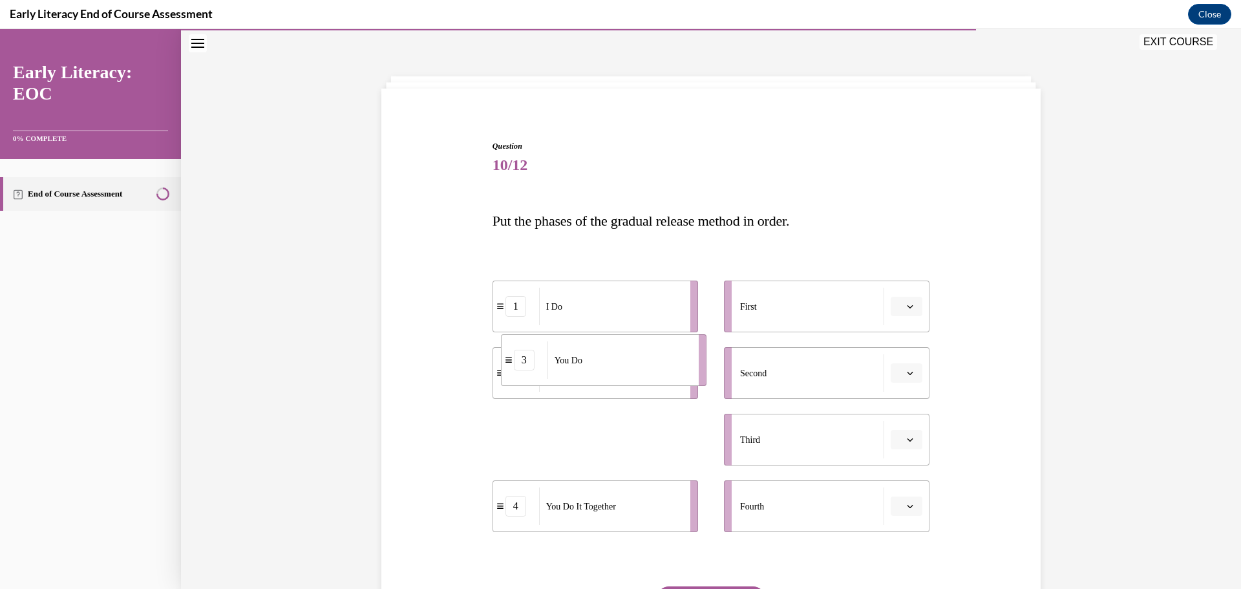
click at [621, 383] on li "3 You Do" at bounding box center [603, 360] width 205 height 52
click at [904, 313] on button "button" at bounding box center [906, 306] width 32 height 19
click at [899, 355] on div "1" at bounding box center [900, 361] width 32 height 26
drag, startPoint x: 905, startPoint y: 376, endPoint x: 905, endPoint y: 384, distance: 7.8
click at [905, 377] on span "button" at bounding box center [909, 372] width 9 height 9
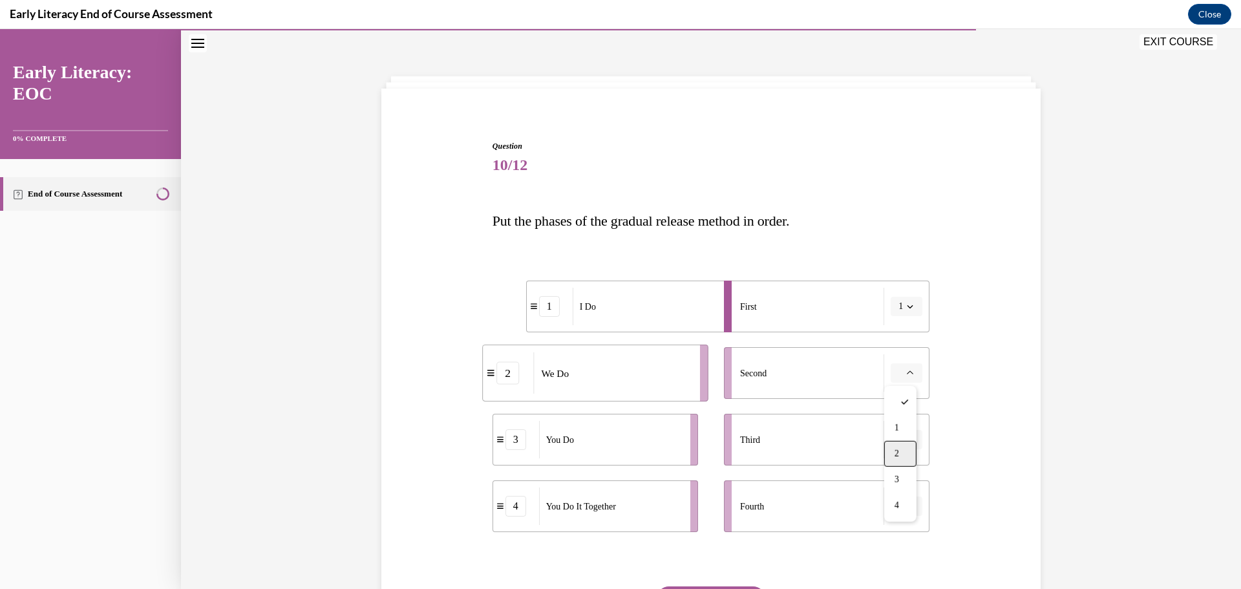
click at [905, 454] on div "2" at bounding box center [900, 454] width 32 height 26
click at [908, 455] on li "Third" at bounding box center [826, 440] width 205 height 52
click at [910, 442] on button "button" at bounding box center [906, 439] width 32 height 19
click at [900, 578] on div "4" at bounding box center [900, 572] width 32 height 26
click at [906, 501] on span "button" at bounding box center [909, 505] width 9 height 9
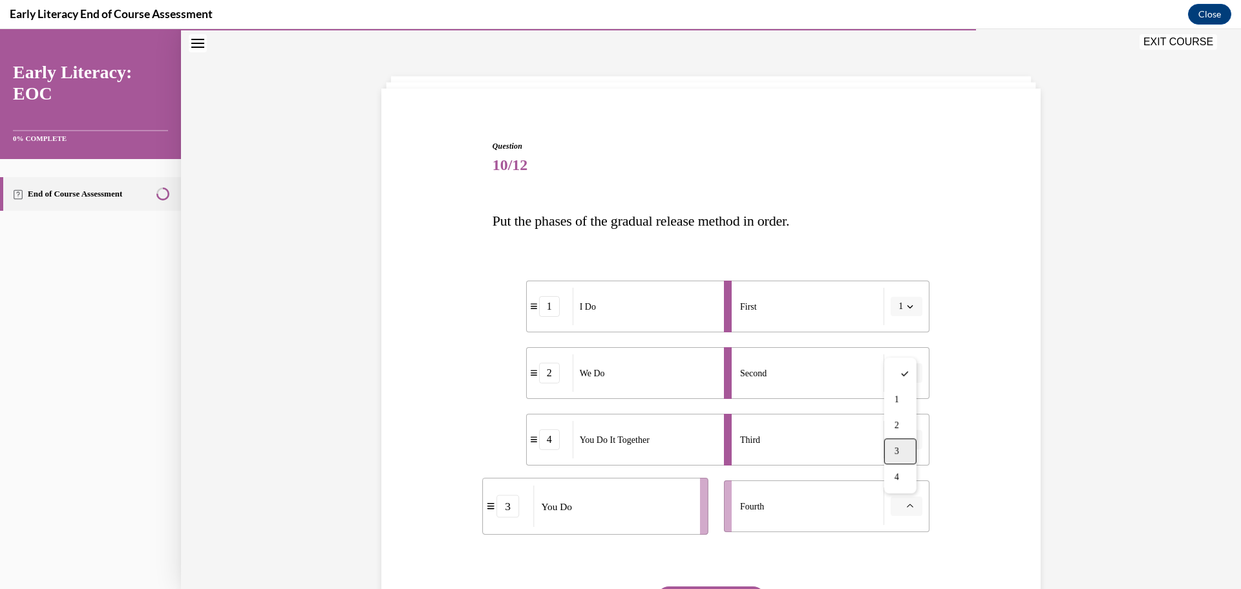
click at [900, 456] on div "3" at bounding box center [900, 451] width 32 height 26
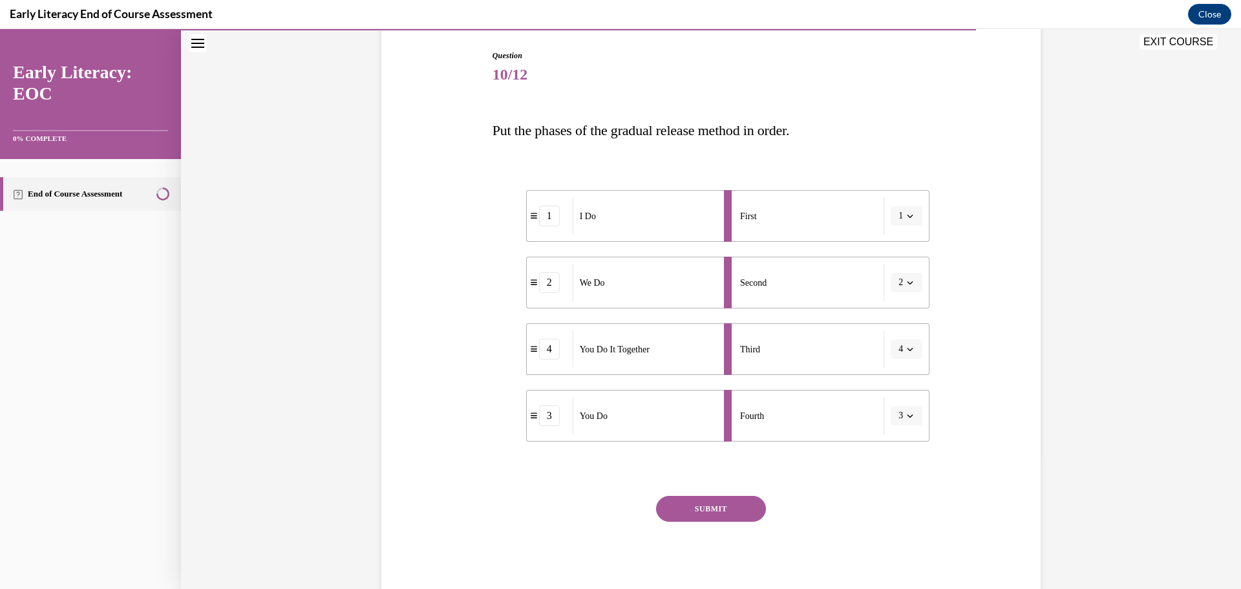
click at [693, 515] on button "SUBMIT" at bounding box center [711, 509] width 110 height 26
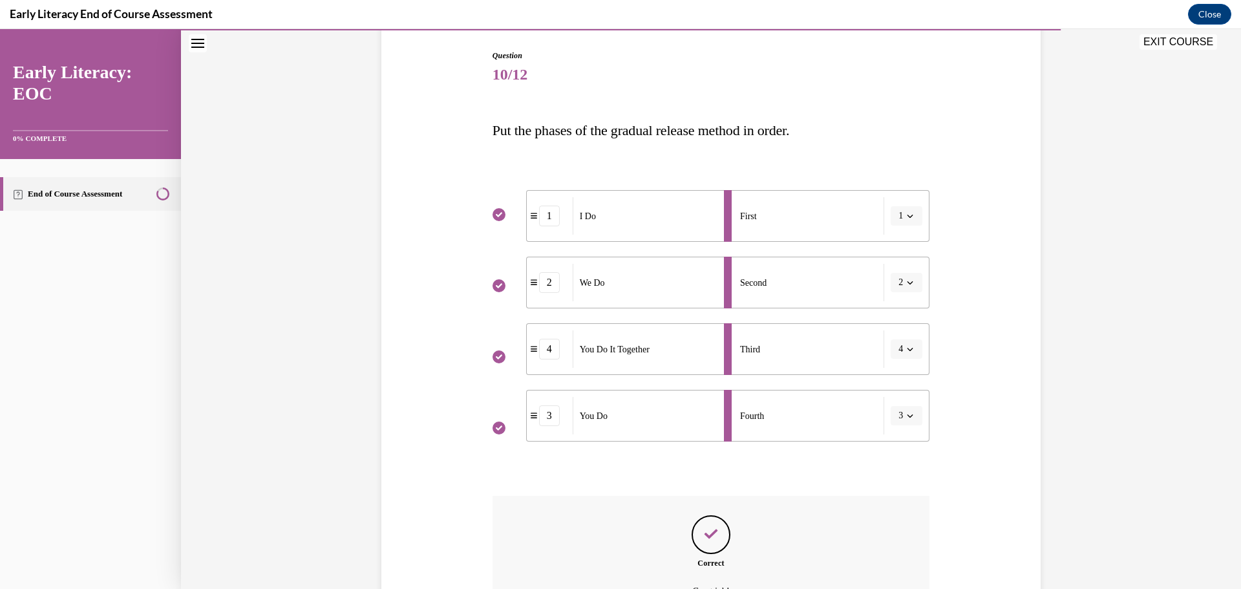
scroll to position [273, 0]
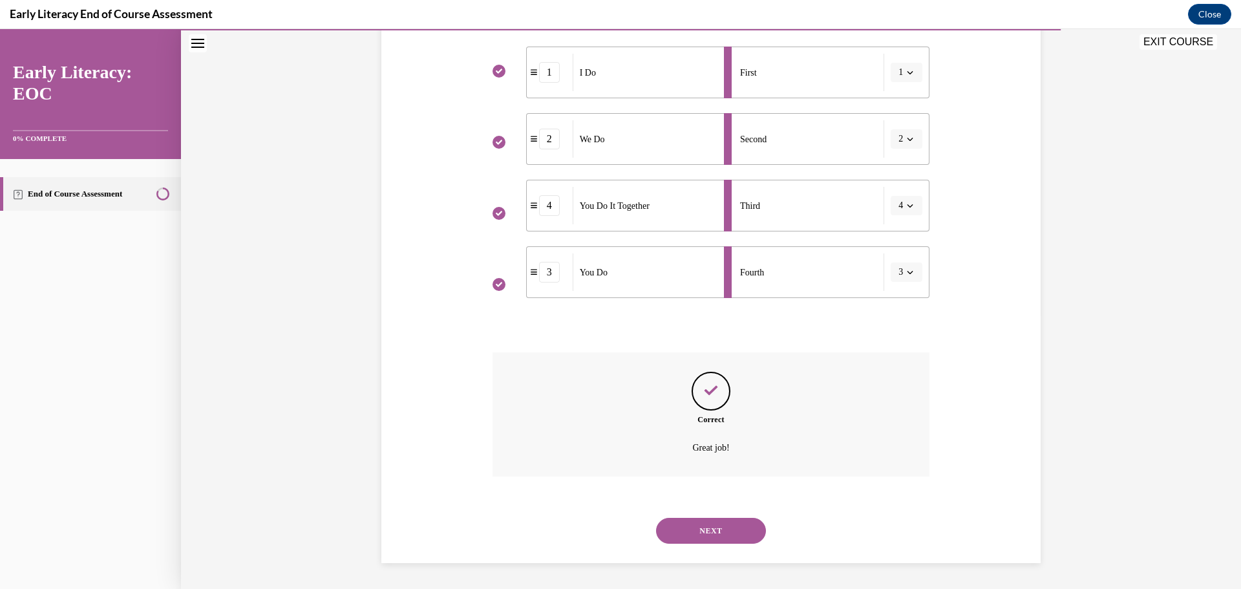
click at [704, 537] on button "NEXT" at bounding box center [711, 531] width 110 height 26
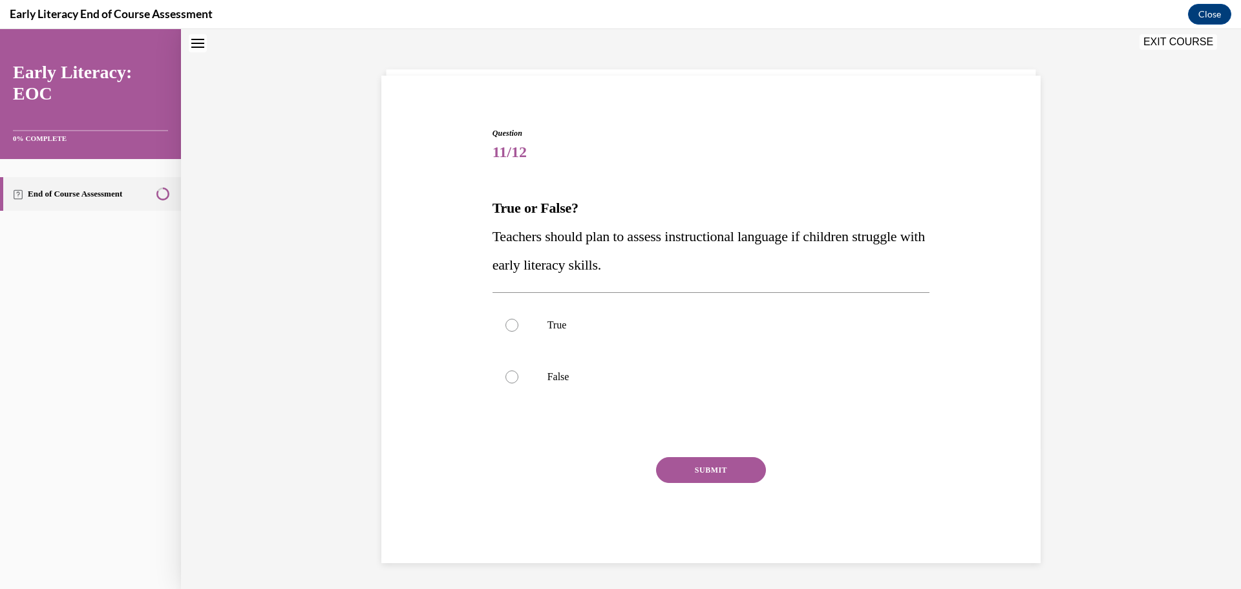
scroll to position [39, 0]
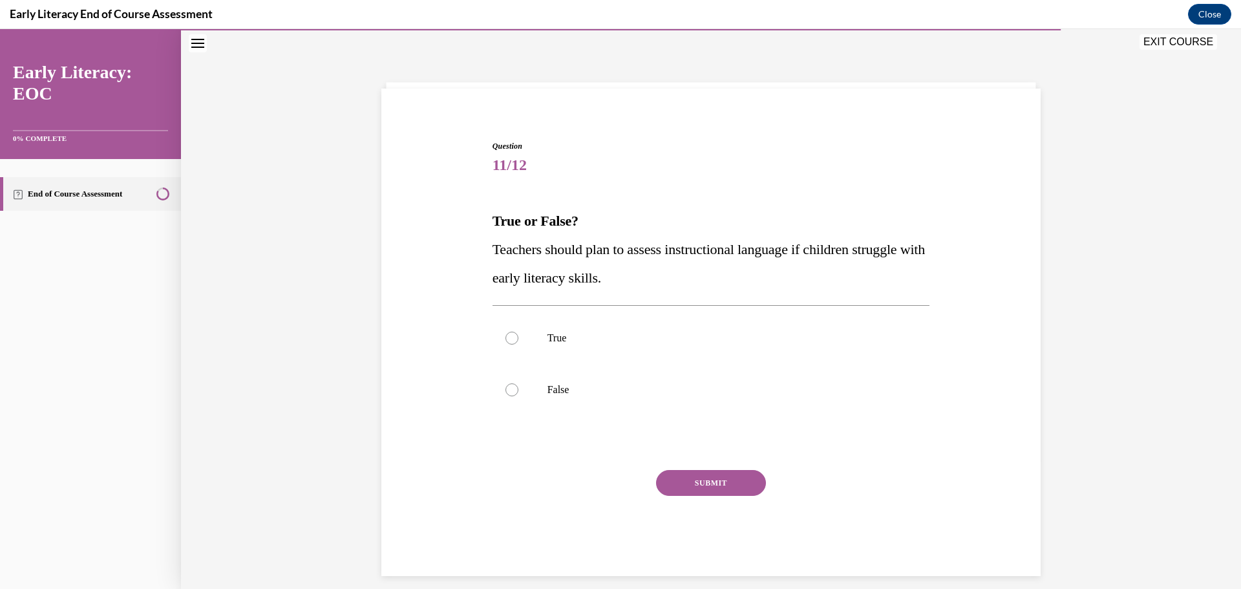
click at [1188, 46] on button "EXIT COURSE" at bounding box center [1178, 42] width 78 height 16
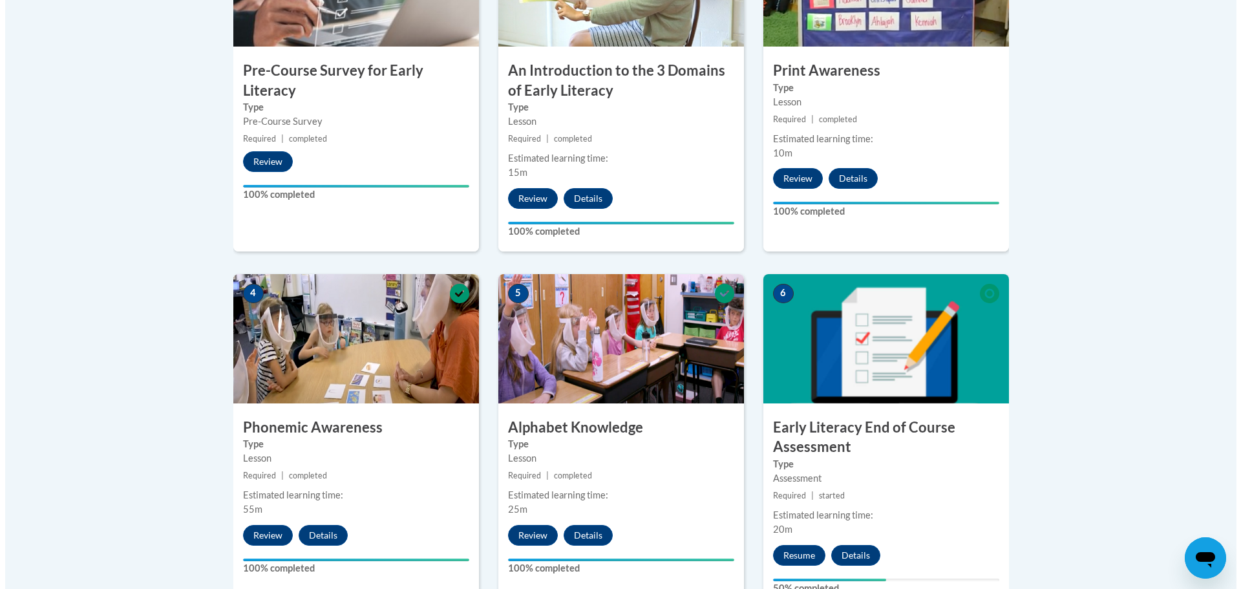
scroll to position [452, 0]
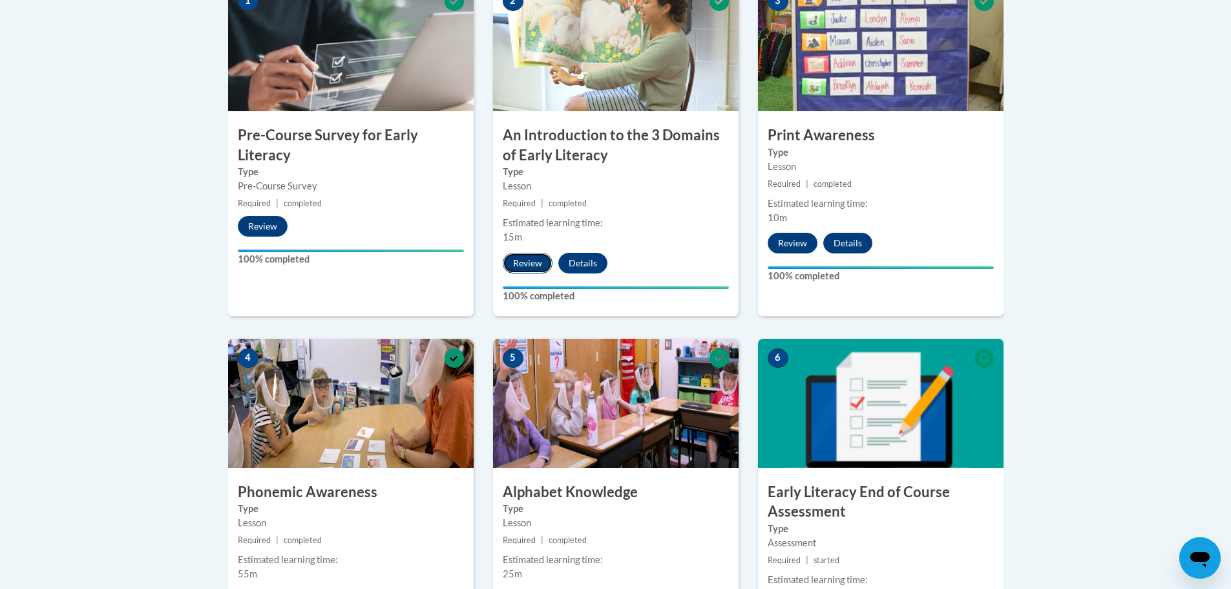
click at [530, 268] on button "Review" at bounding box center [528, 263] width 50 height 21
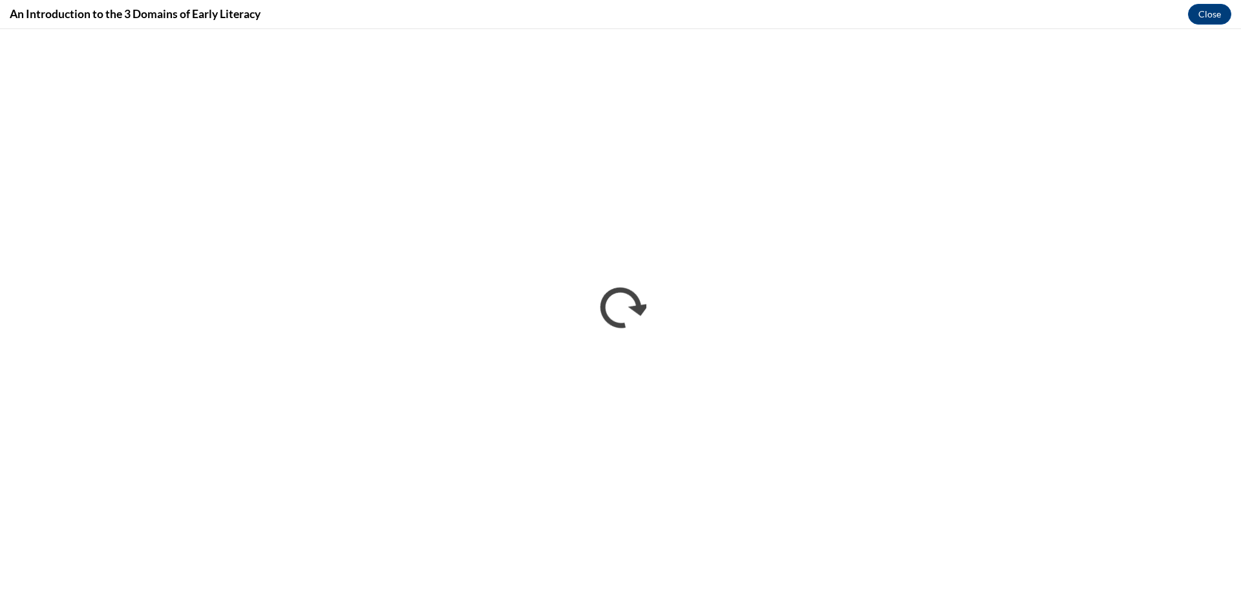
scroll to position [0, 0]
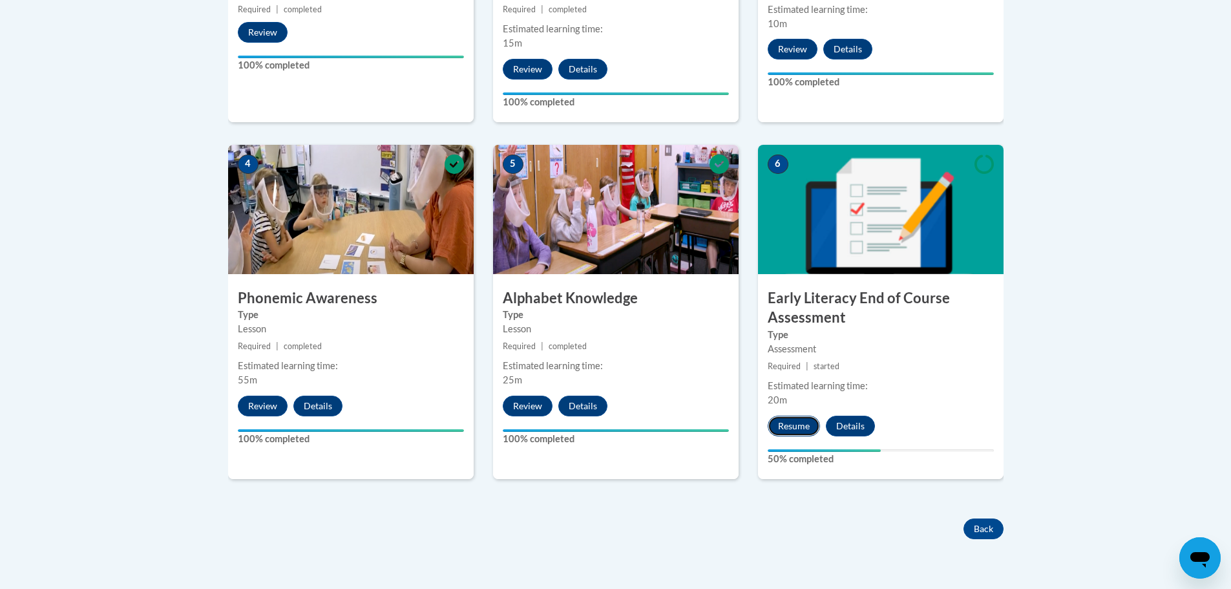
click at [795, 427] on button "Resume" at bounding box center [794, 425] width 52 height 21
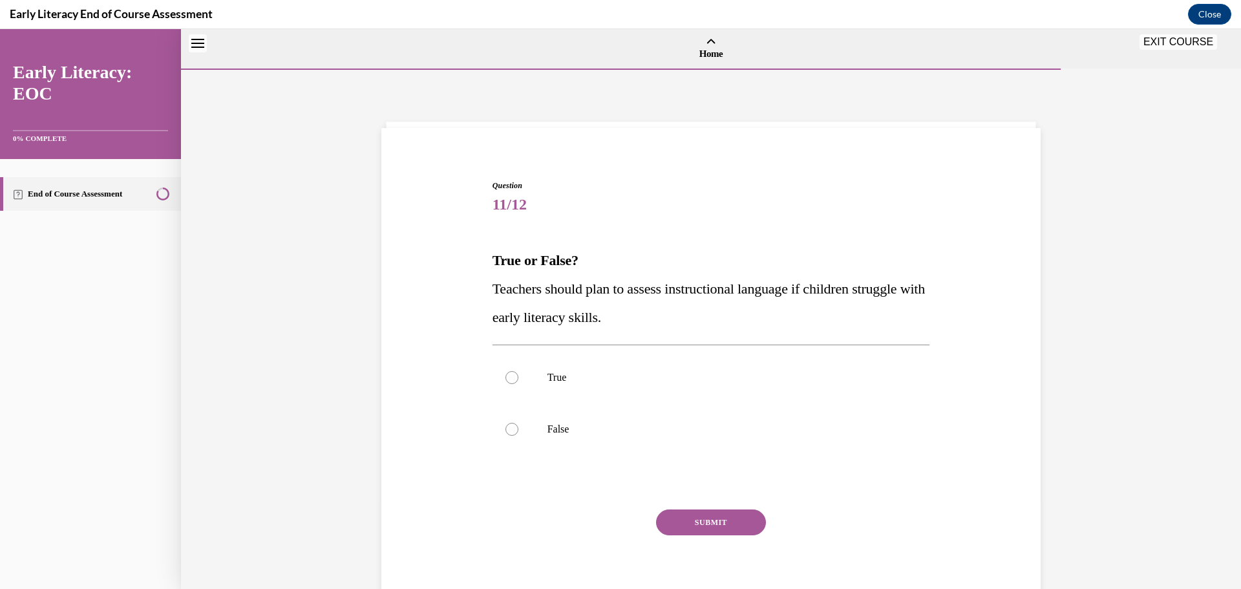
scroll to position [40, 0]
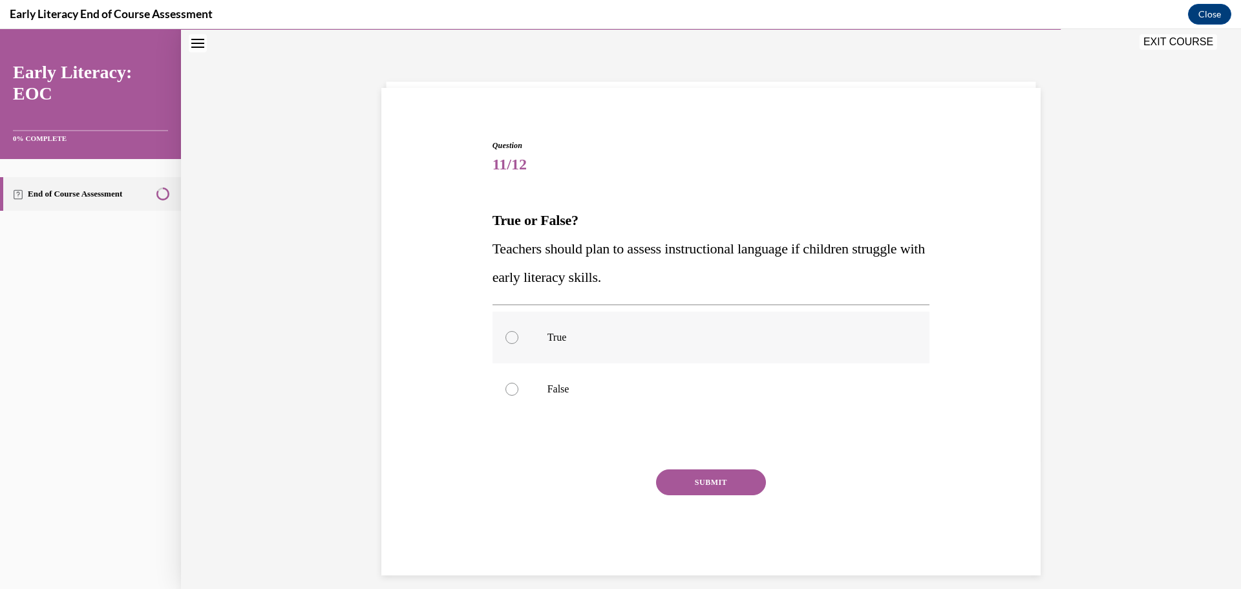
click at [522, 348] on div at bounding box center [710, 337] width 437 height 52
click at [685, 476] on button "SUBMIT" at bounding box center [711, 482] width 110 height 26
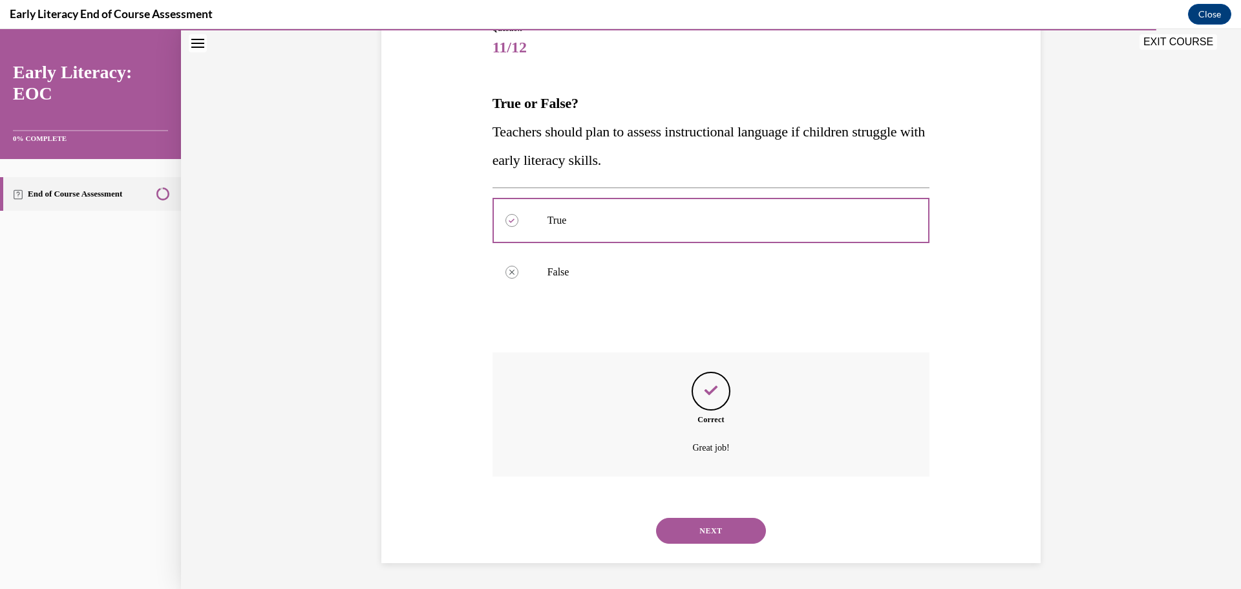
click at [683, 519] on button "NEXT" at bounding box center [711, 531] width 110 height 26
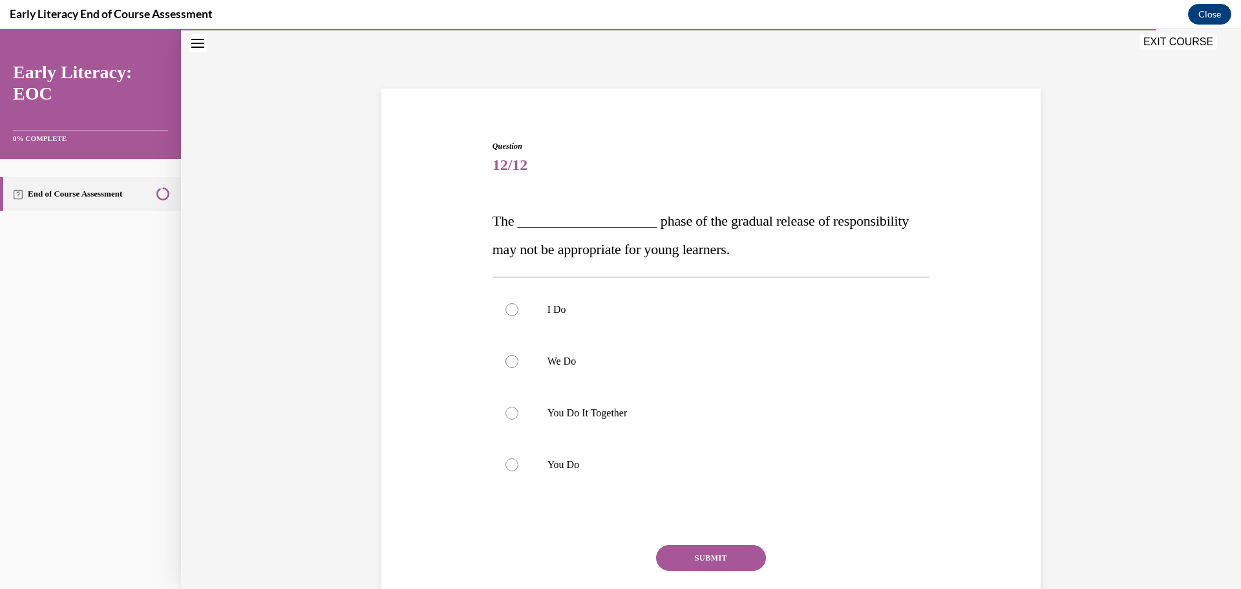
scroll to position [89, 0]
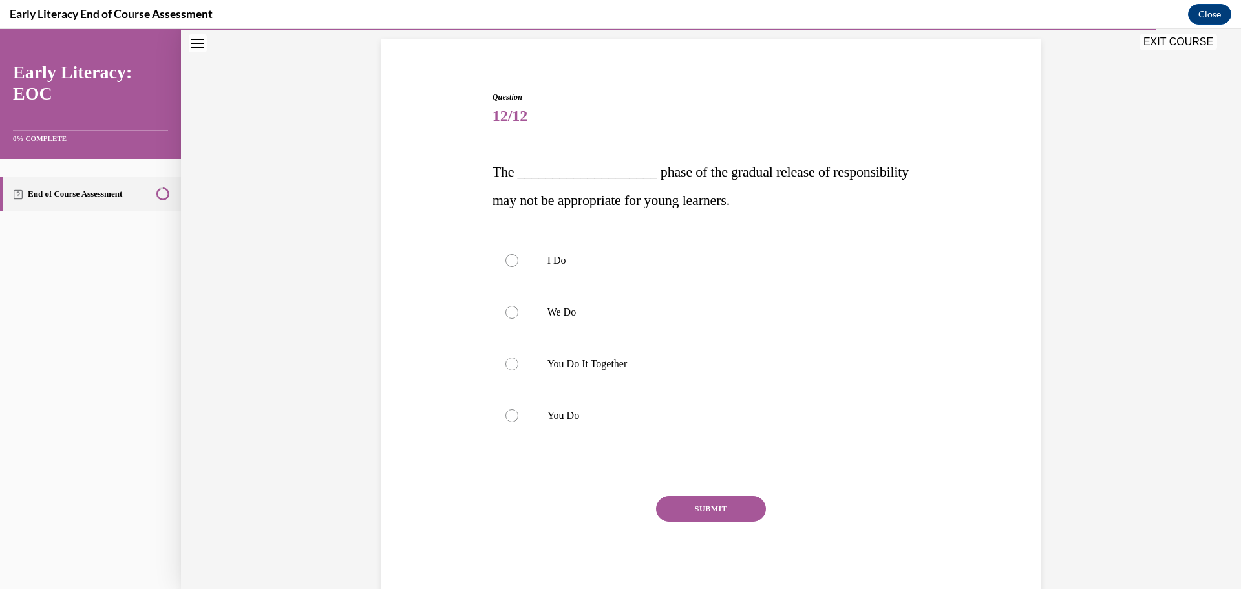
click at [1162, 48] on button "EXIT COURSE" at bounding box center [1178, 42] width 78 height 16
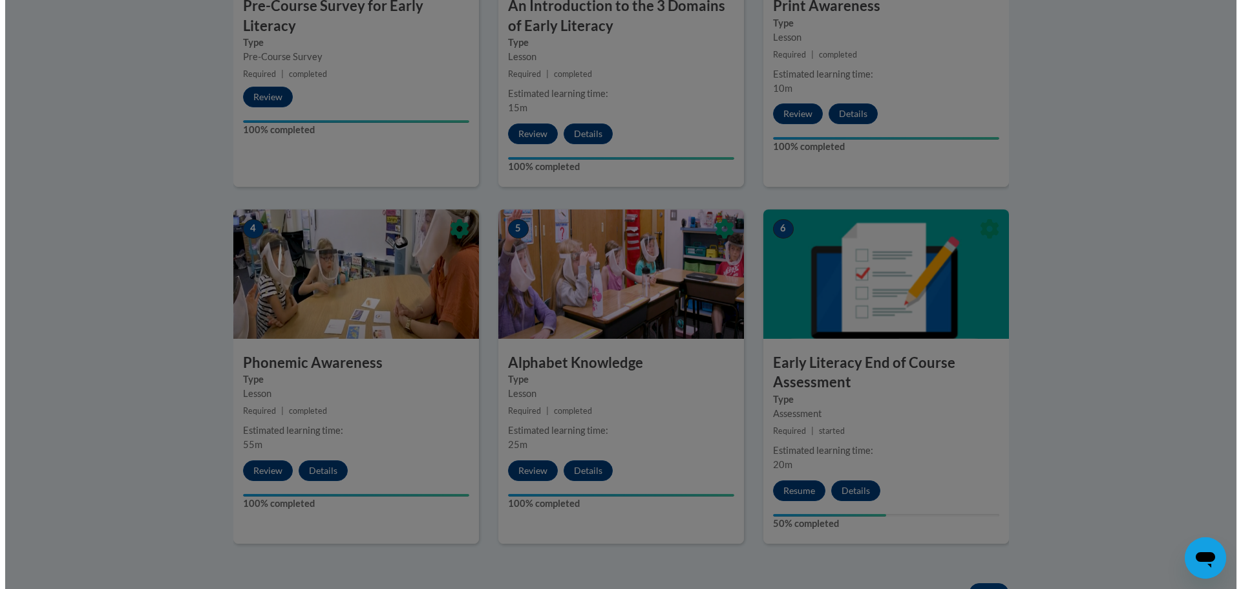
scroll to position [517, 0]
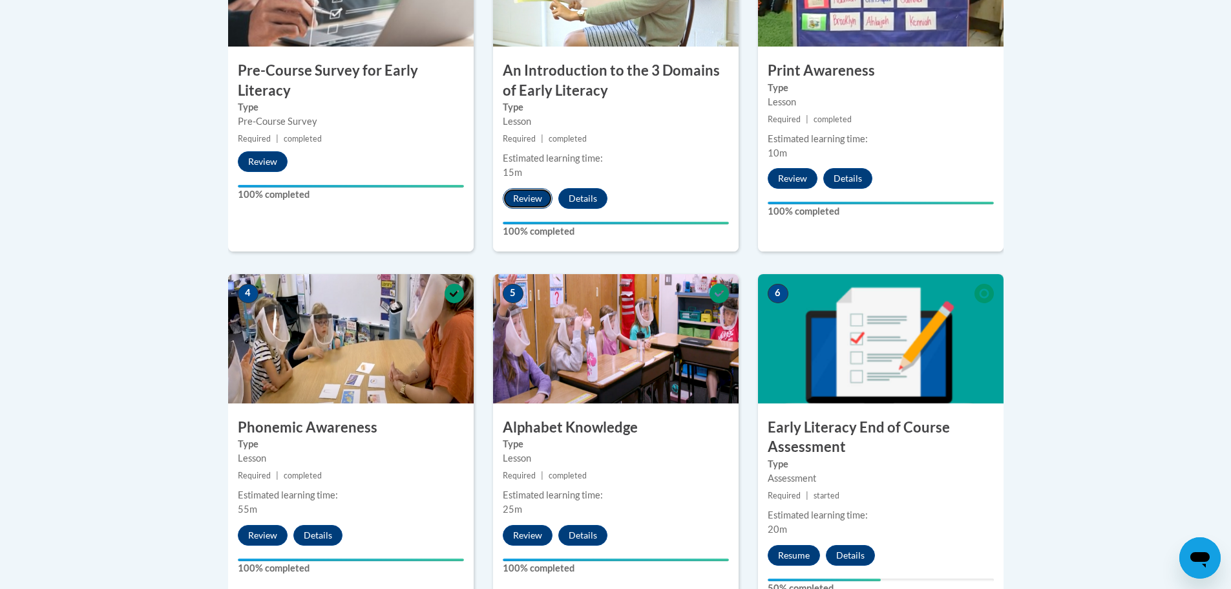
click at [518, 198] on button "Review" at bounding box center [528, 198] width 50 height 21
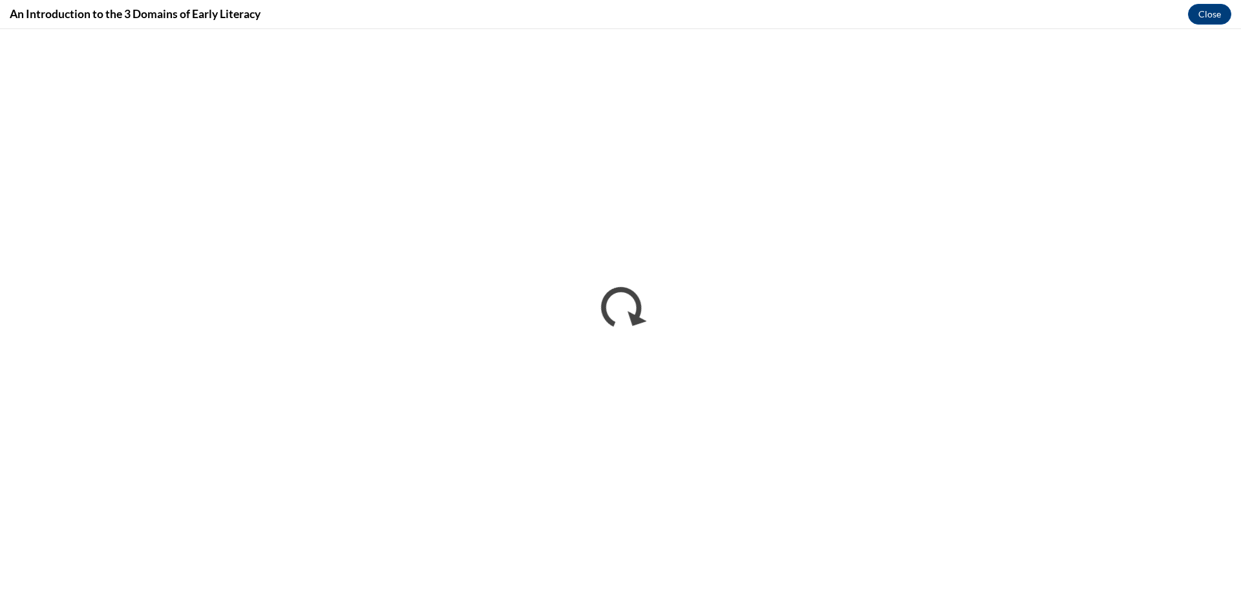
scroll to position [0, 0]
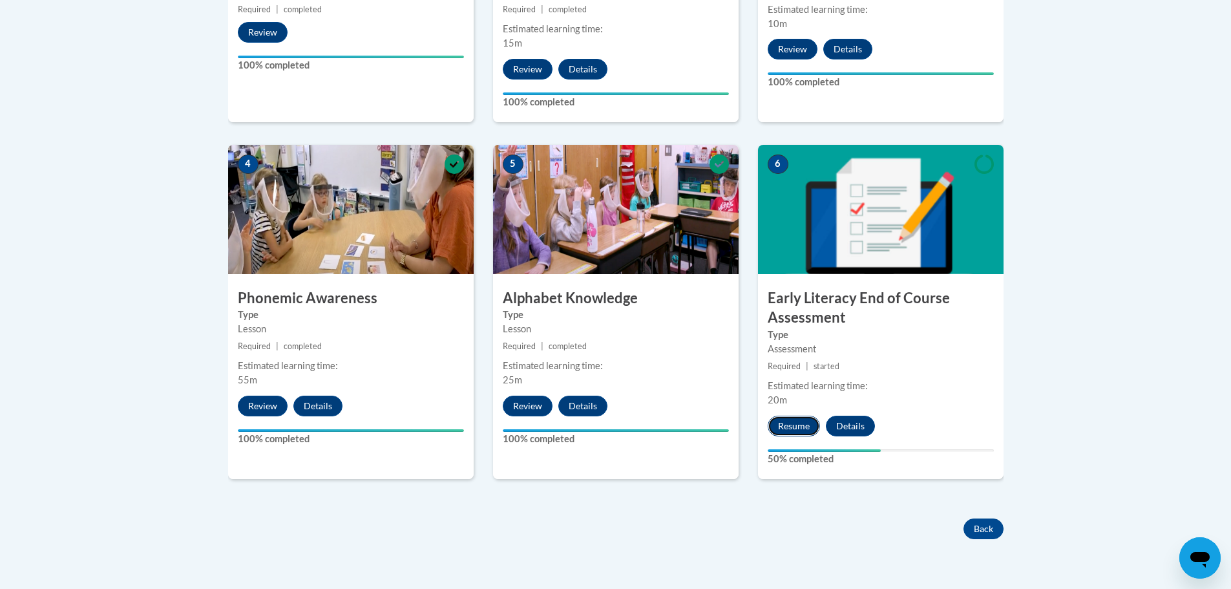
click at [789, 419] on button "Resume" at bounding box center [794, 425] width 52 height 21
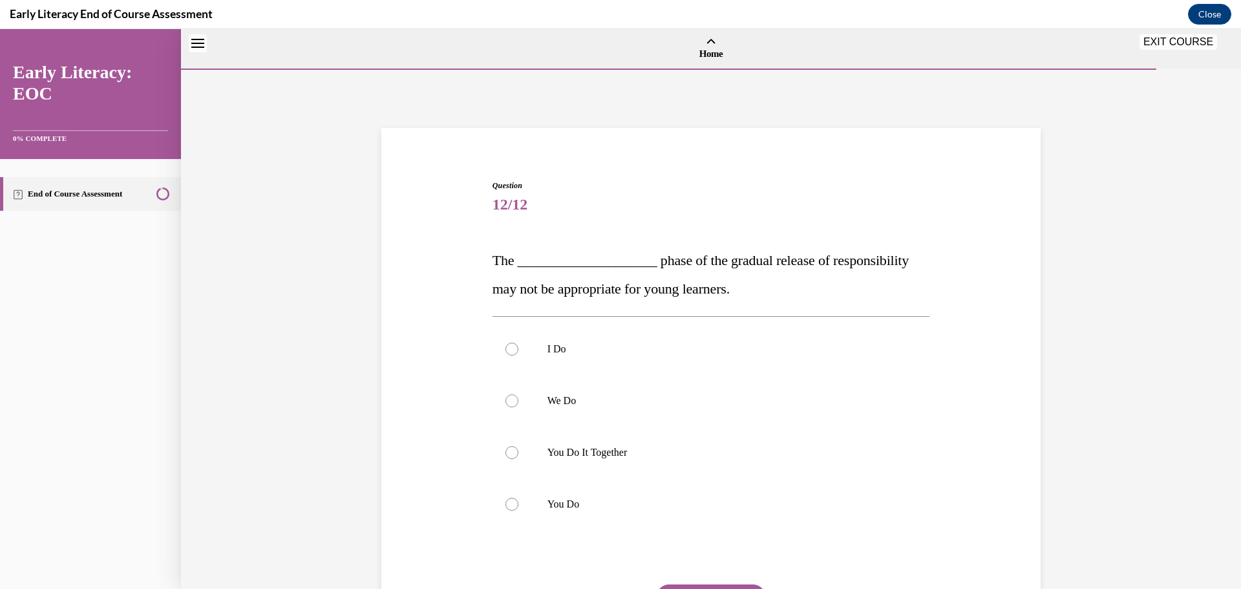
scroll to position [40, 0]
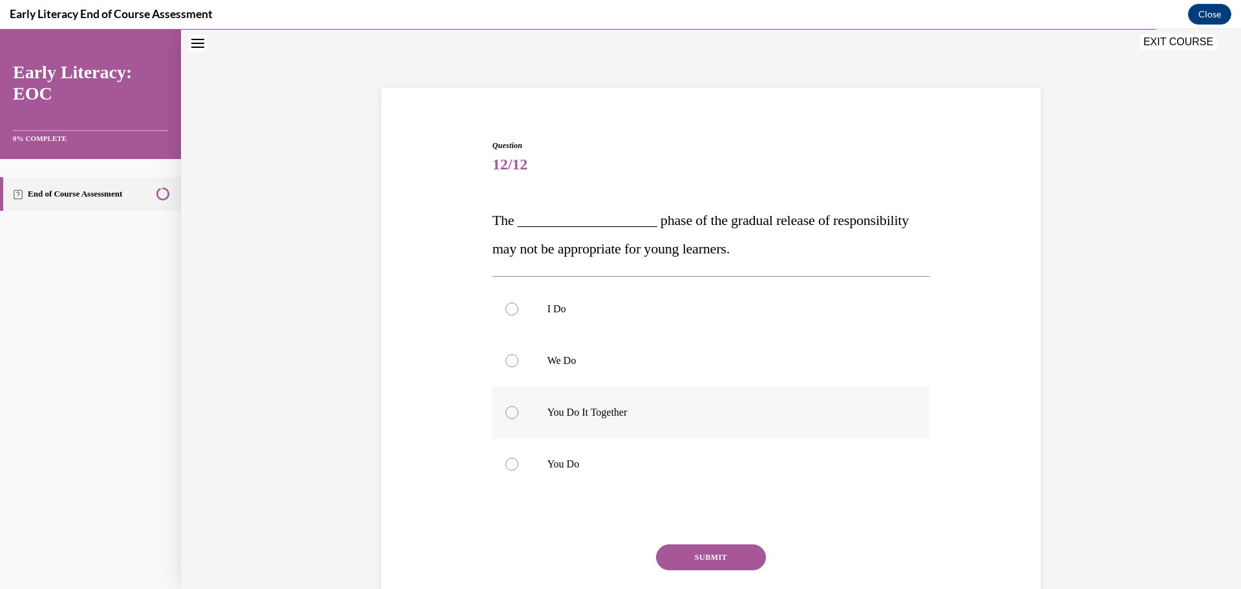
click at [506, 409] on div at bounding box center [511, 412] width 13 height 13
click at [748, 565] on button "SUBMIT" at bounding box center [711, 557] width 110 height 26
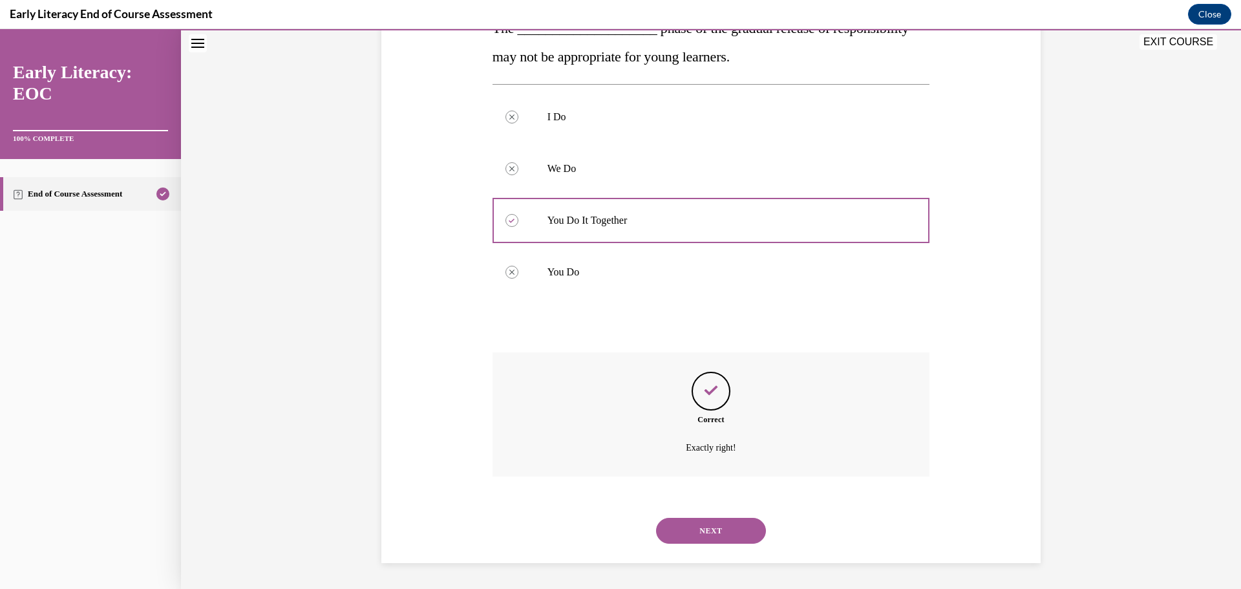
click at [720, 528] on button "NEXT" at bounding box center [711, 531] width 110 height 26
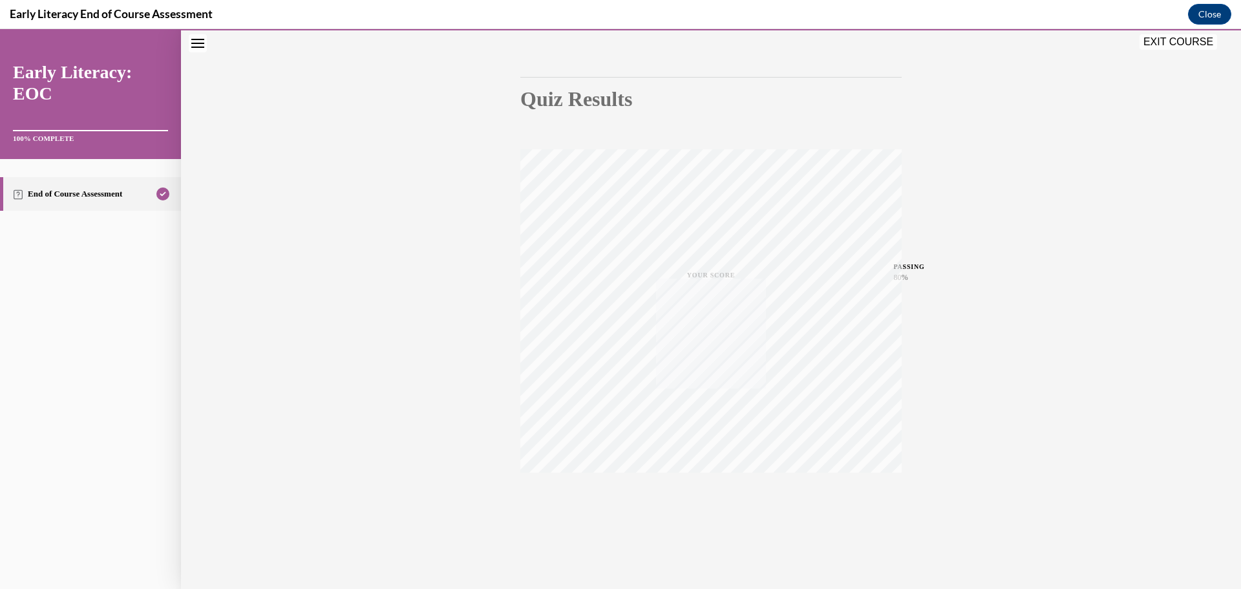
scroll to position [103, 0]
click at [1170, 46] on button "EXIT COURSE" at bounding box center [1178, 42] width 78 height 16
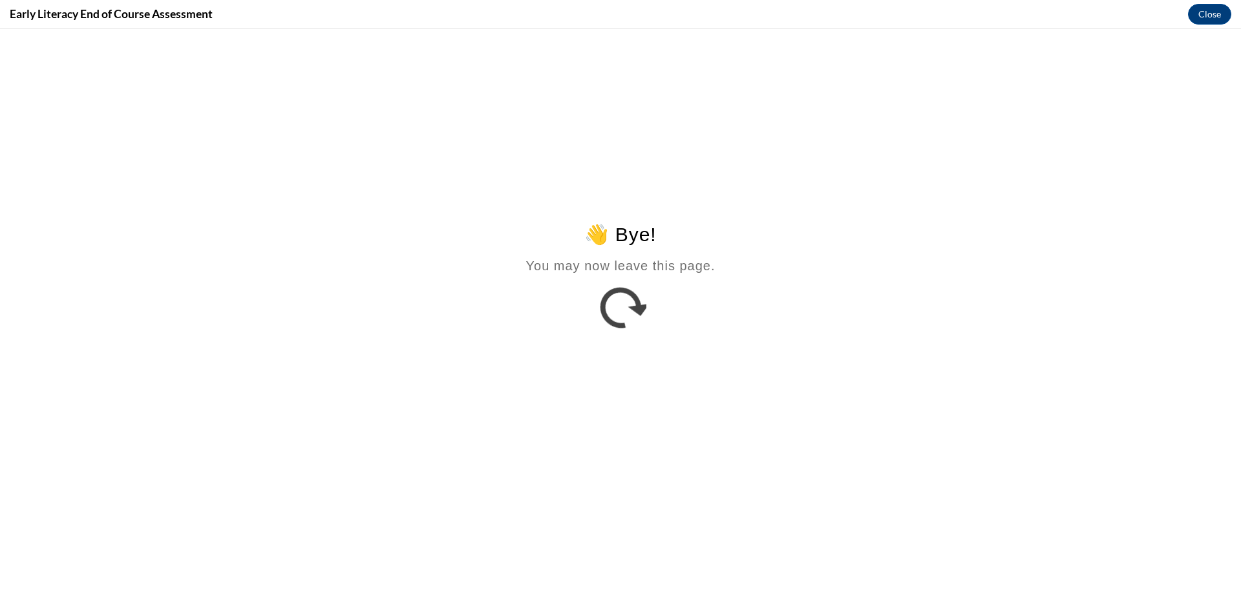
scroll to position [0, 0]
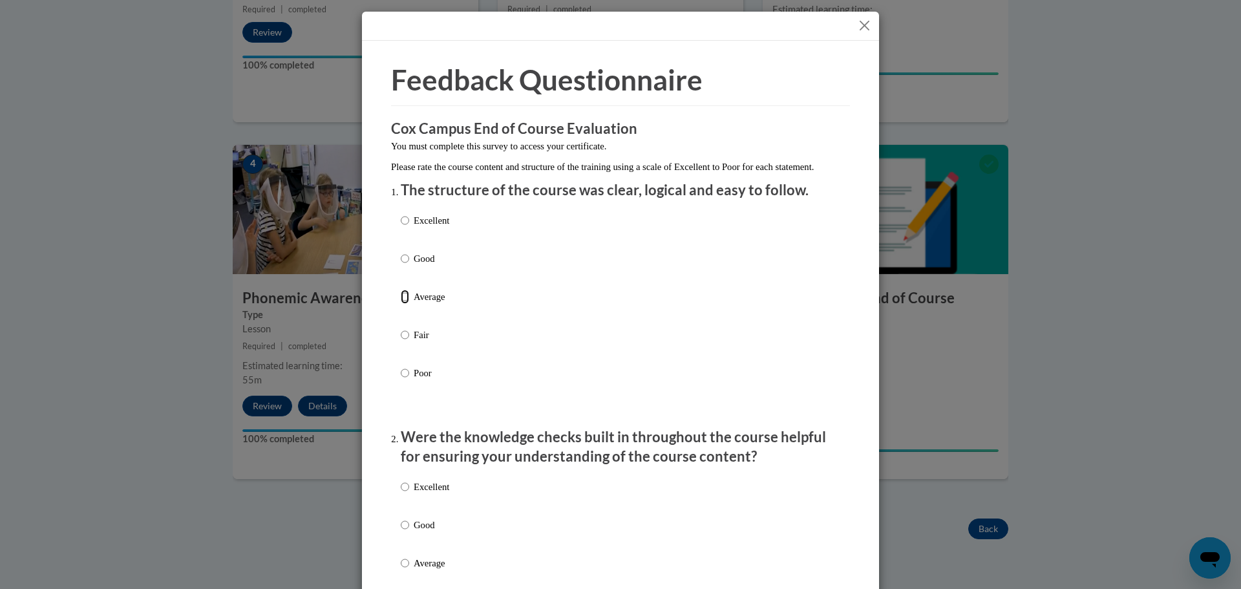
click at [401, 304] on input "Average" at bounding box center [405, 296] width 8 height 14
radio input "true"
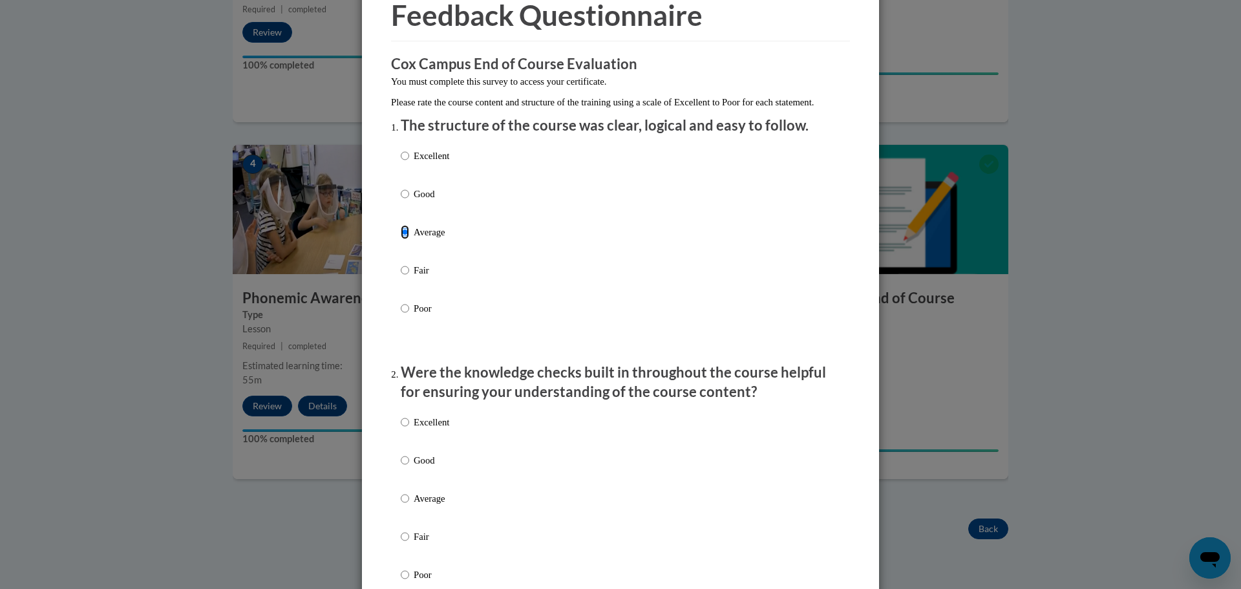
scroll to position [129, 0]
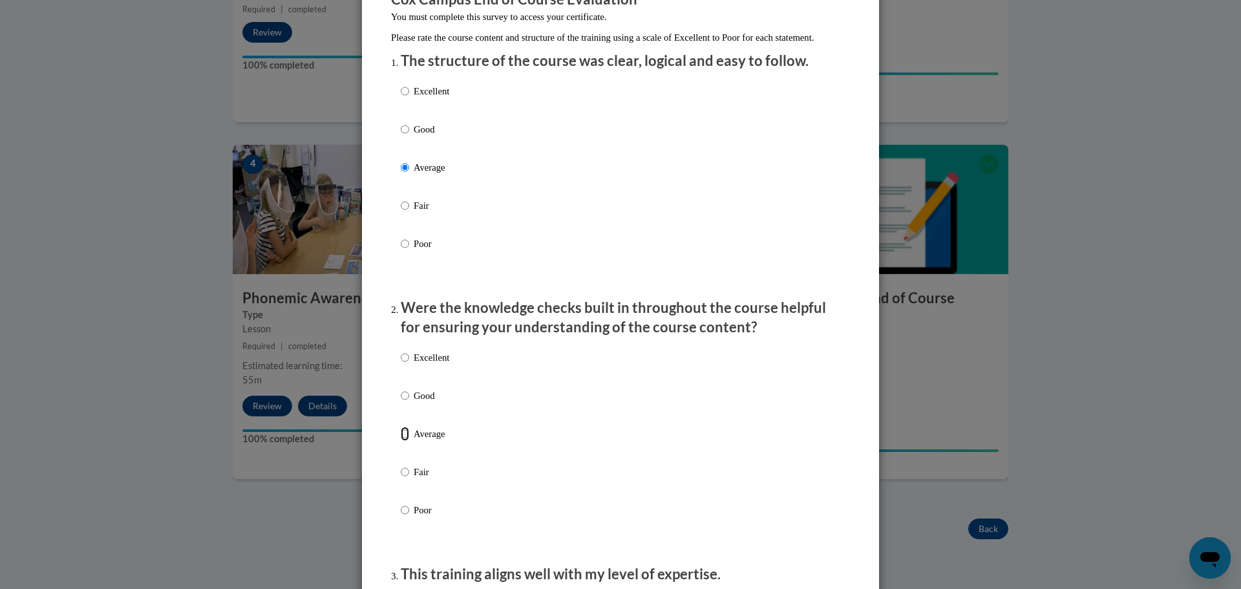
click at [401, 441] on input "Average" at bounding box center [405, 433] width 8 height 14
radio input "true"
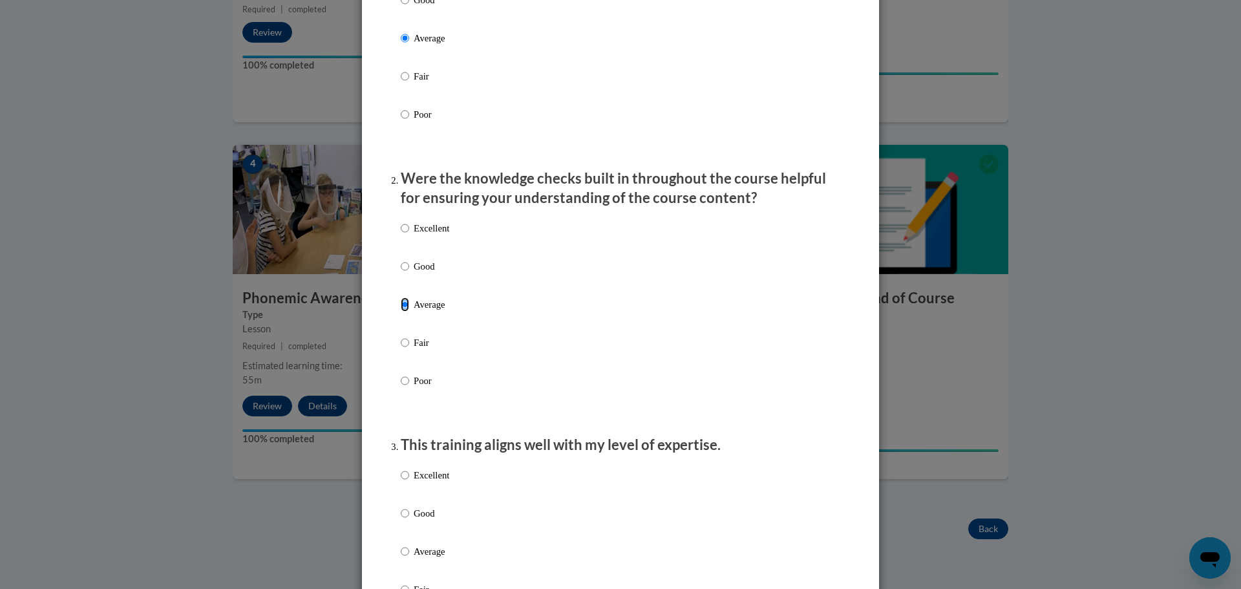
scroll to position [388, 0]
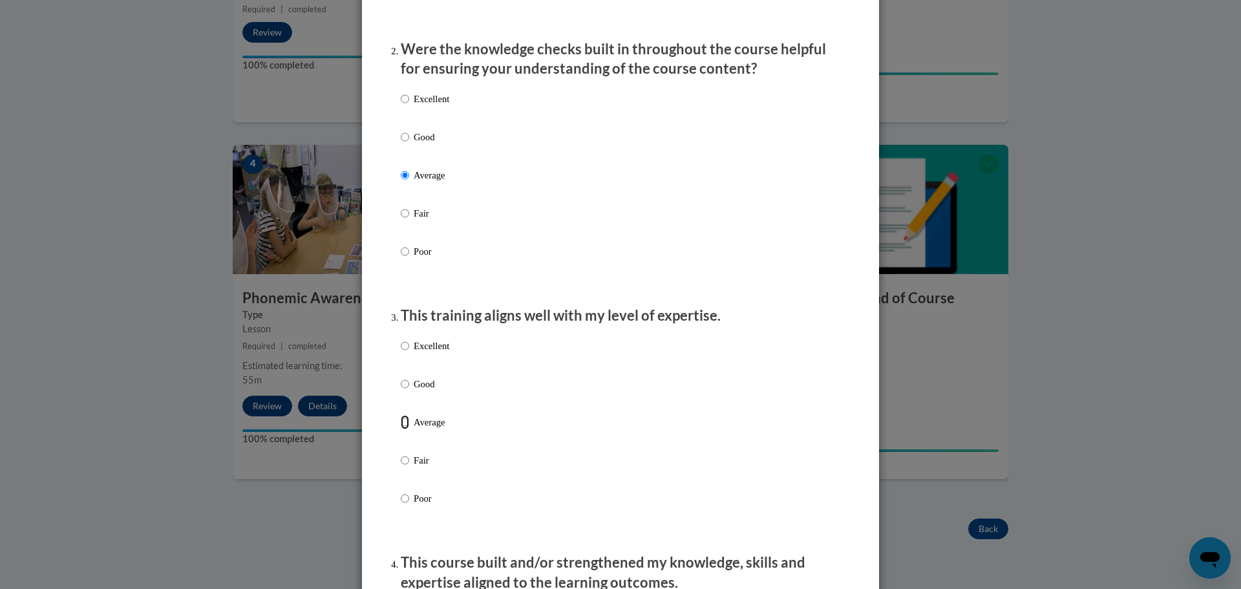
click at [401, 429] on input "Average" at bounding box center [405, 422] width 8 height 14
radio input "true"
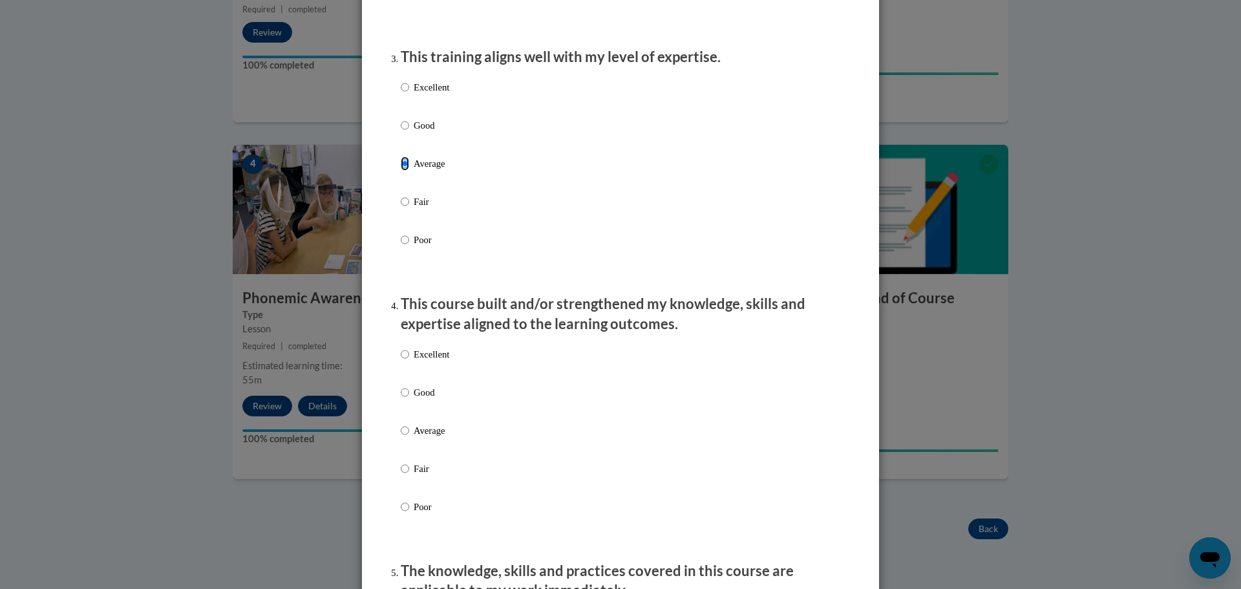
scroll to position [775, 0]
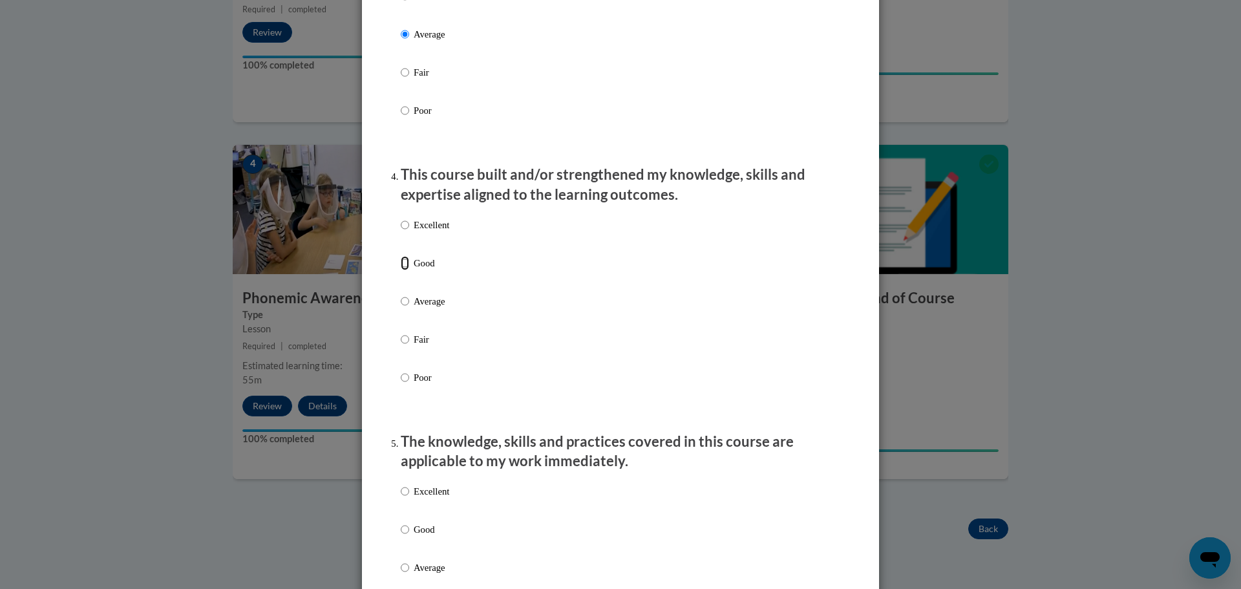
click at [402, 270] on input "Good" at bounding box center [405, 263] width 8 height 14
radio input "true"
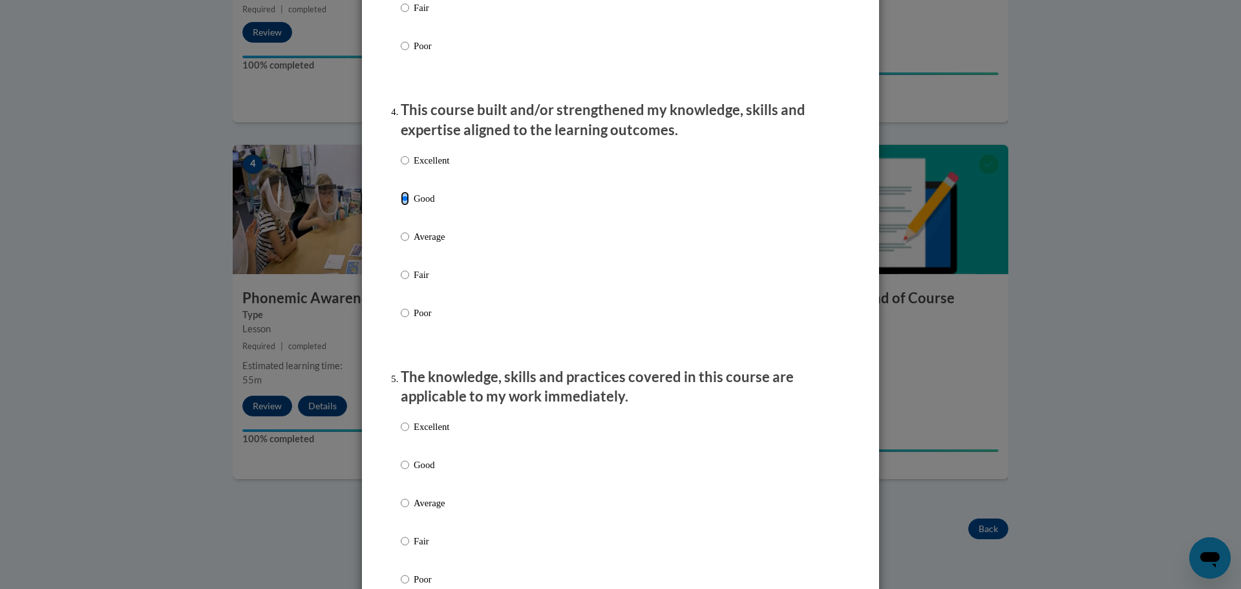
scroll to position [969, 0]
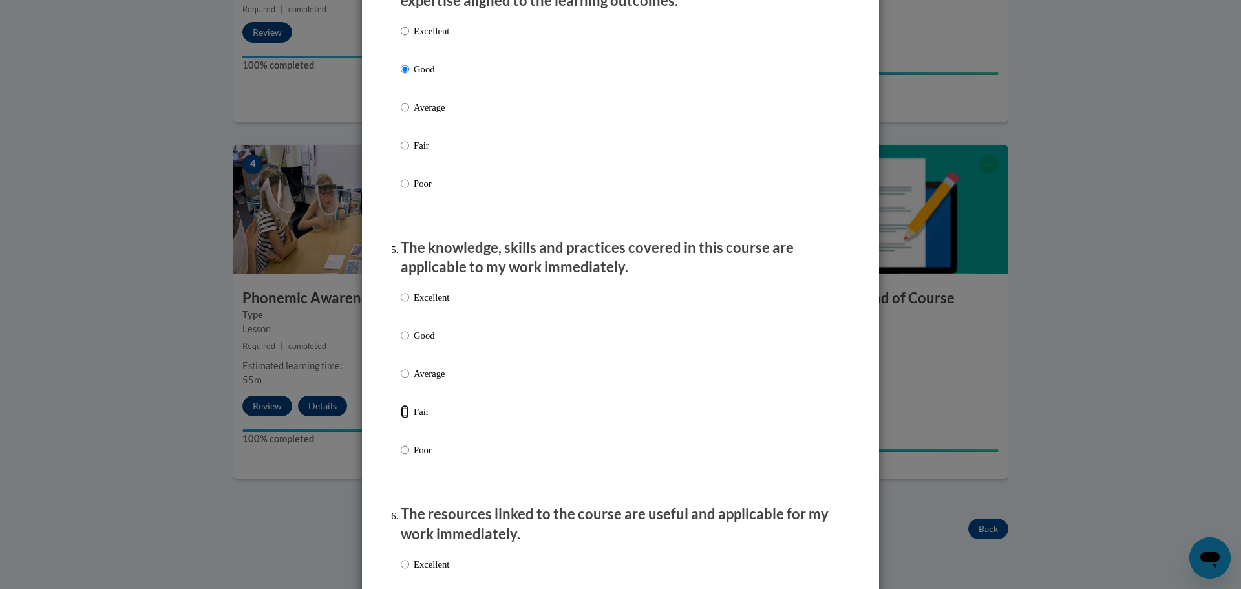
click at [401, 419] on input "Fair" at bounding box center [405, 411] width 8 height 14
radio input "true"
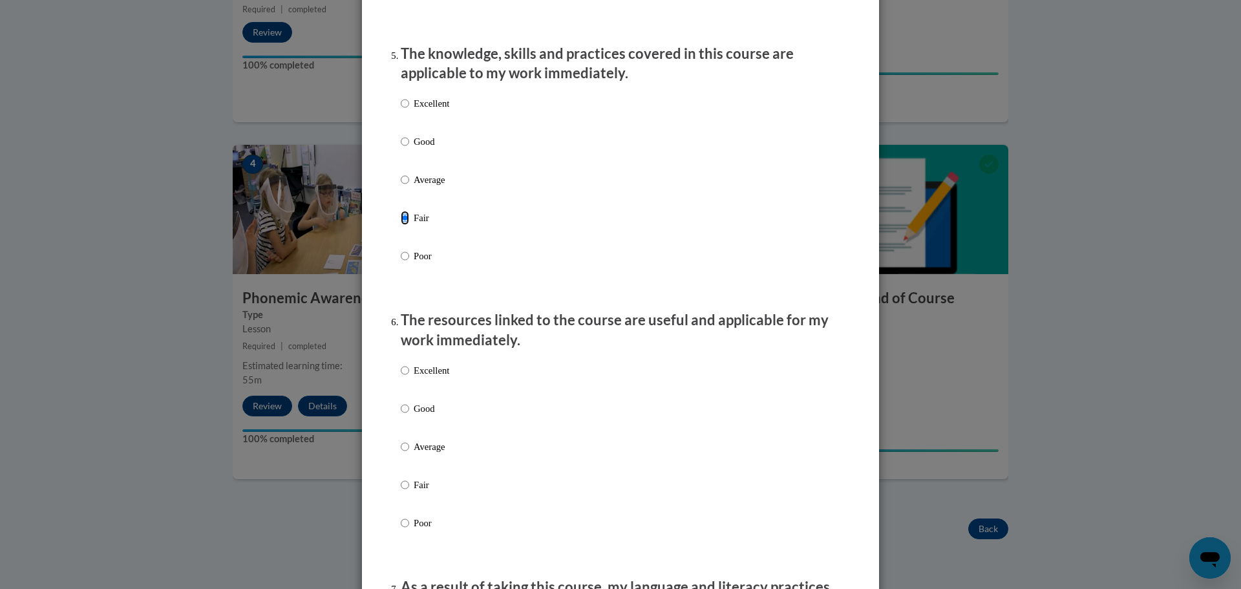
scroll to position [1292, 0]
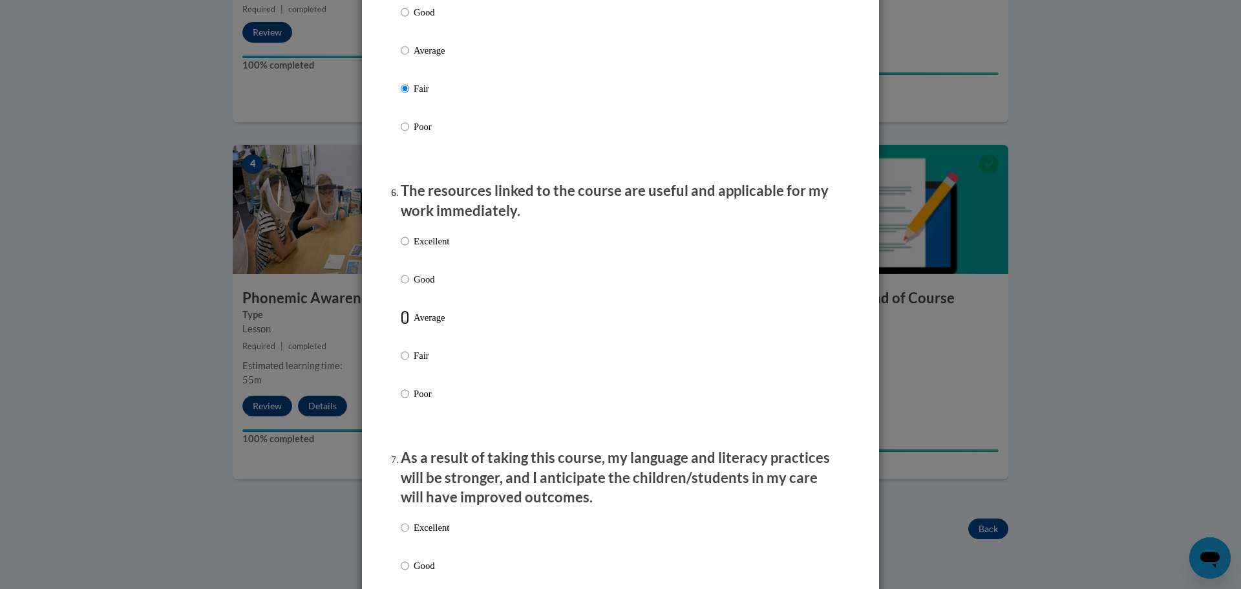
click at [403, 324] on input "Average" at bounding box center [405, 317] width 8 height 14
radio input "true"
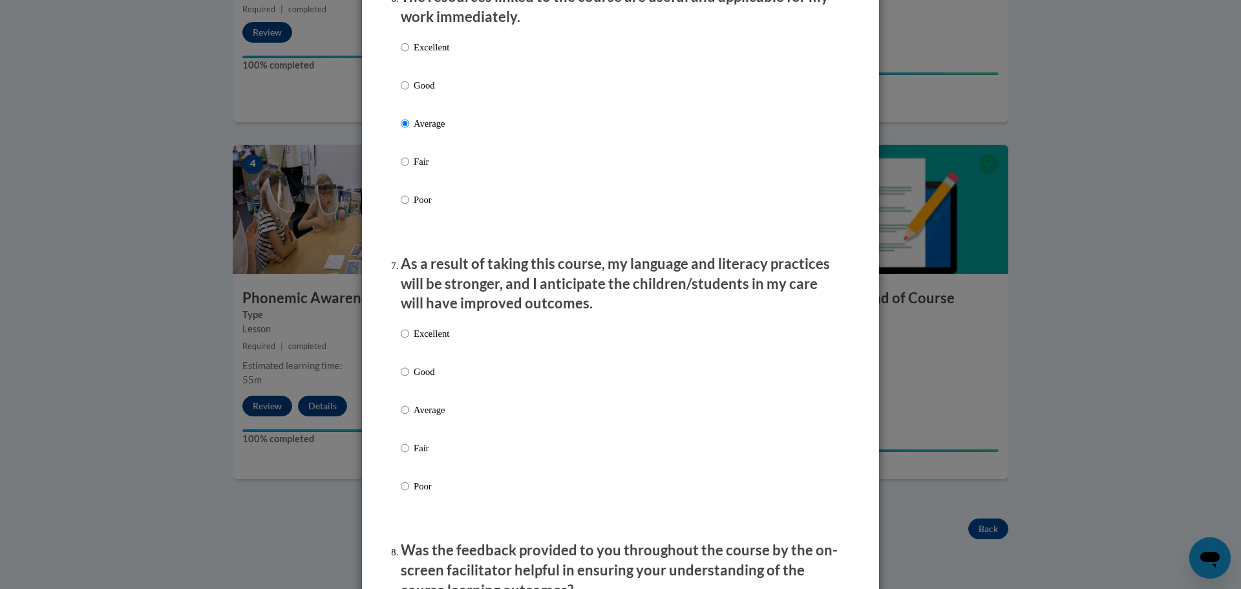
click at [406, 420] on label "Average" at bounding box center [425, 420] width 48 height 35
click at [406, 417] on input "Average" at bounding box center [405, 410] width 8 height 14
radio input "true"
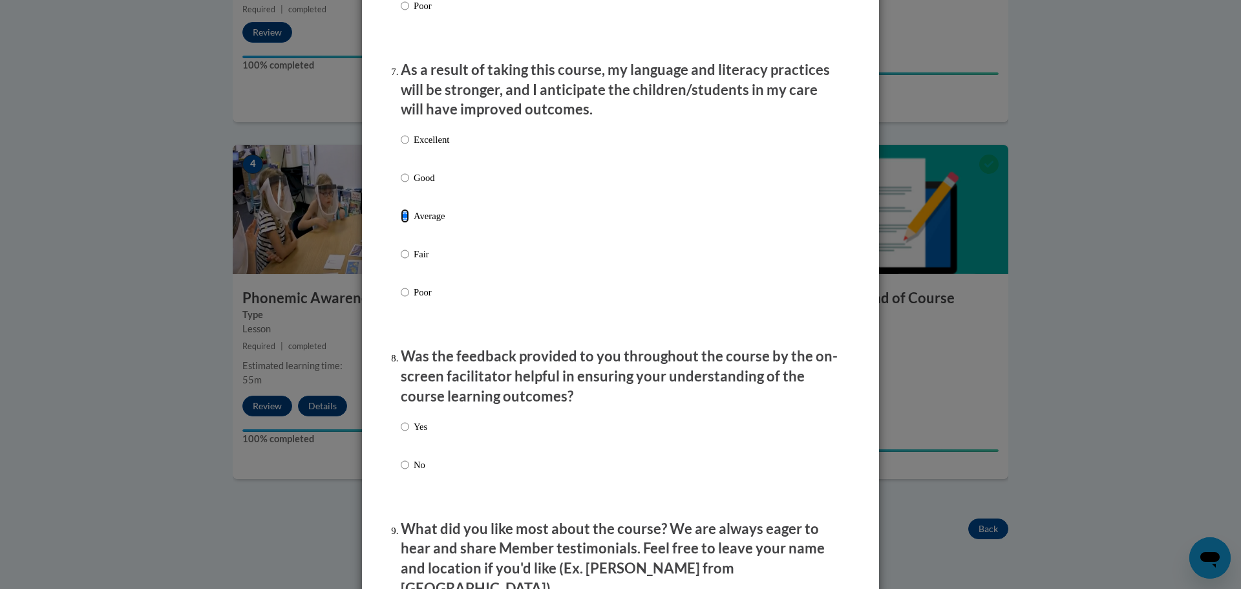
scroll to position [1745, 0]
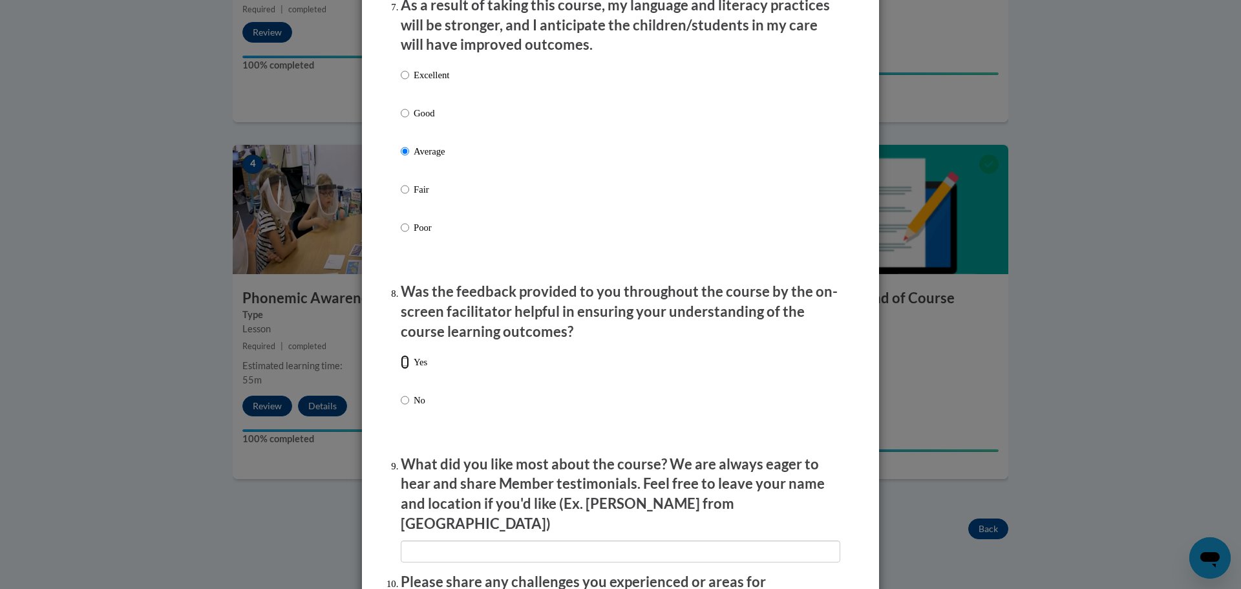
click at [403, 369] on input "Yes" at bounding box center [405, 362] width 8 height 14
radio input "true"
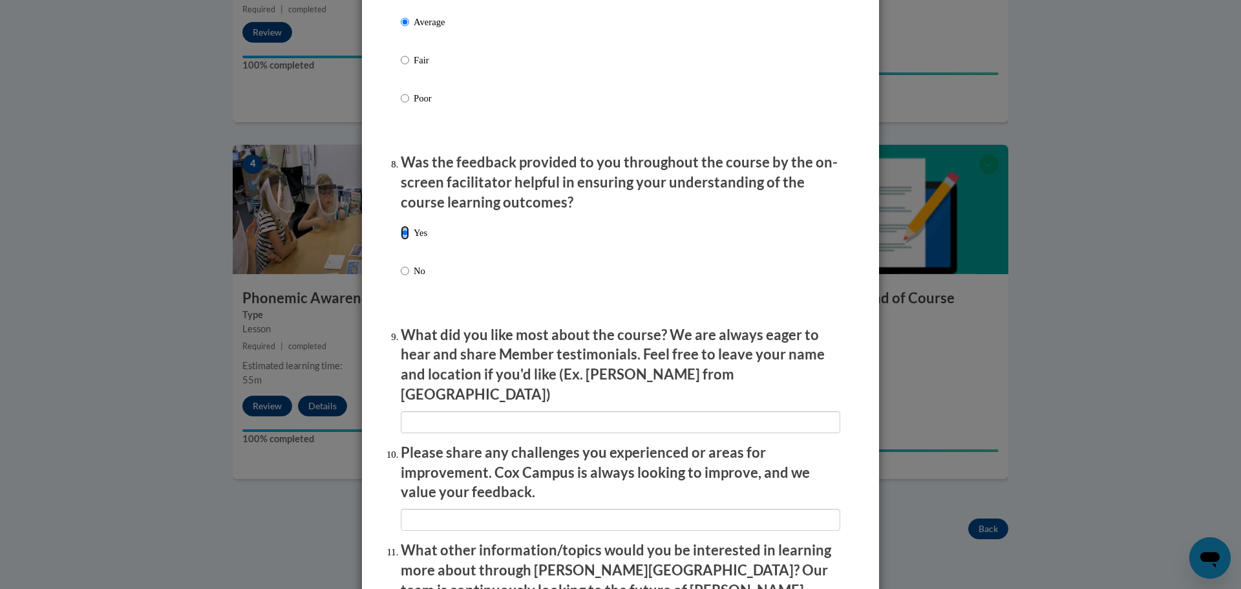
scroll to position [1938, 0]
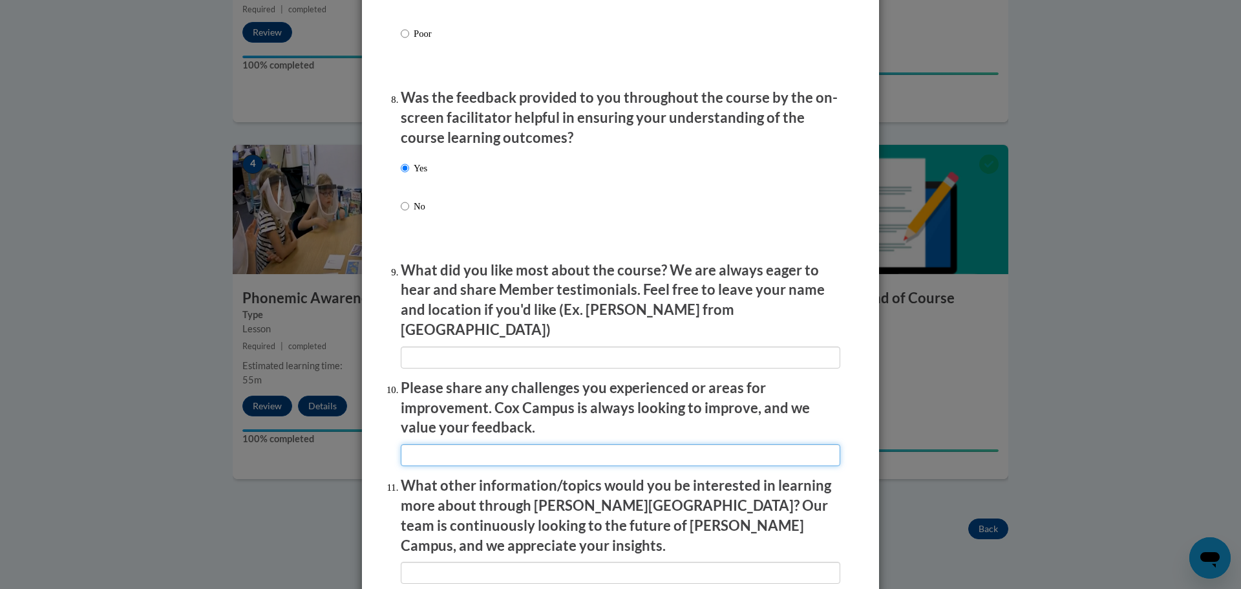
click at [445, 444] on input "textbox" at bounding box center [620, 455] width 439 height 22
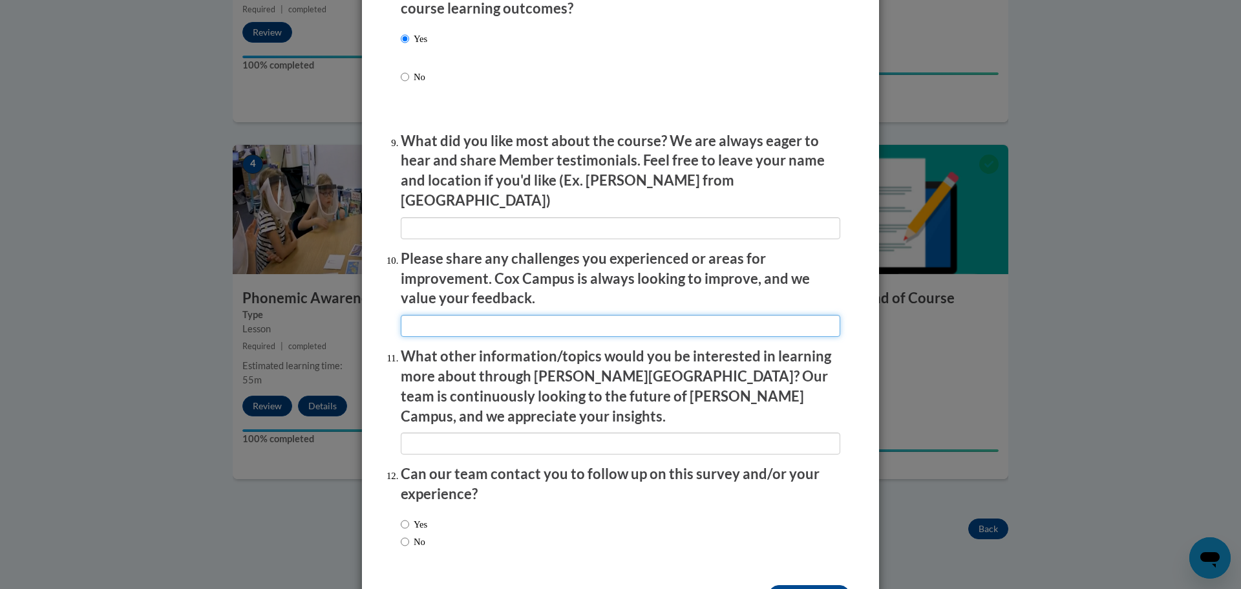
scroll to position [2096, 0]
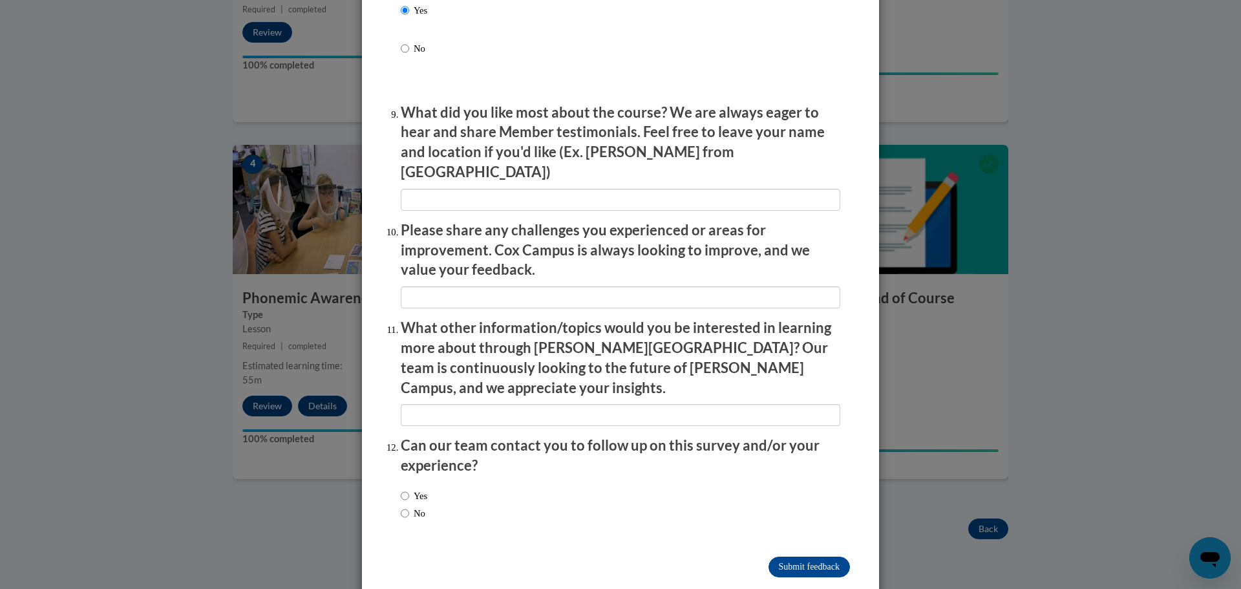
click at [408, 506] on label "No" at bounding box center [413, 513] width 25 height 14
click at [408, 506] on input "No" at bounding box center [405, 513] width 8 height 14
radio input "true"
click at [828, 556] on input "Submit feedback" at bounding box center [808, 566] width 81 height 21
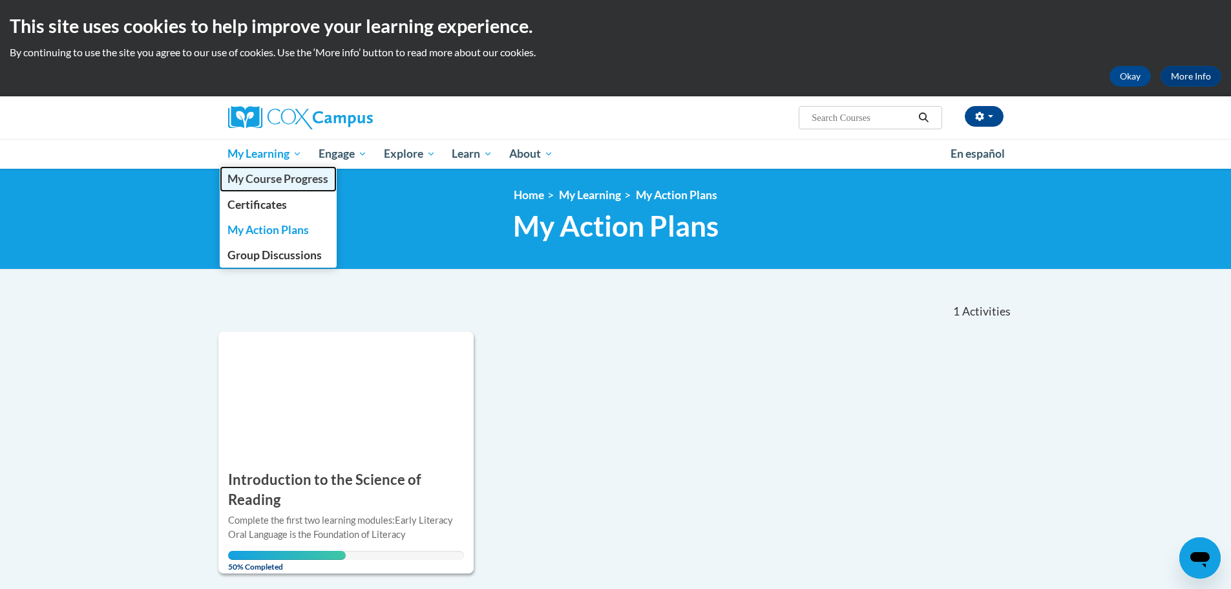
click at [280, 182] on span "My Course Progress" at bounding box center [277, 179] width 101 height 14
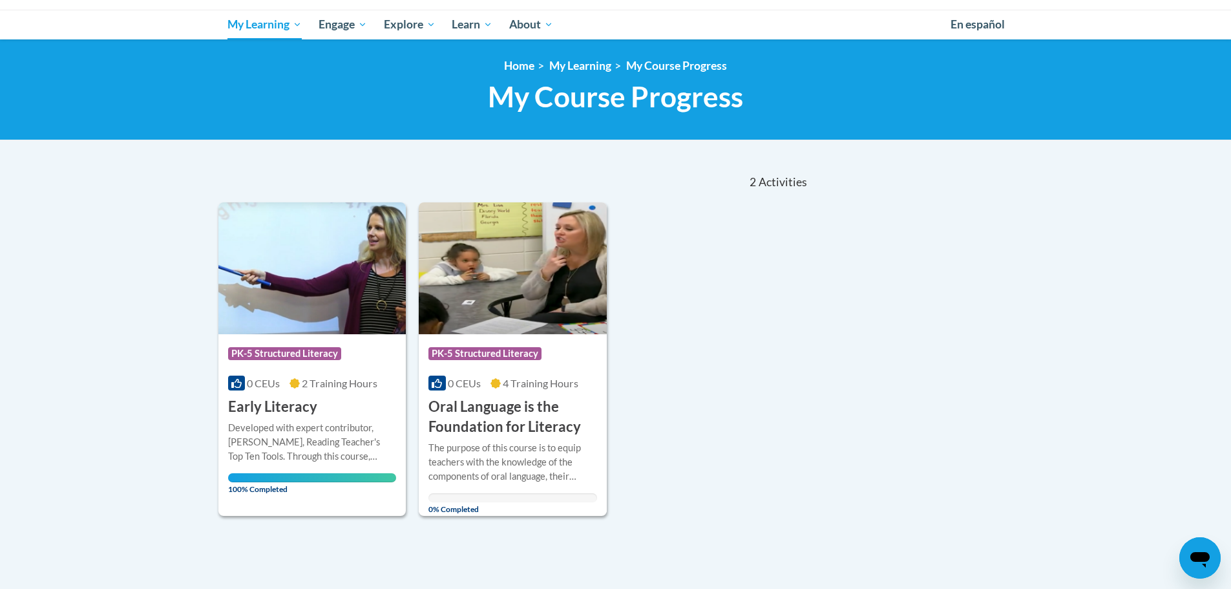
scroll to position [194, 0]
